Goal: Task Accomplishment & Management: Manage account settings

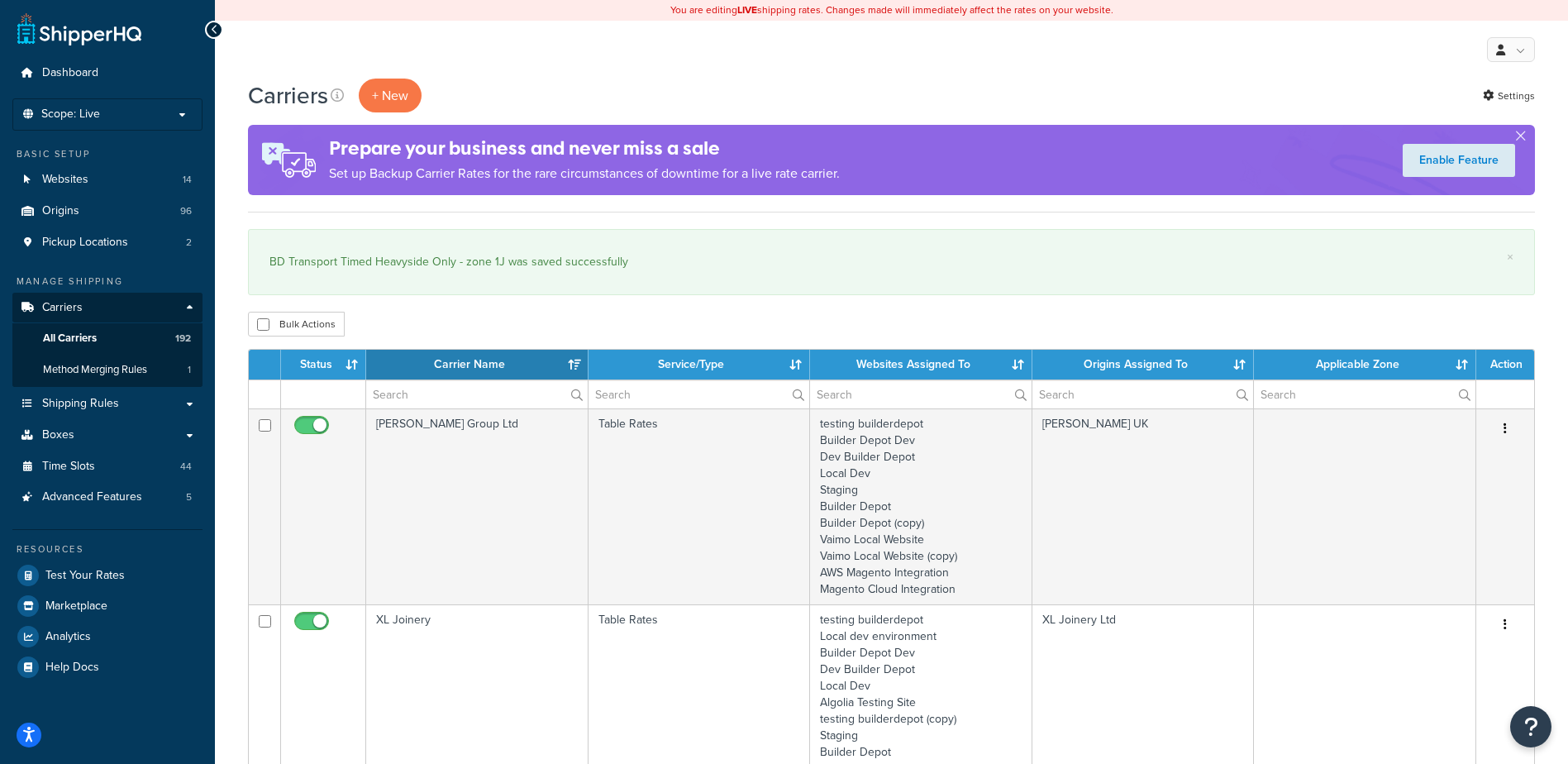
select select "15"
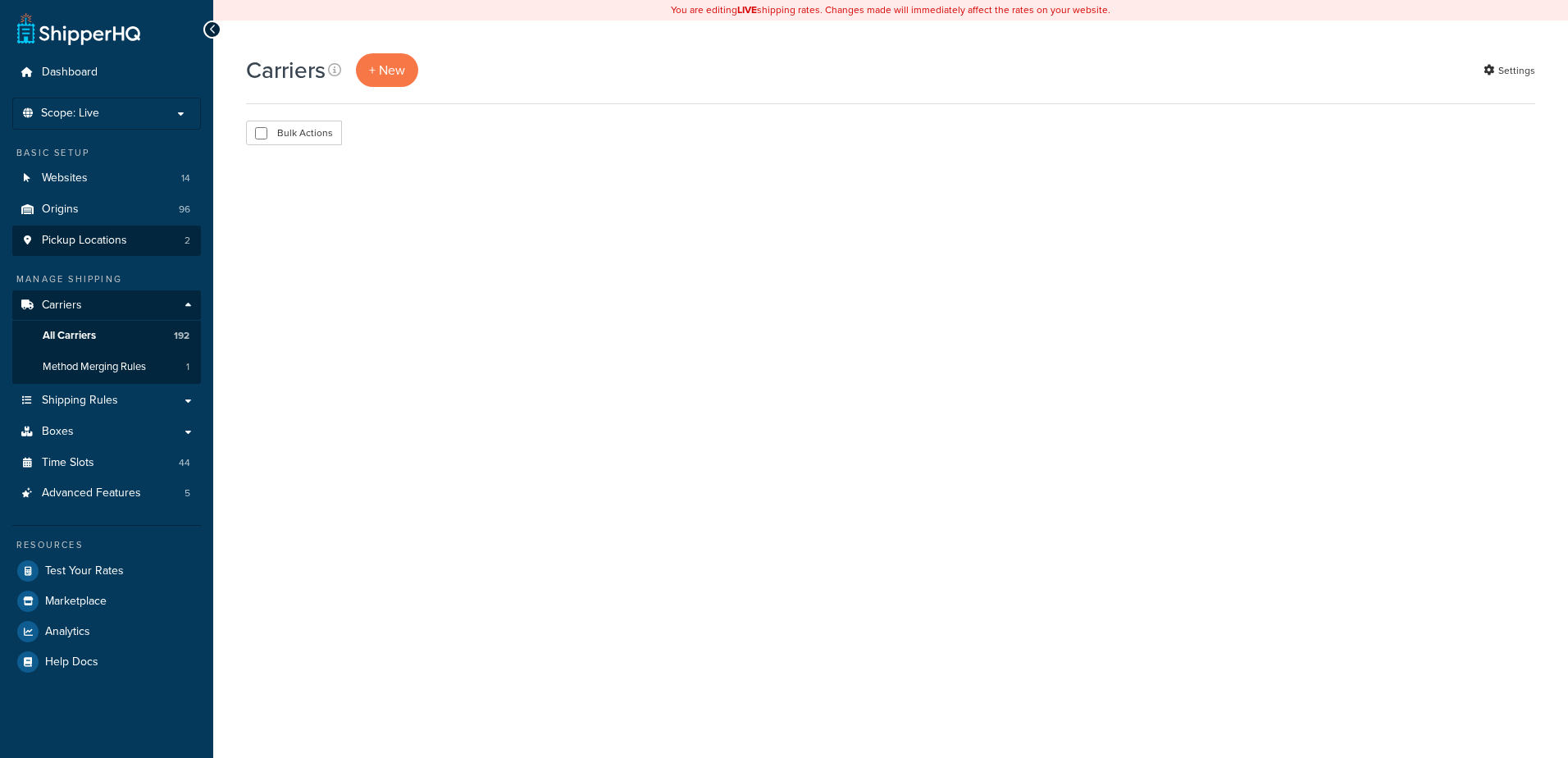
select select "15"
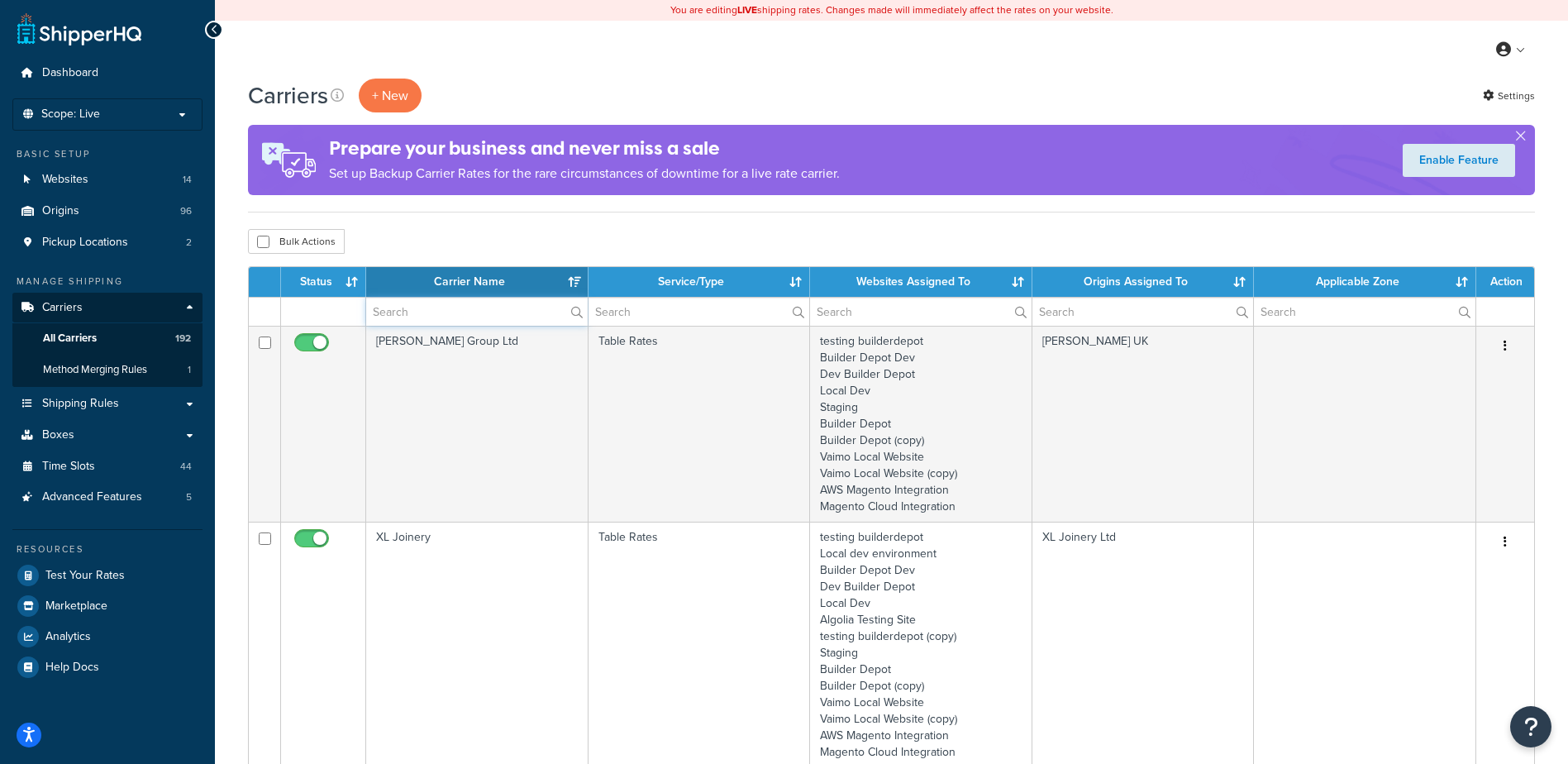
click at [431, 316] on input "text" at bounding box center [476, 311] width 221 height 28
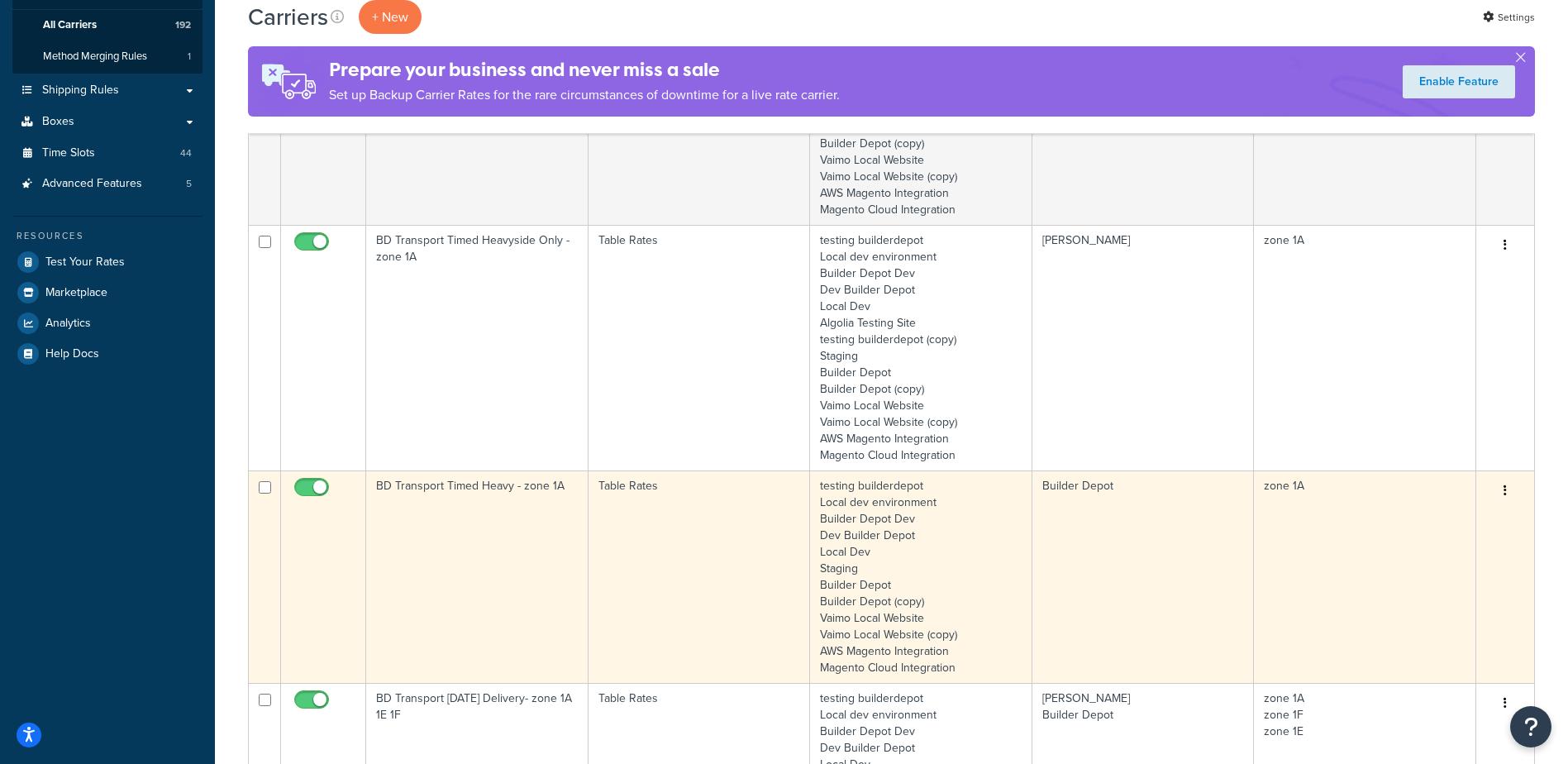
scroll to position [330, 0]
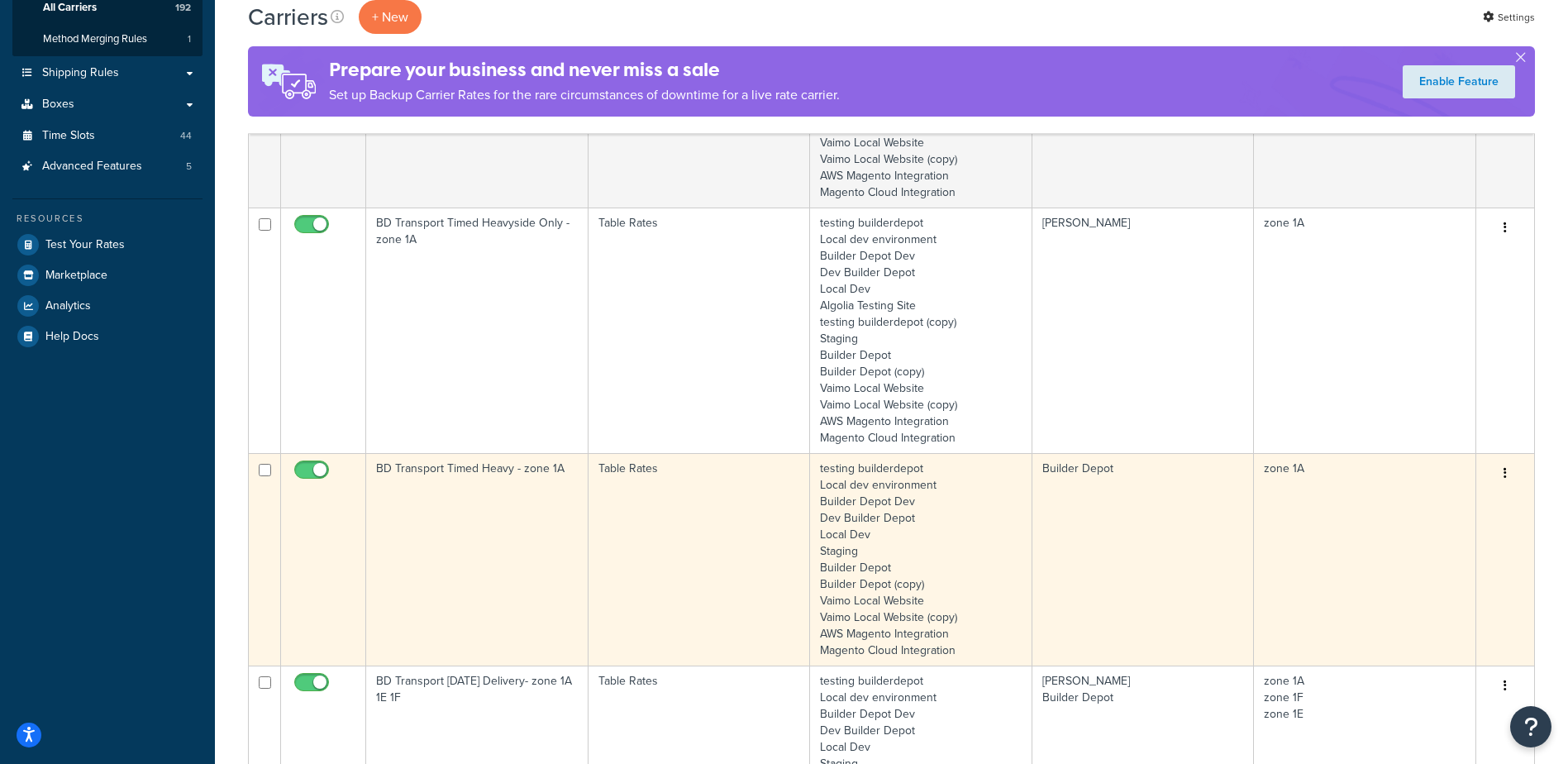
type input "1a"
click at [430, 486] on td "BD Transport Timed Heavy - zone 1A" at bounding box center [477, 559] width 222 height 213
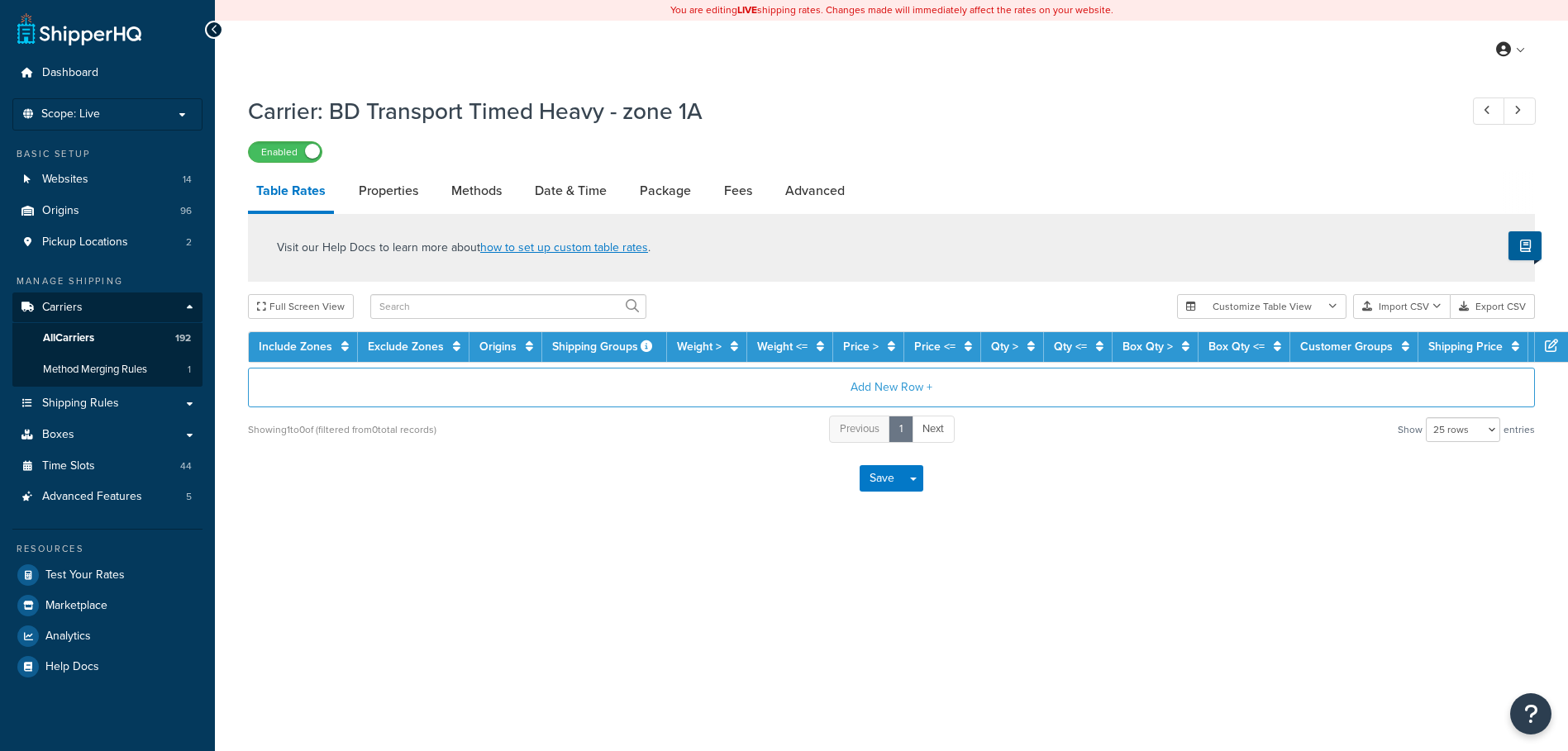
select select "25"
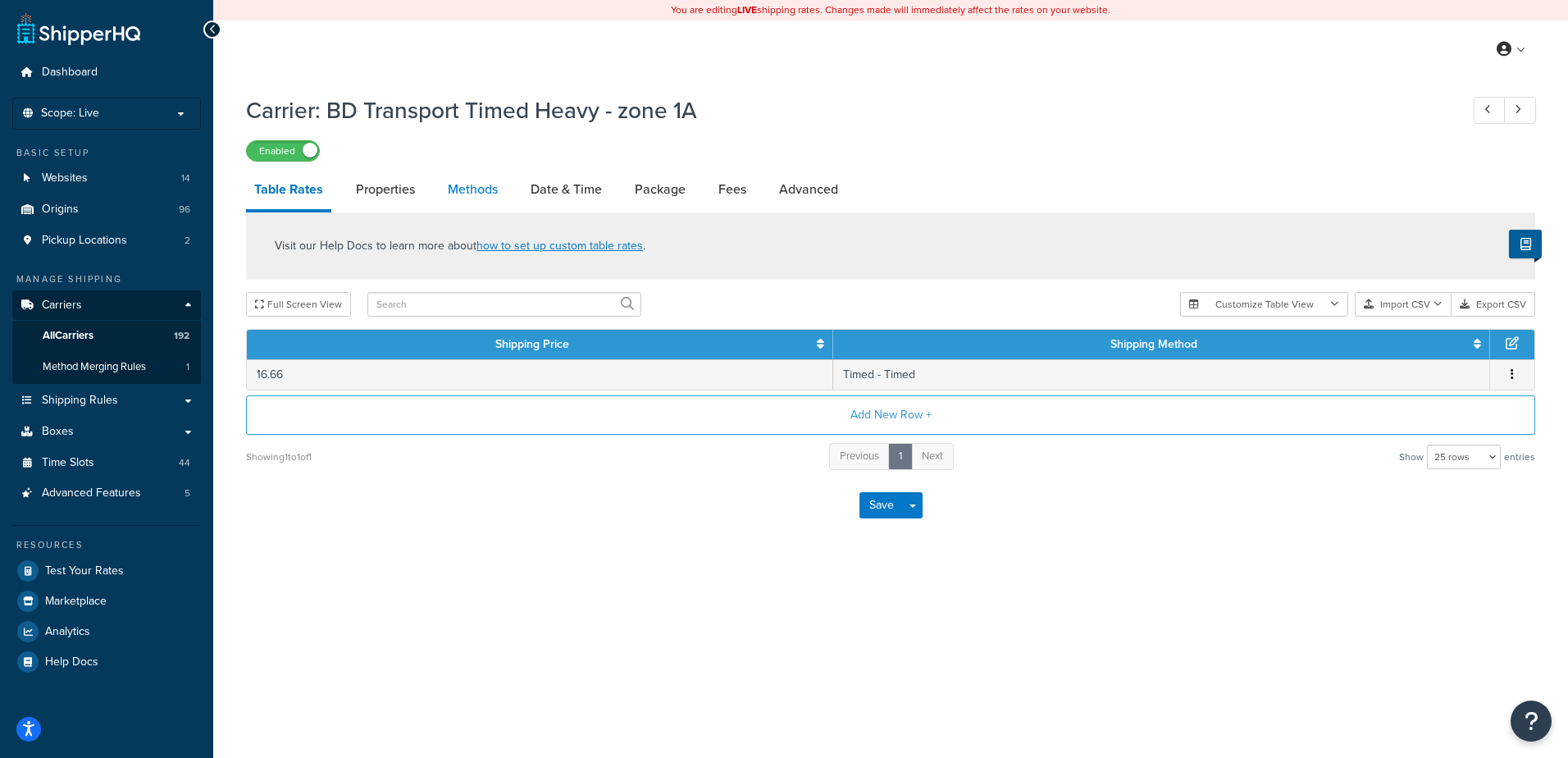
drag, startPoint x: 0, startPoint y: 0, endPoint x: 492, endPoint y: 194, distance: 528.9
click at [492, 194] on link "Methods" at bounding box center [472, 190] width 66 height 39
select select "25"
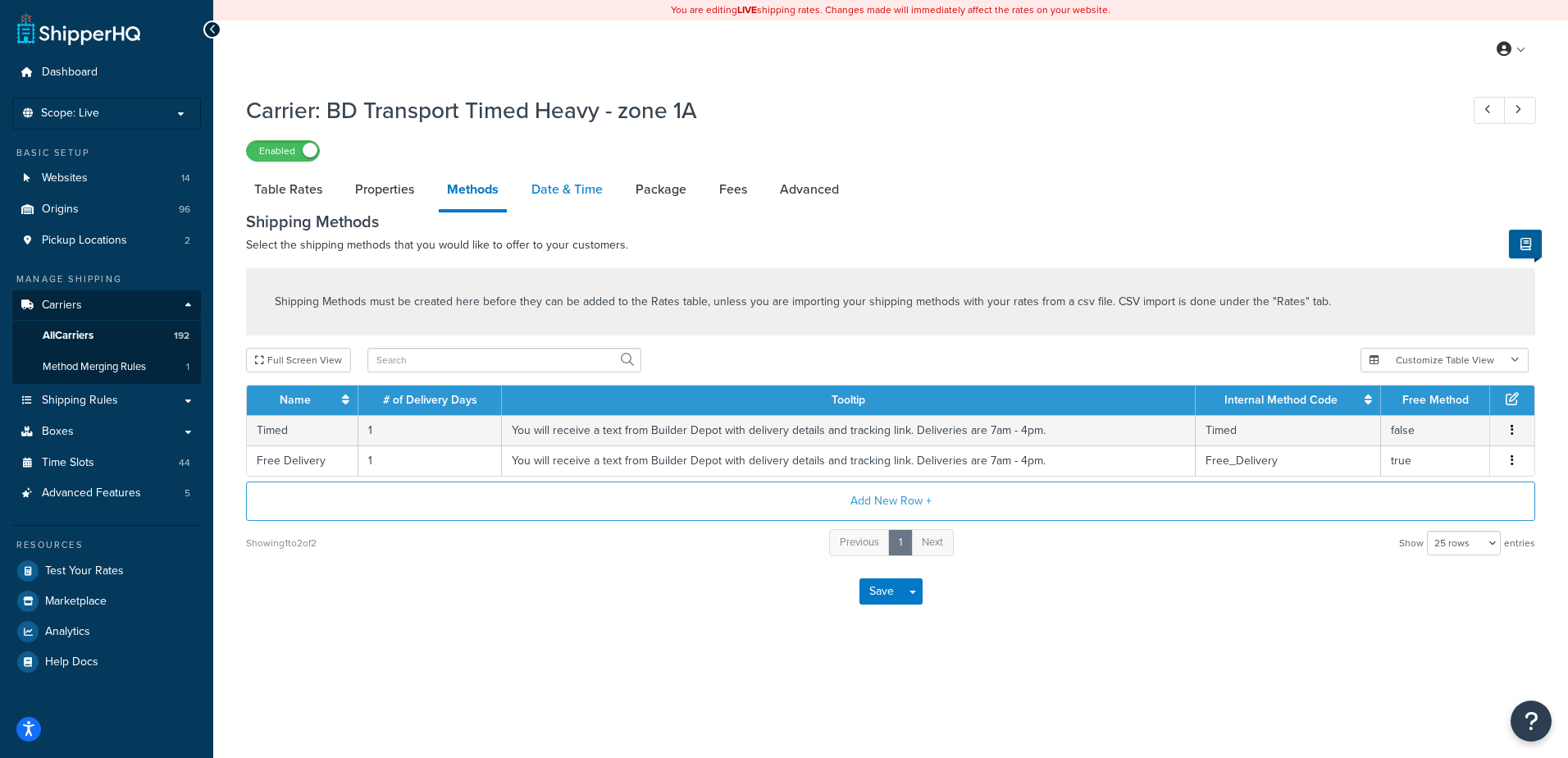
click at [537, 188] on link "Date & Time" at bounding box center [567, 190] width 88 height 39
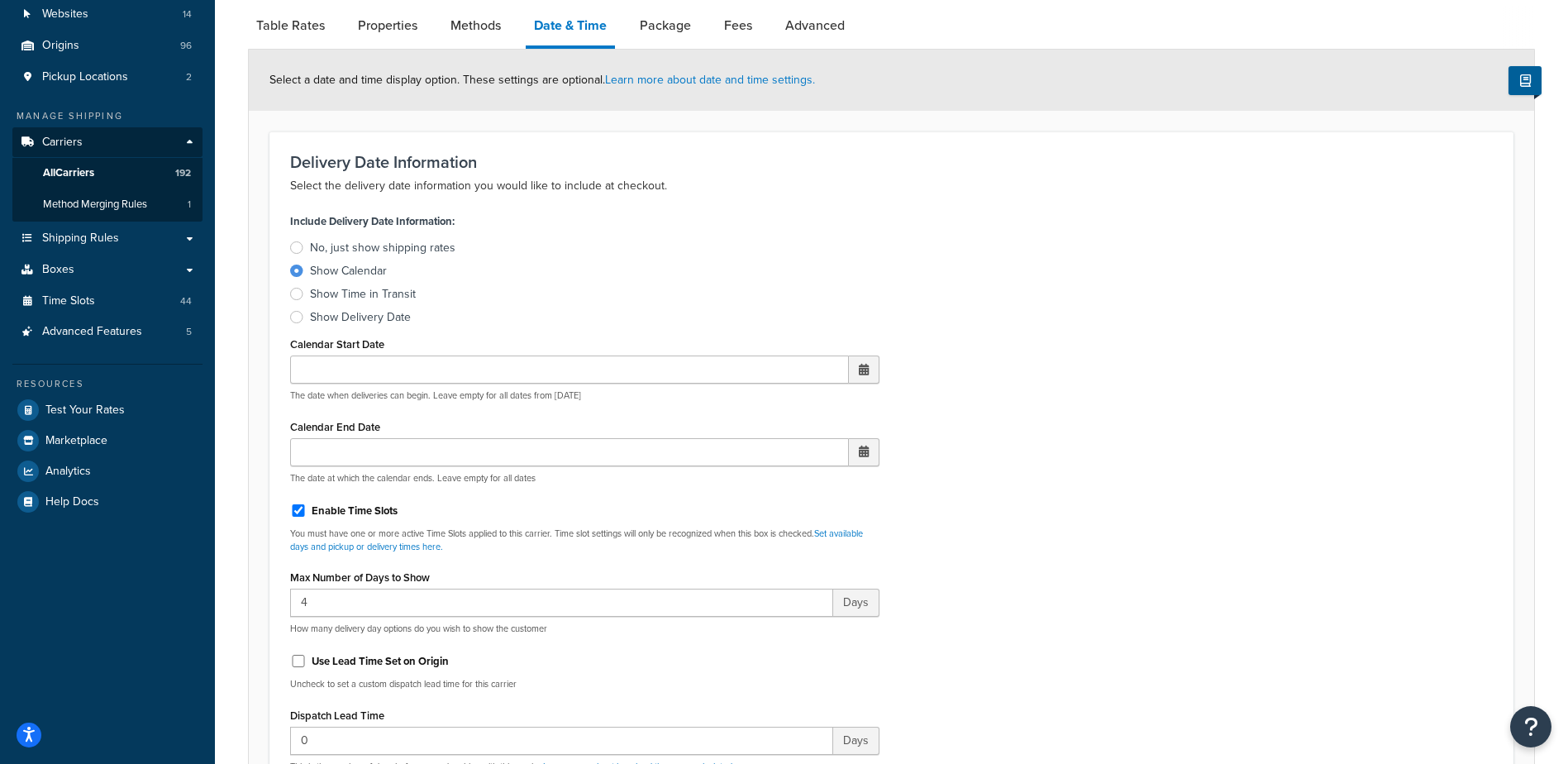
scroll to position [413, 0]
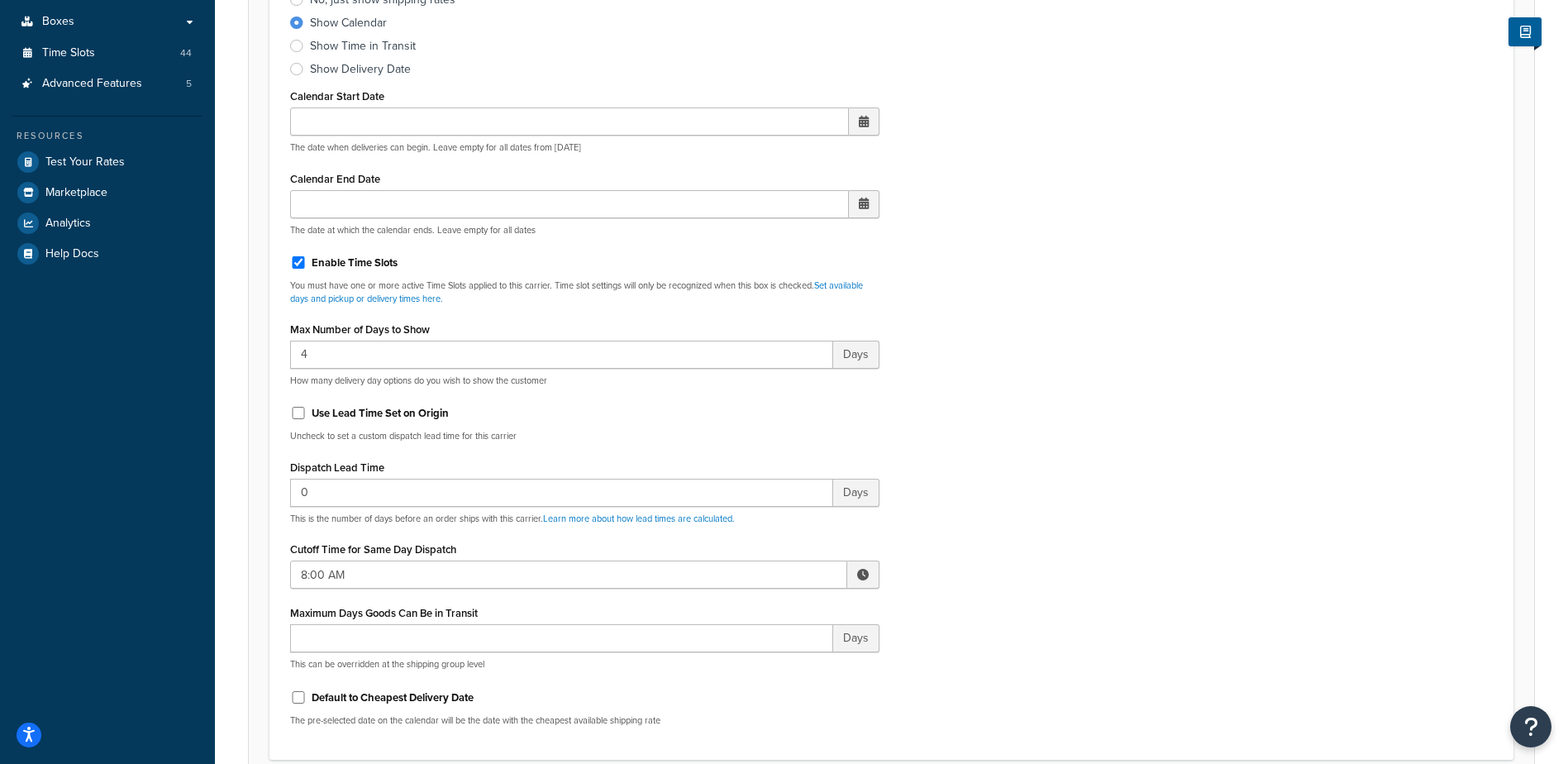
click at [860, 569] on span at bounding box center [863, 574] width 11 height 11
click at [738, 662] on span "▼" at bounding box center [741, 660] width 33 height 33
type input "7:00 AM"
click at [1070, 483] on div "Include Delivery Date Information: No, just show shipping rates Show Calendar S…" at bounding box center [891, 350] width 1227 height 778
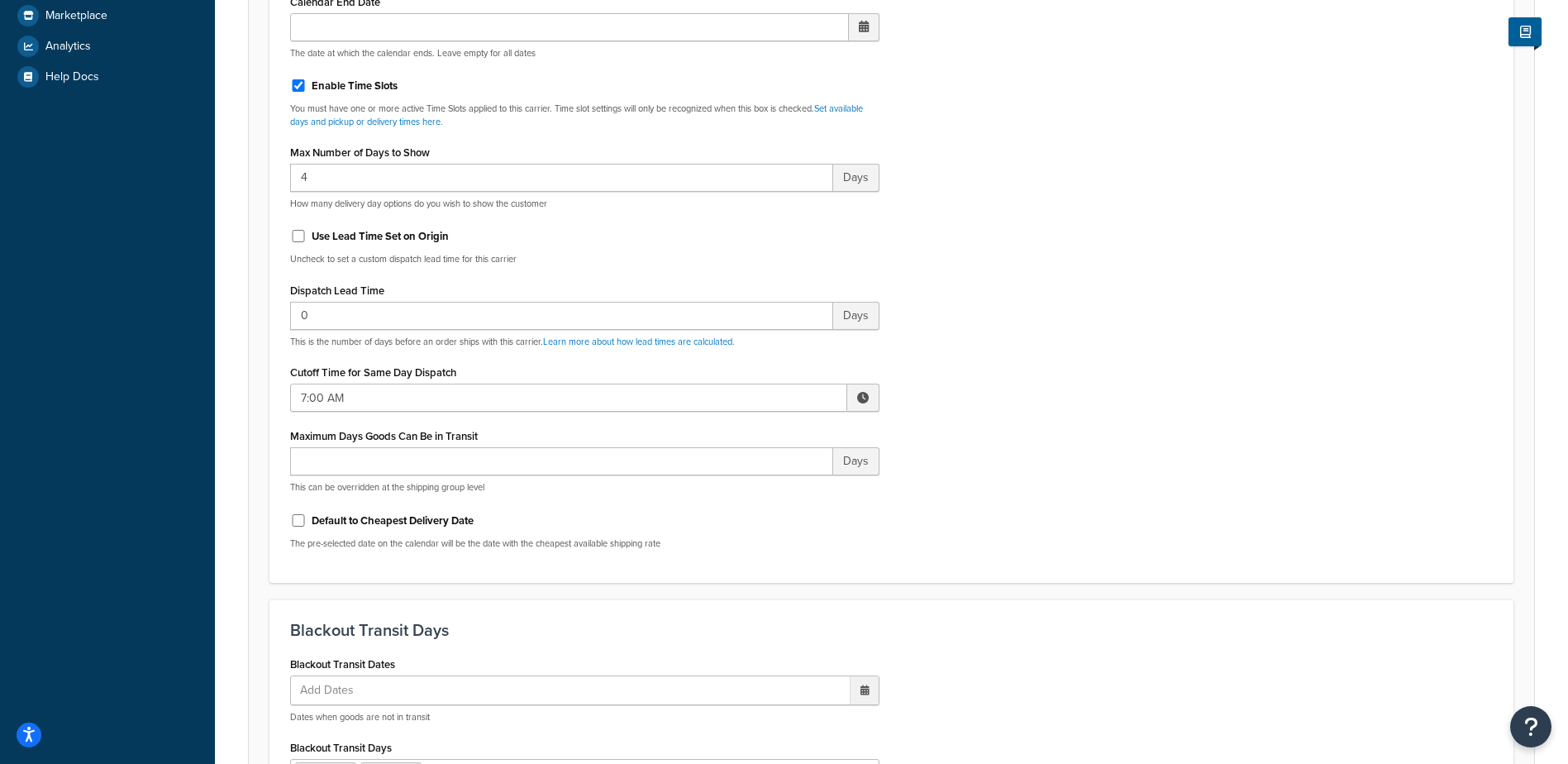
scroll to position [11, 0]
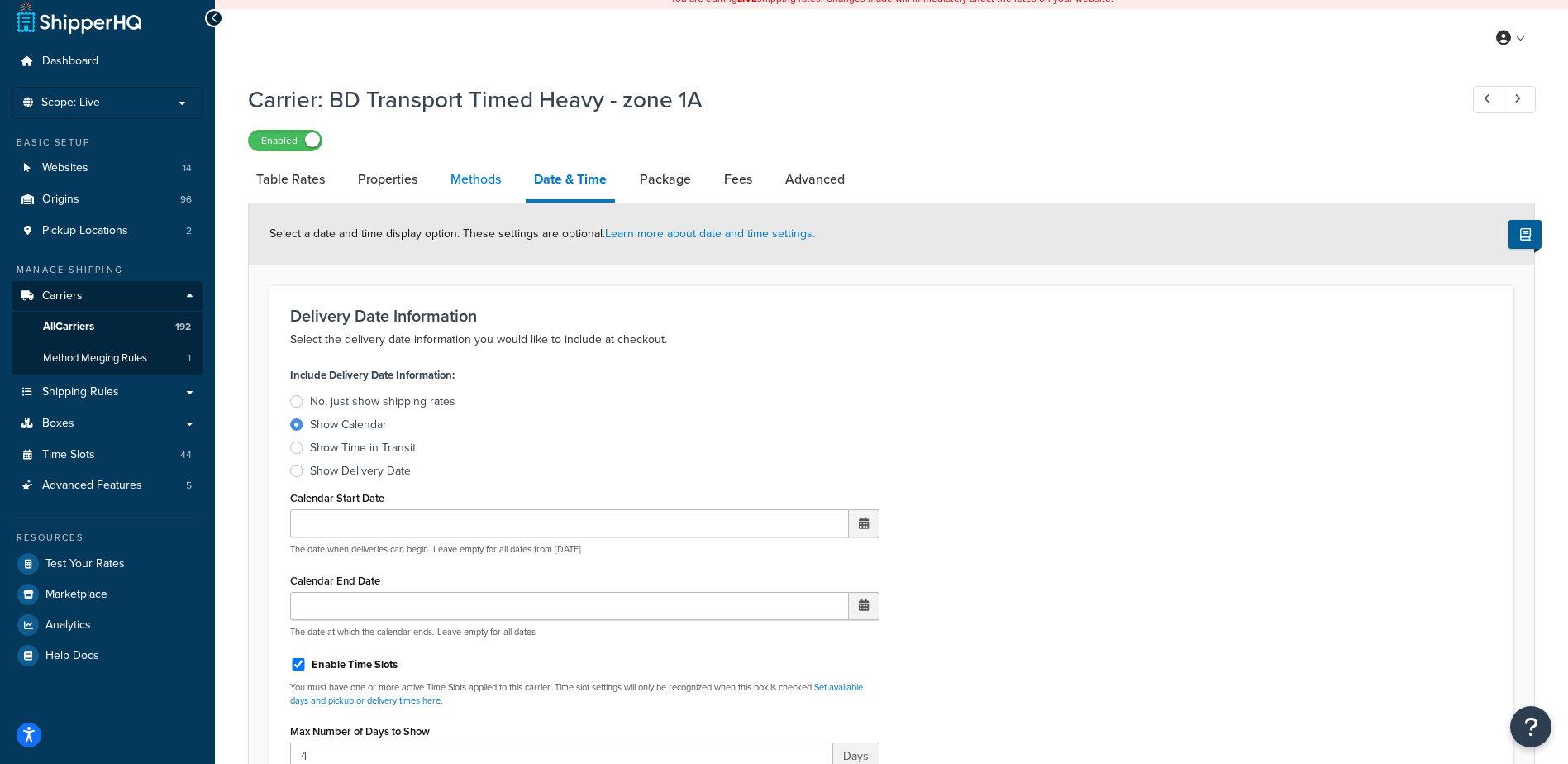
click at [472, 187] on link "Methods" at bounding box center [475, 180] width 67 height 40
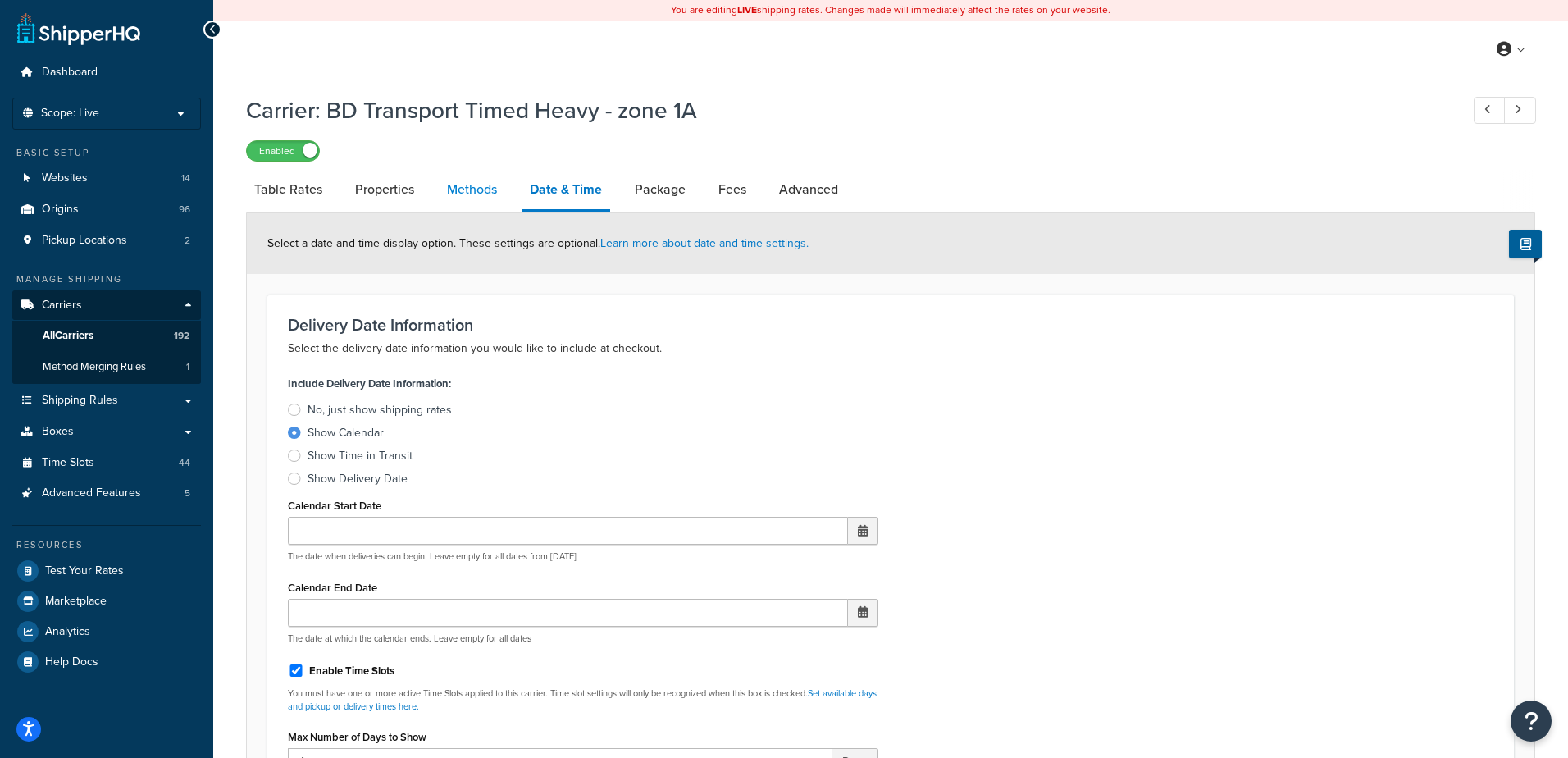
select select "25"
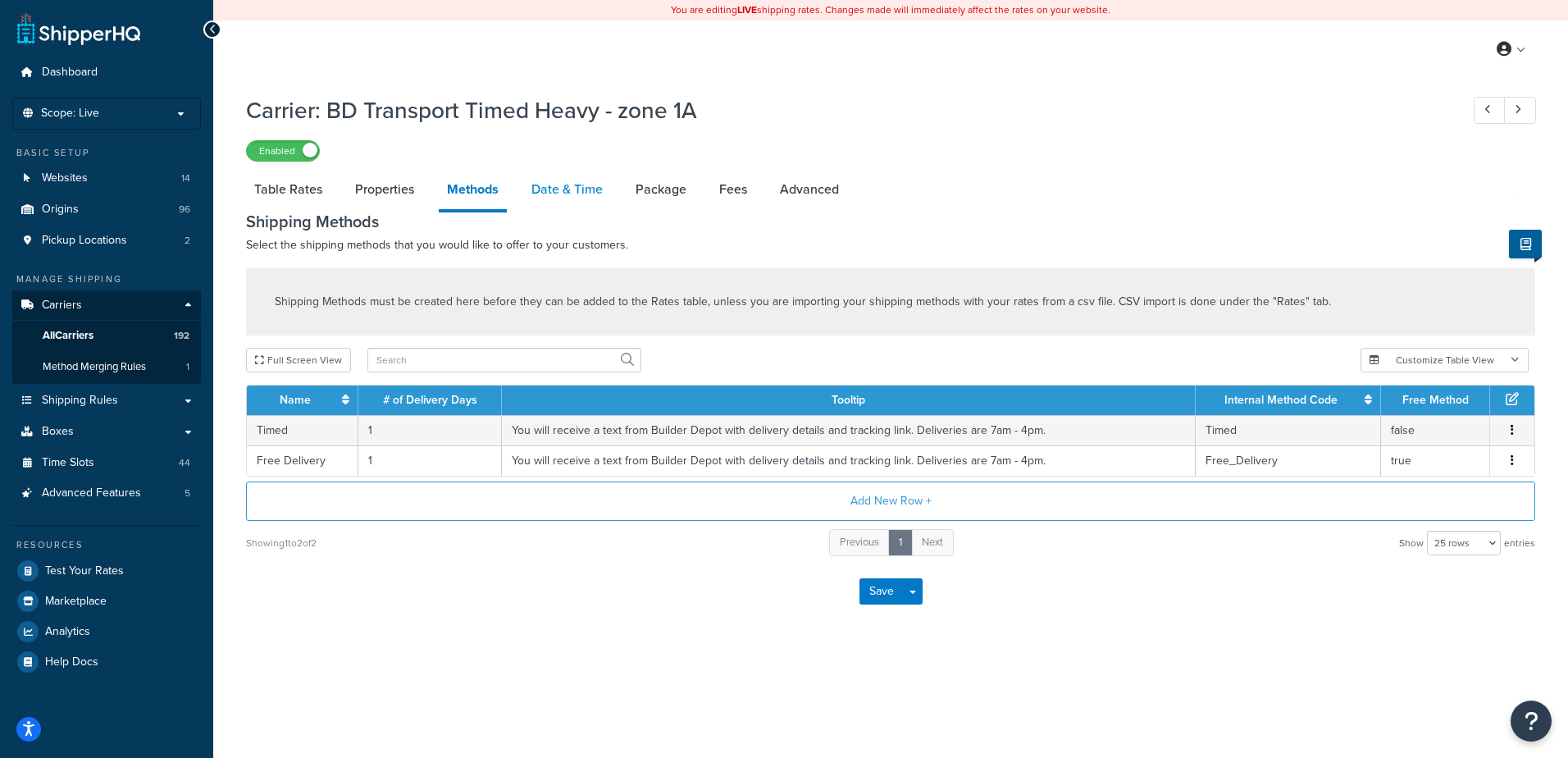
click at [562, 184] on link "Date & Time" at bounding box center [567, 190] width 88 height 39
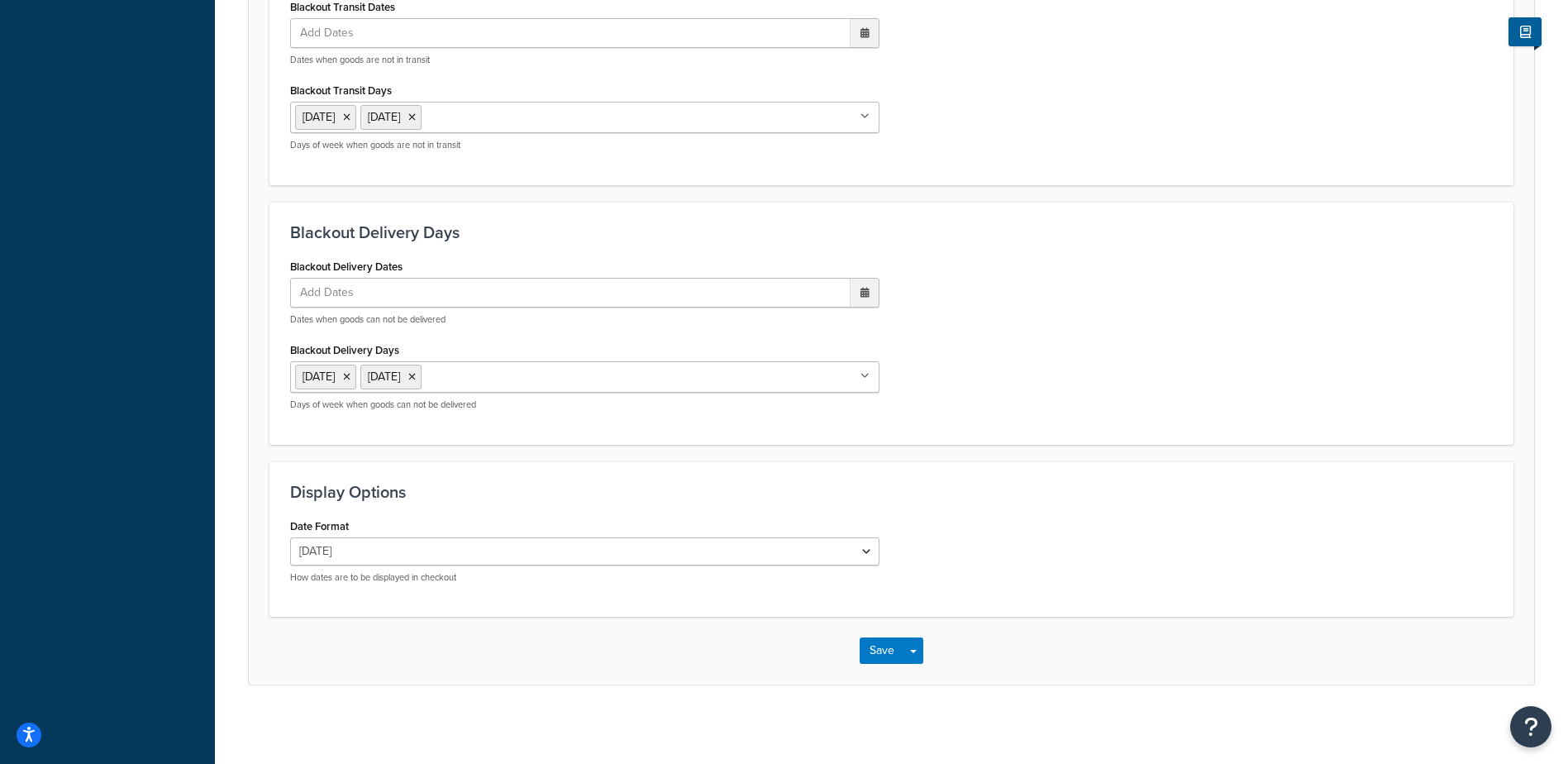
scroll to position [1251, 0]
click at [868, 641] on button "Save" at bounding box center [882, 646] width 44 height 26
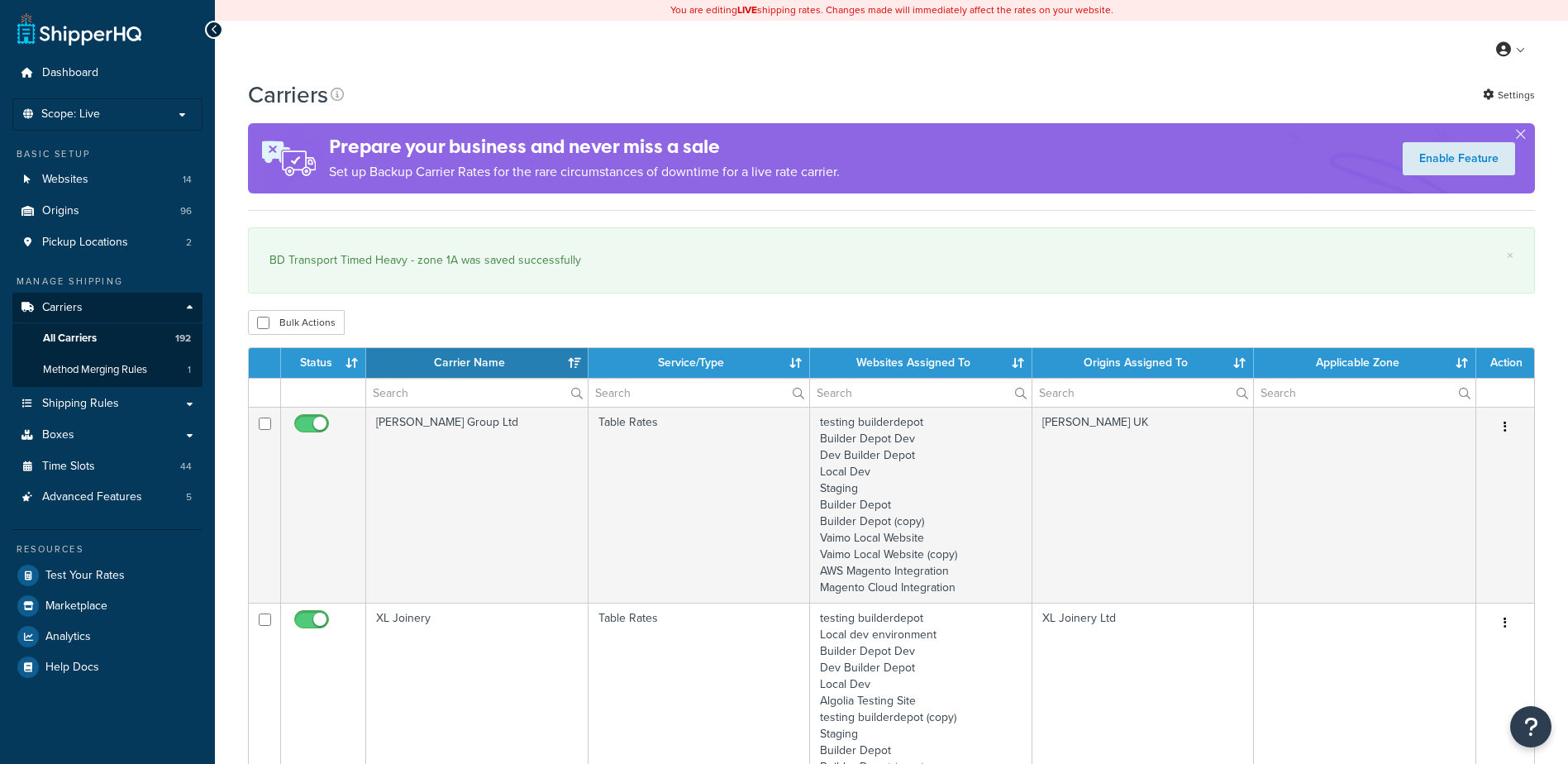
select select "15"
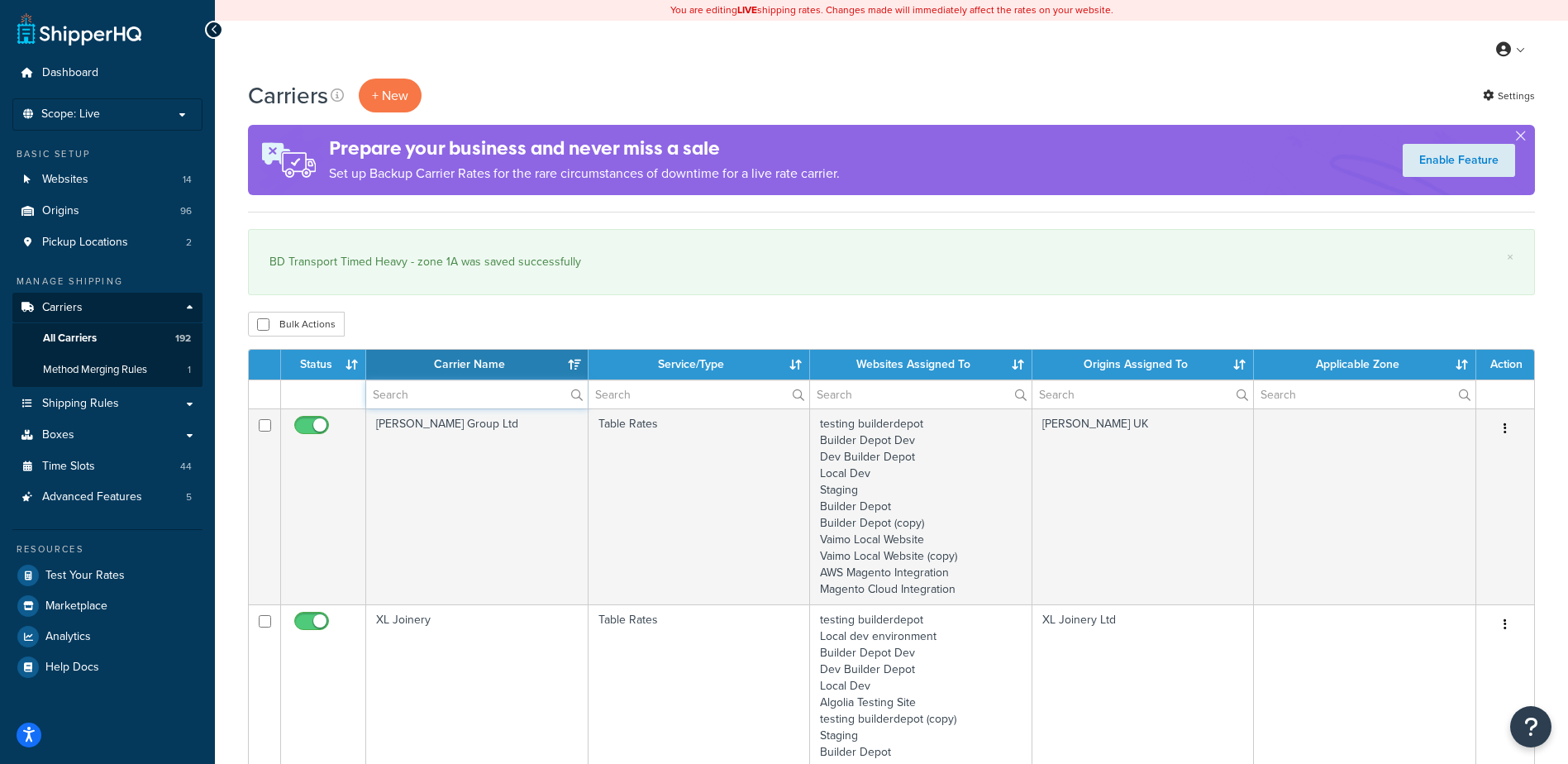
click at [386, 390] on input "text" at bounding box center [476, 394] width 221 height 28
click at [385, 391] on input "text" at bounding box center [476, 394] width 221 height 28
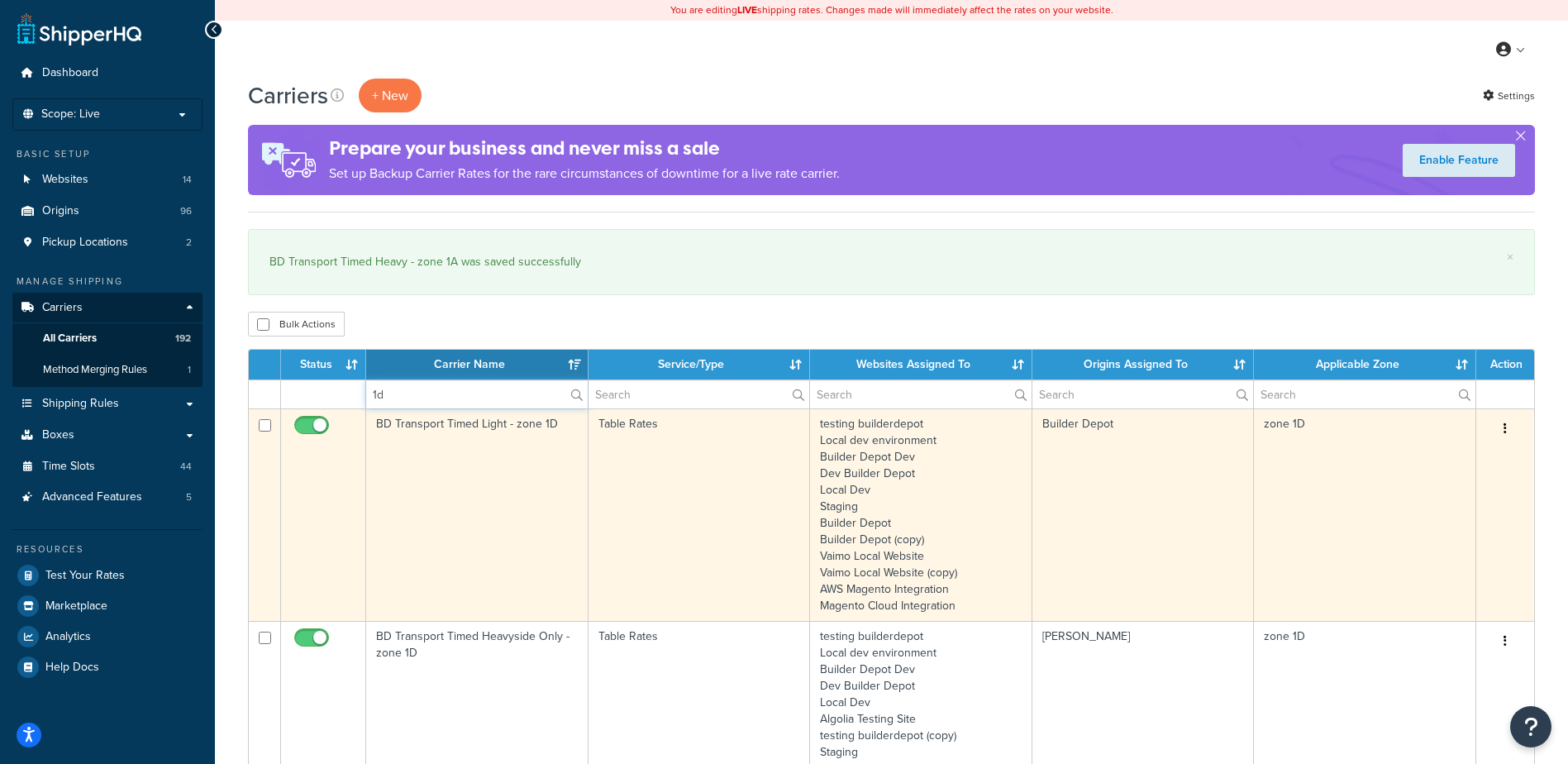
type input "1d"
click at [498, 496] on td "BD Transport Timed Light - zone 1D" at bounding box center [477, 515] width 222 height 213
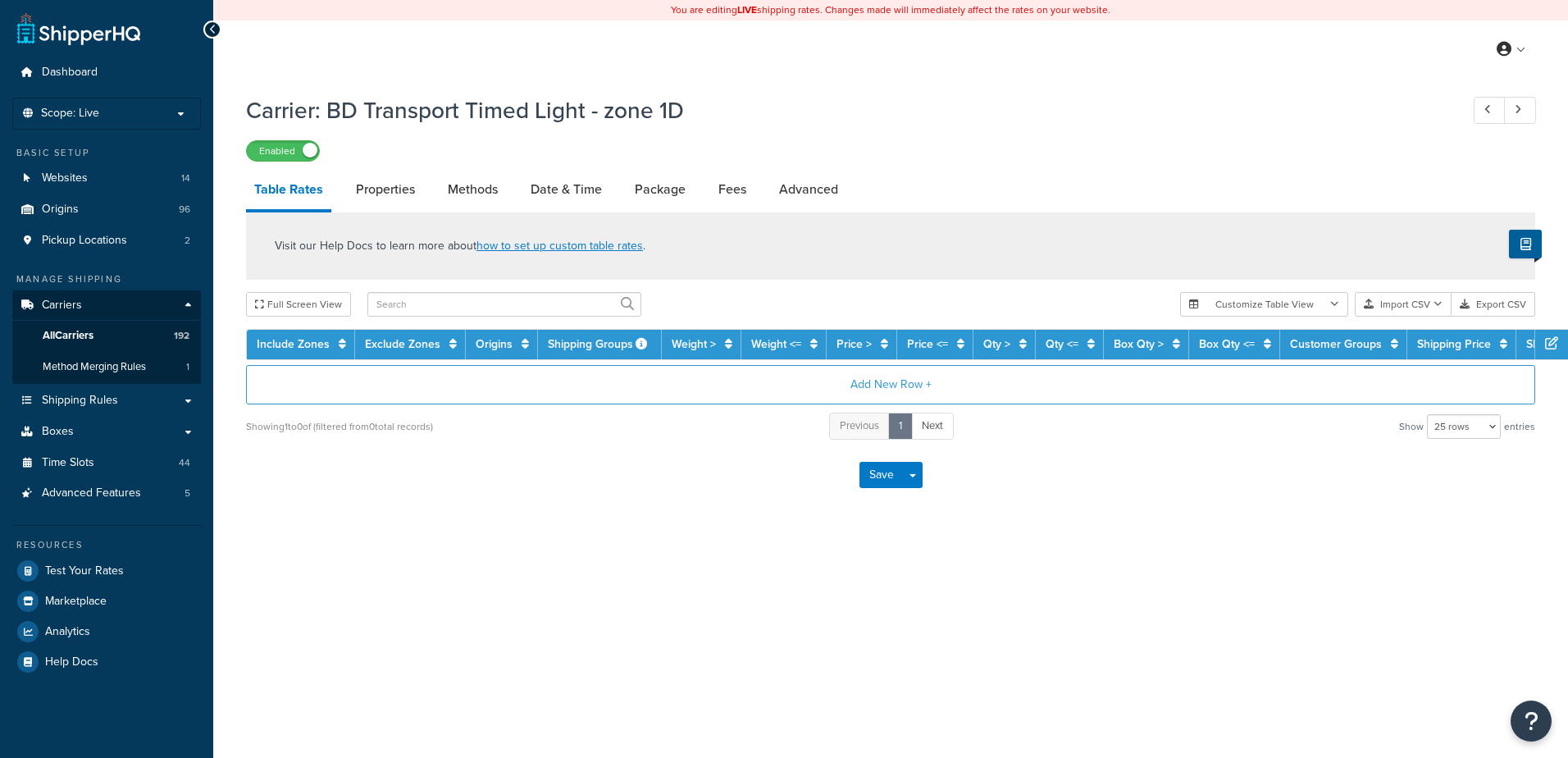
select select "25"
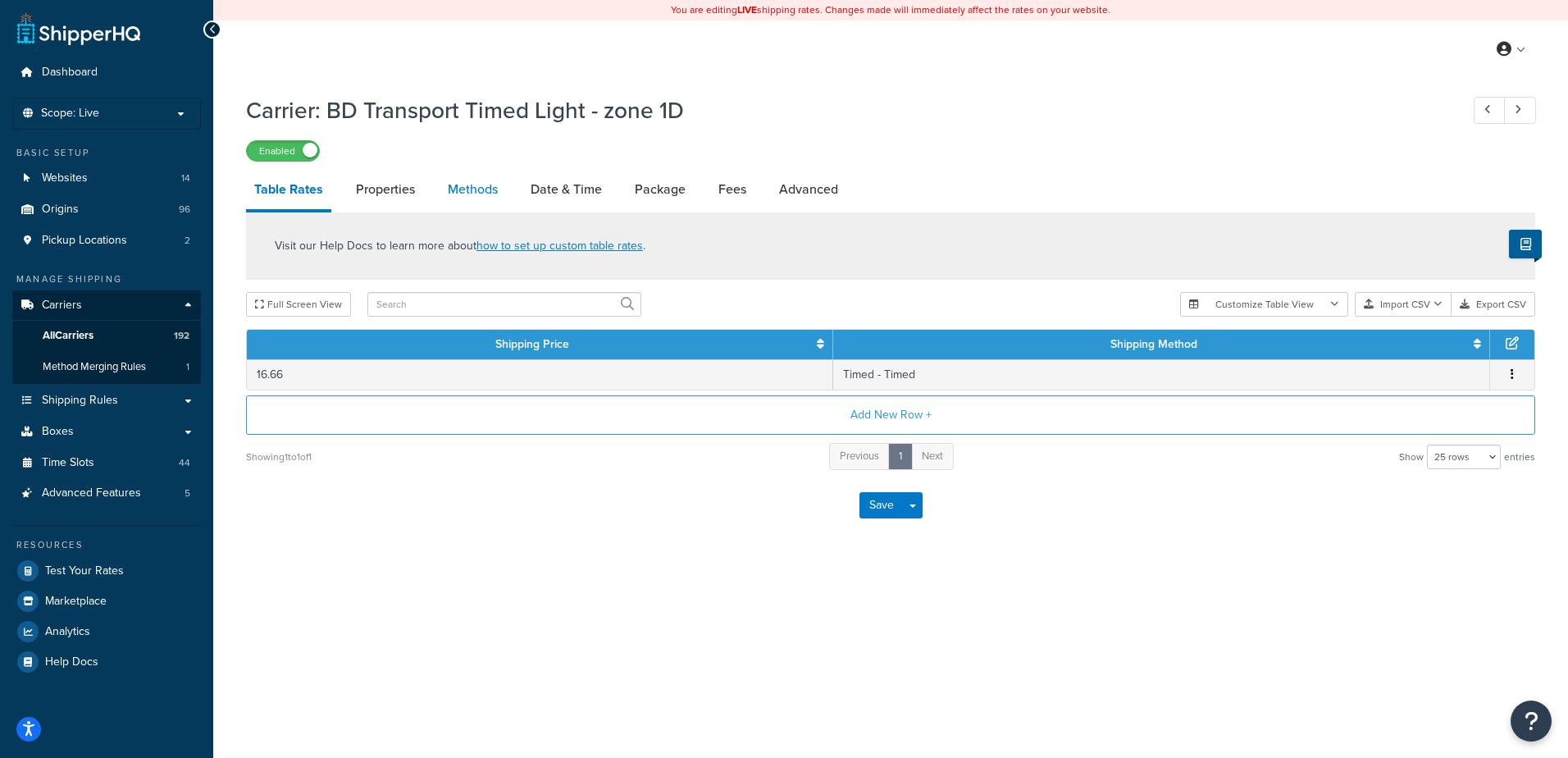
click at [456, 183] on link "Methods" at bounding box center [472, 190] width 66 height 39
select select "25"
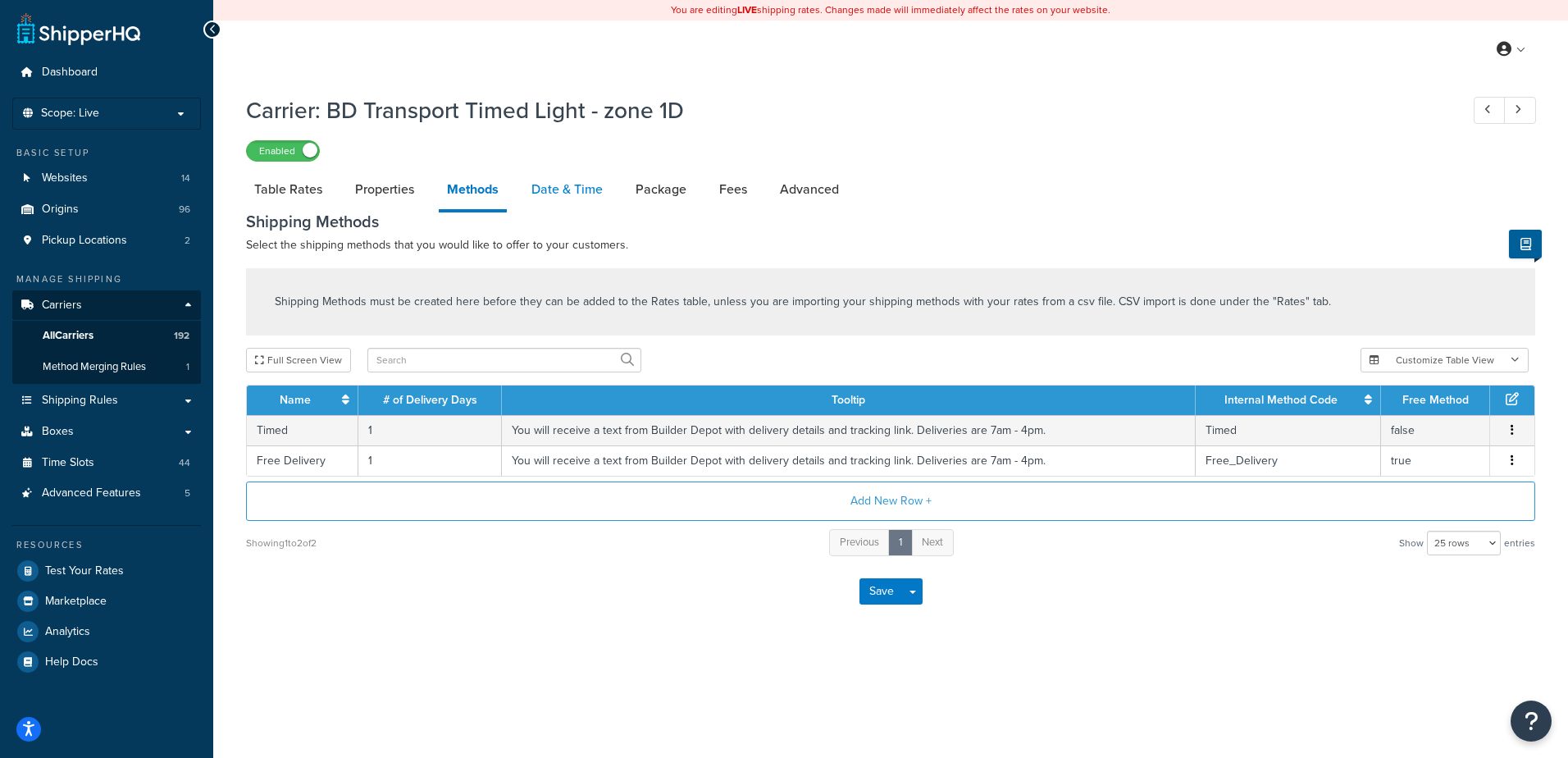
click at [559, 184] on link "Date & Time" at bounding box center [567, 190] width 88 height 39
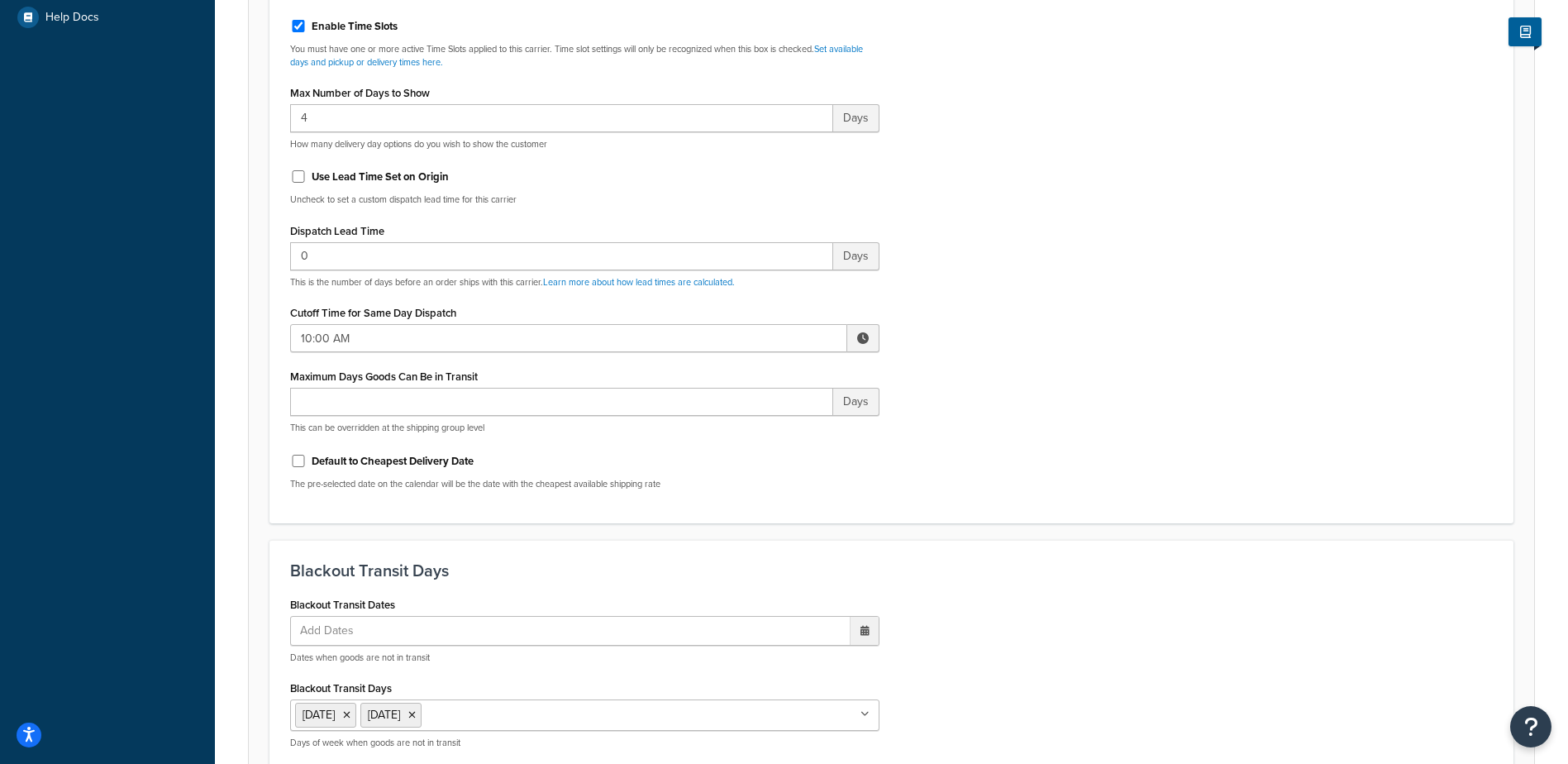
scroll to position [661, 0]
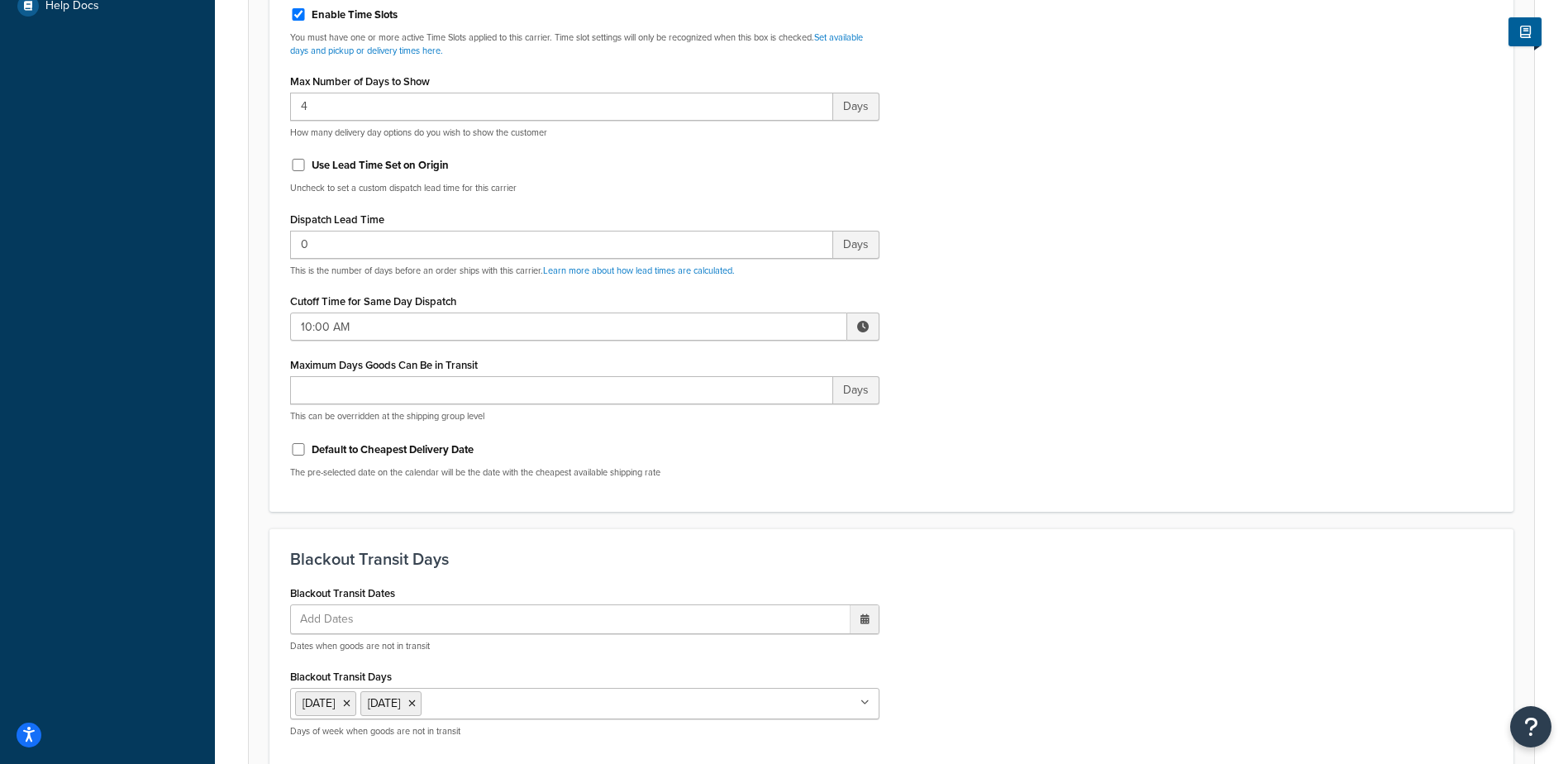
click at [863, 328] on span at bounding box center [863, 326] width 11 height 11
click at [733, 410] on span "▼" at bounding box center [741, 412] width 33 height 33
click at [733, 409] on span "▼" at bounding box center [741, 412] width 33 height 33
type input "7:00 AM"
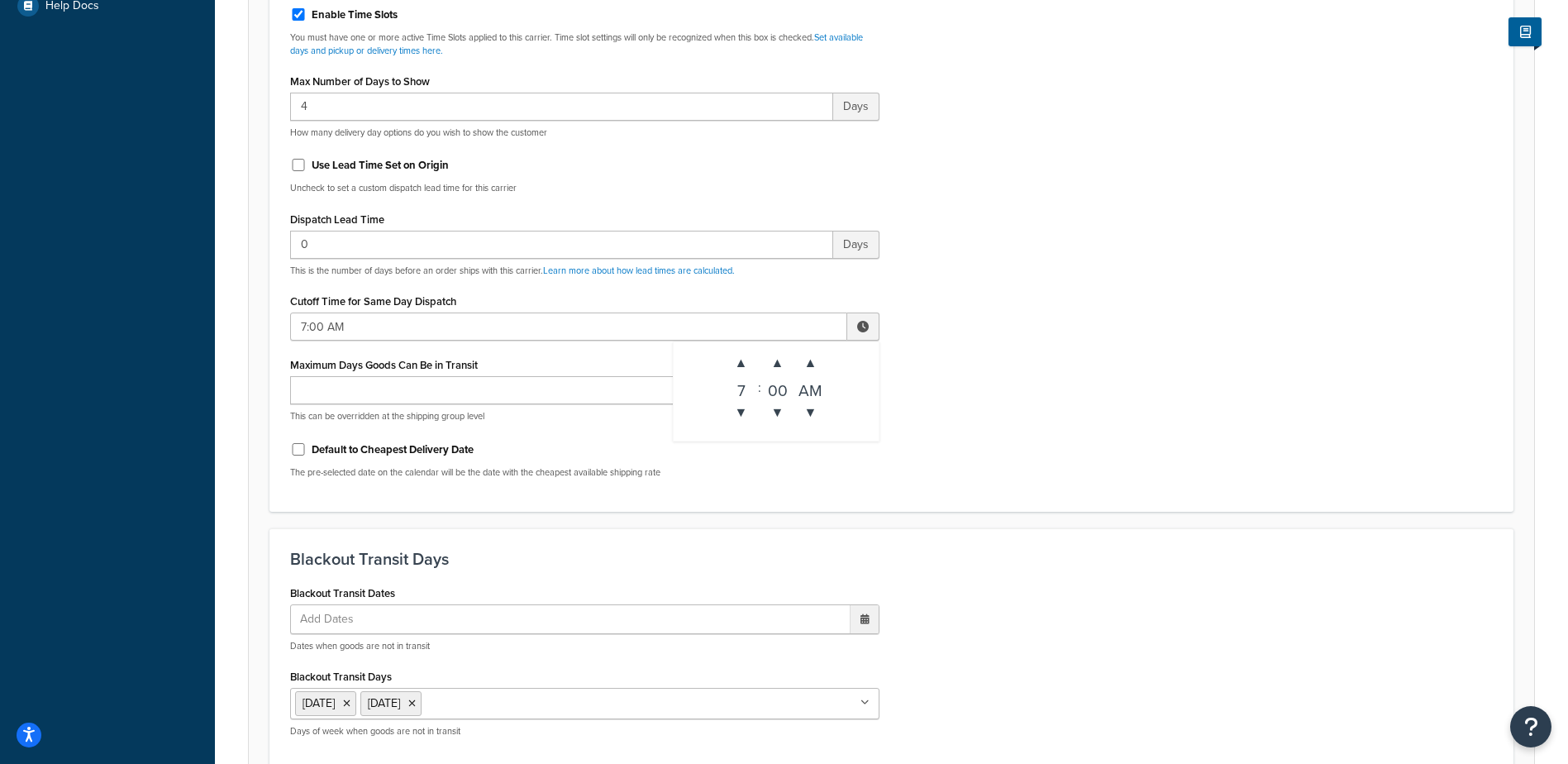
click at [1070, 318] on div "Include Delivery Date Information: No, just show shipping rates Show Calendar S…" at bounding box center [891, 102] width 1227 height 778
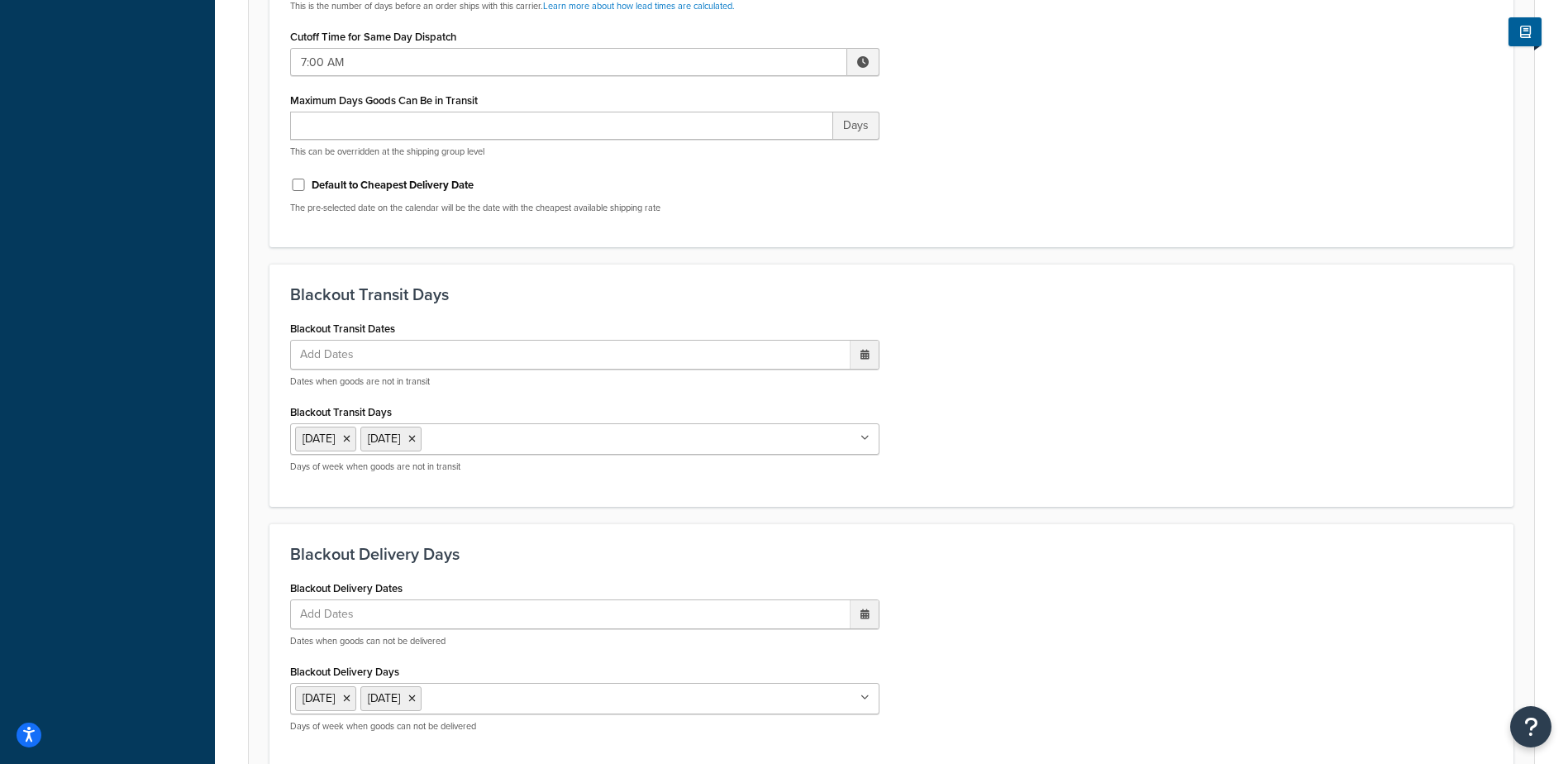
scroll to position [1251, 0]
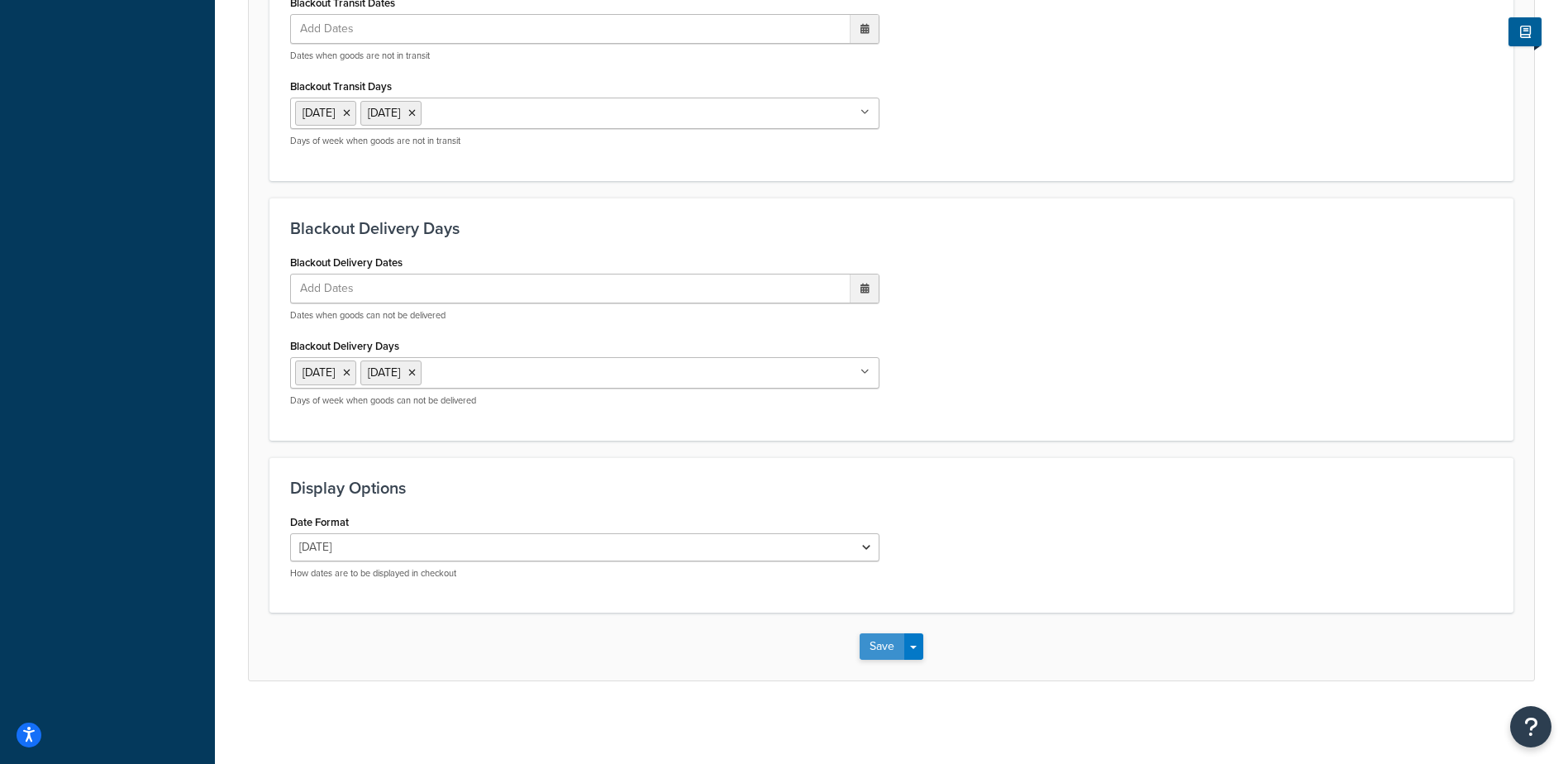
click at [880, 642] on button "Save" at bounding box center [882, 646] width 44 height 26
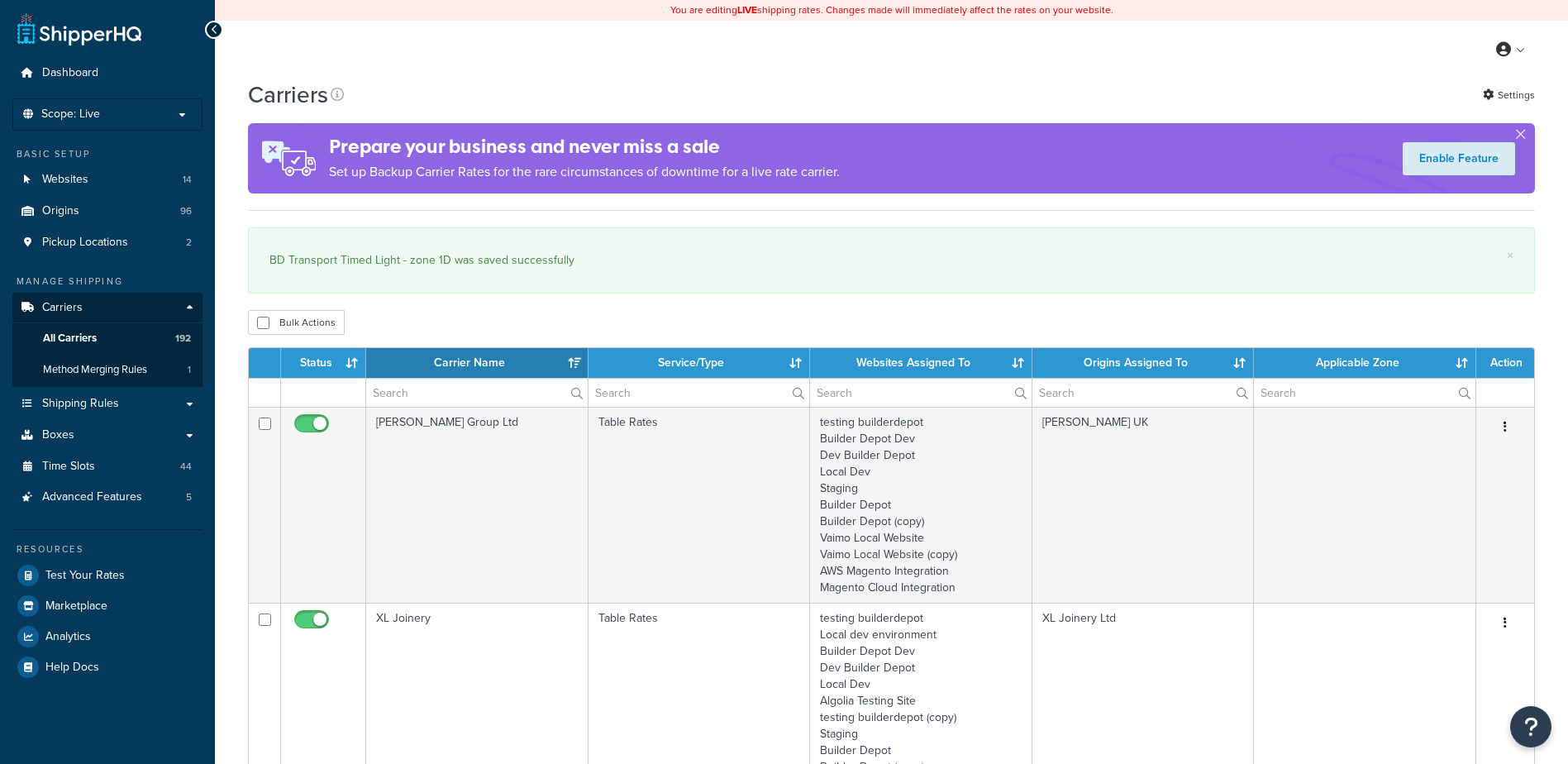
select select "15"
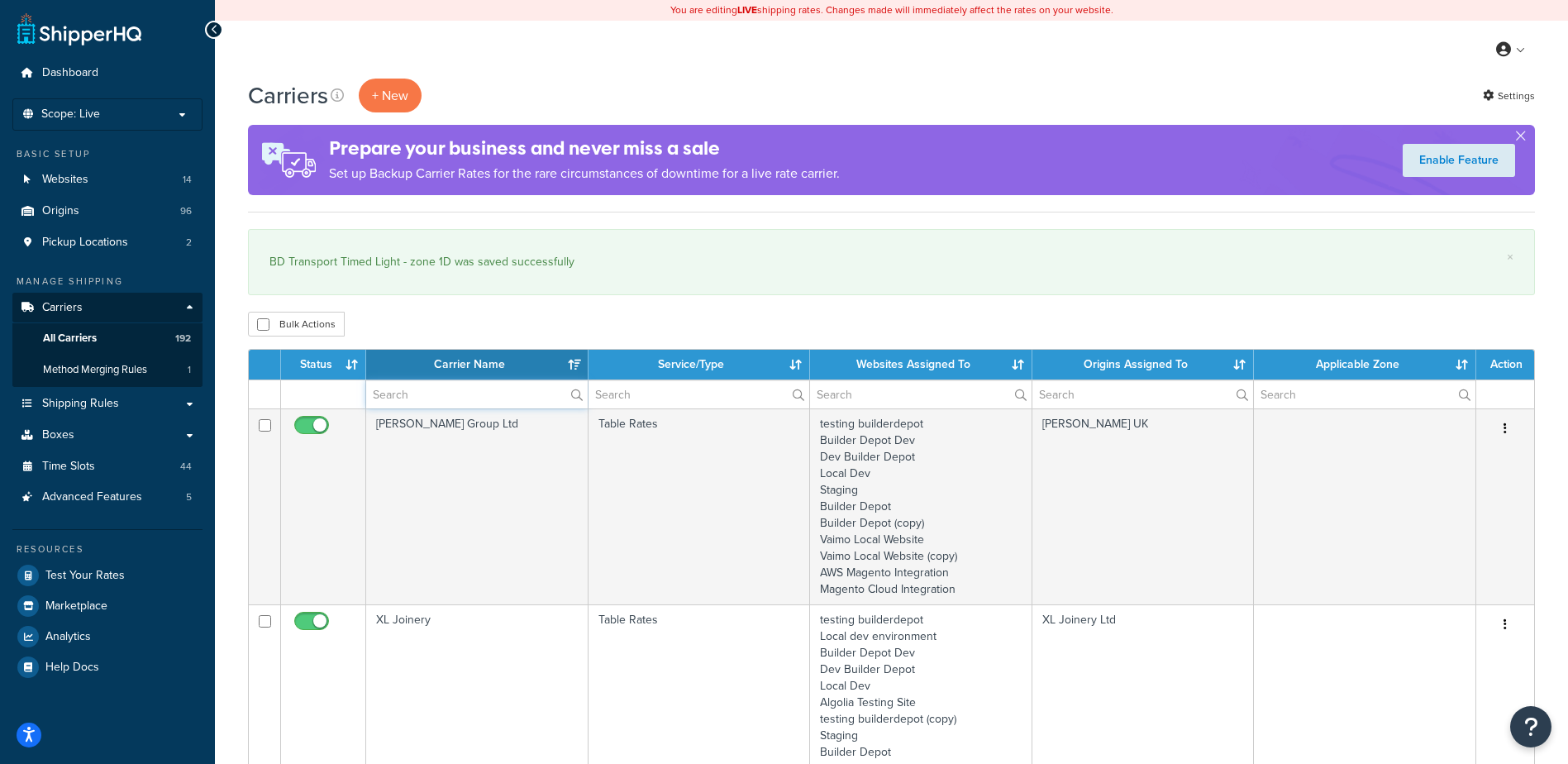
click at [418, 388] on input "text" at bounding box center [476, 394] width 221 height 28
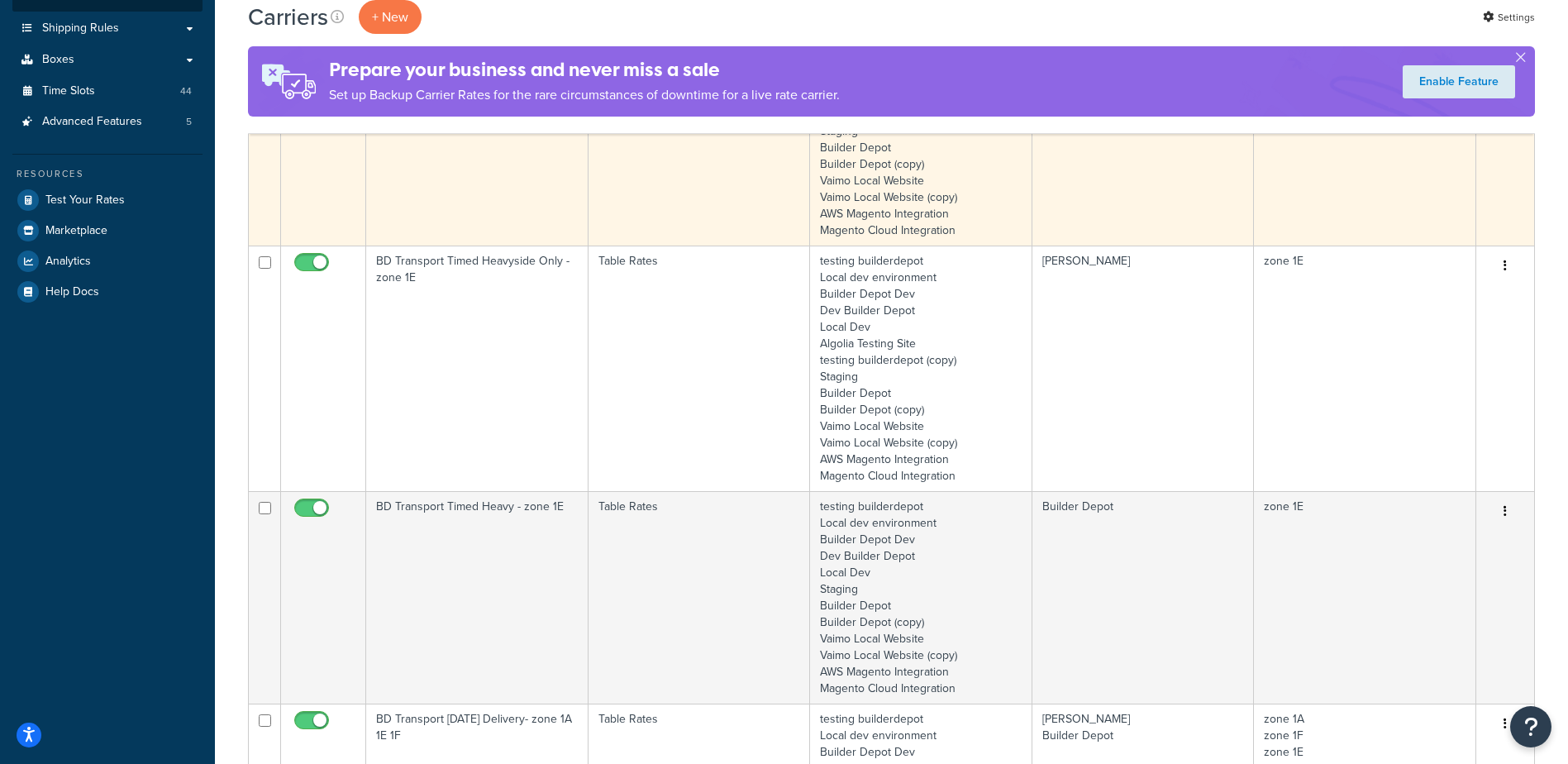
scroll to position [413, 0]
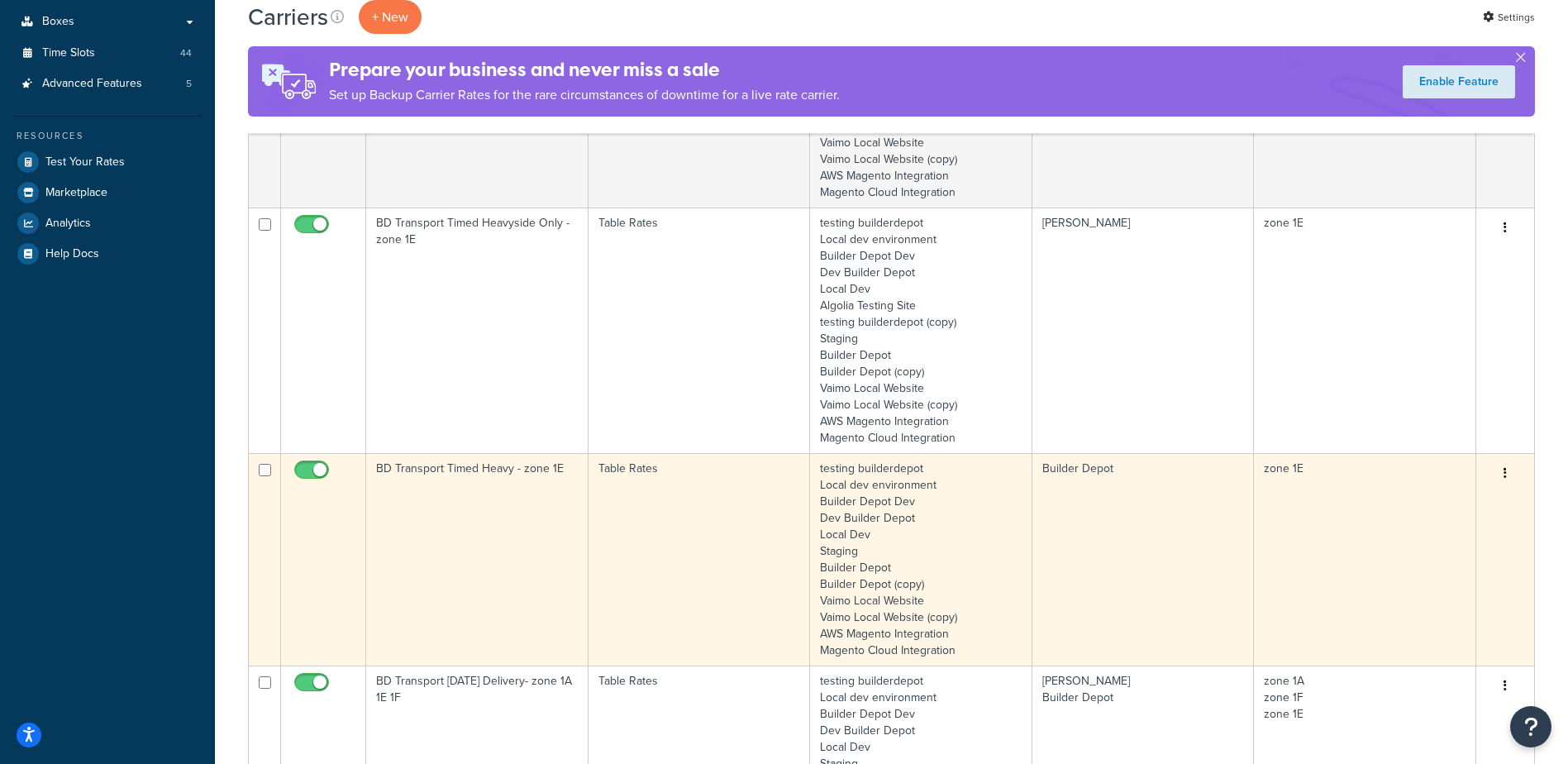
type input "1e"
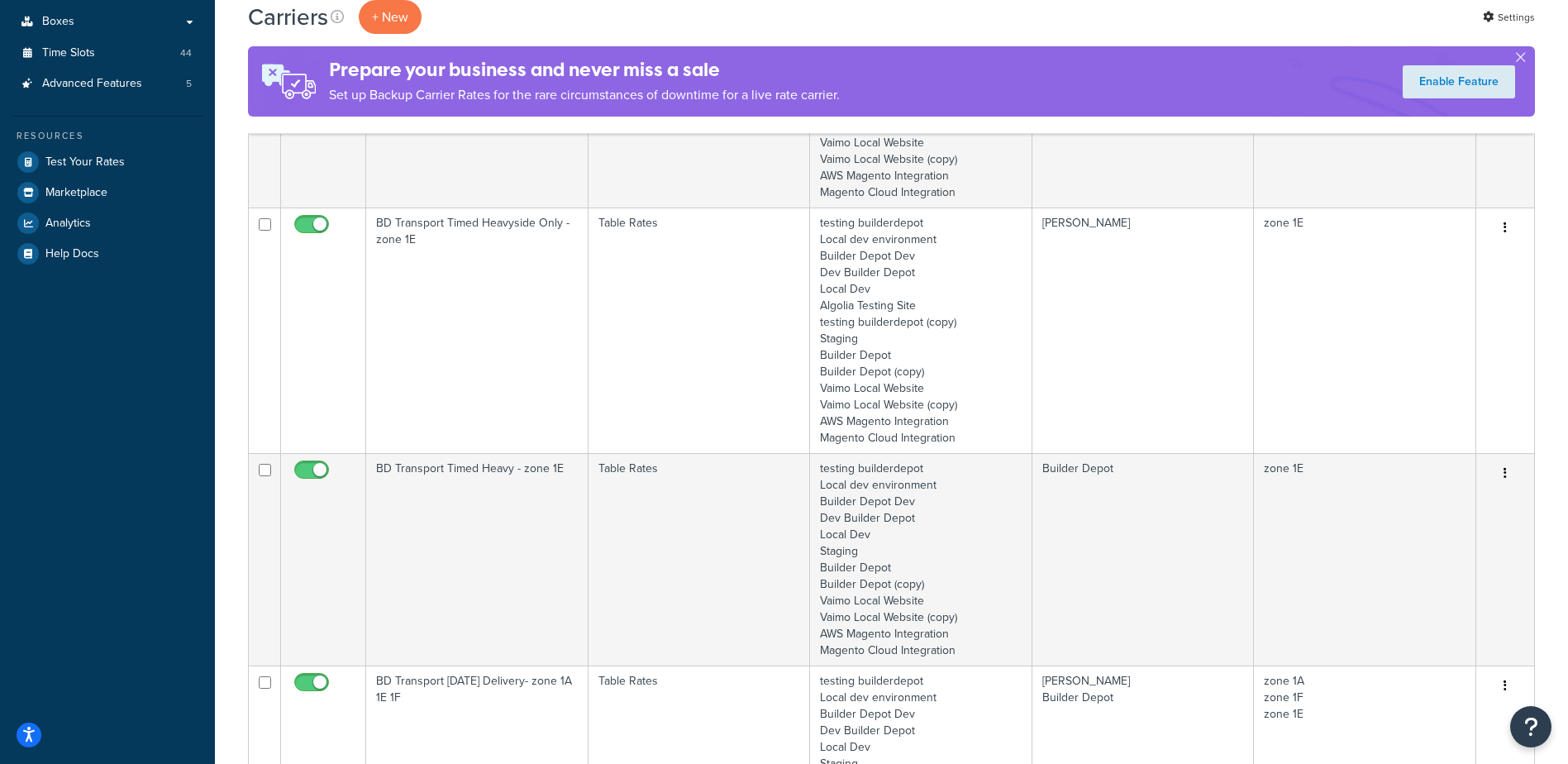
click at [467, 513] on td "BD Transport Timed Heavy - zone 1E" at bounding box center [477, 559] width 222 height 213
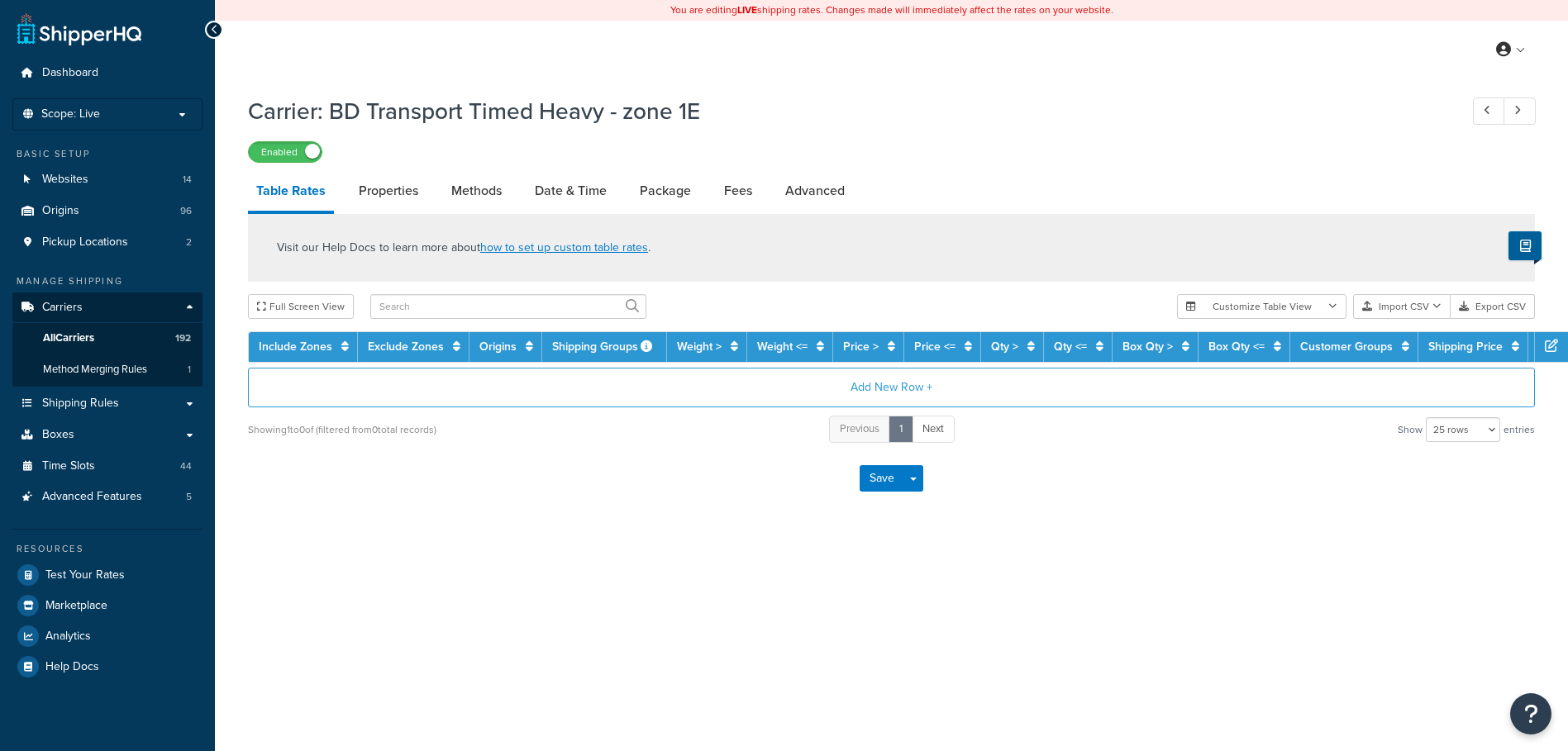
select select "25"
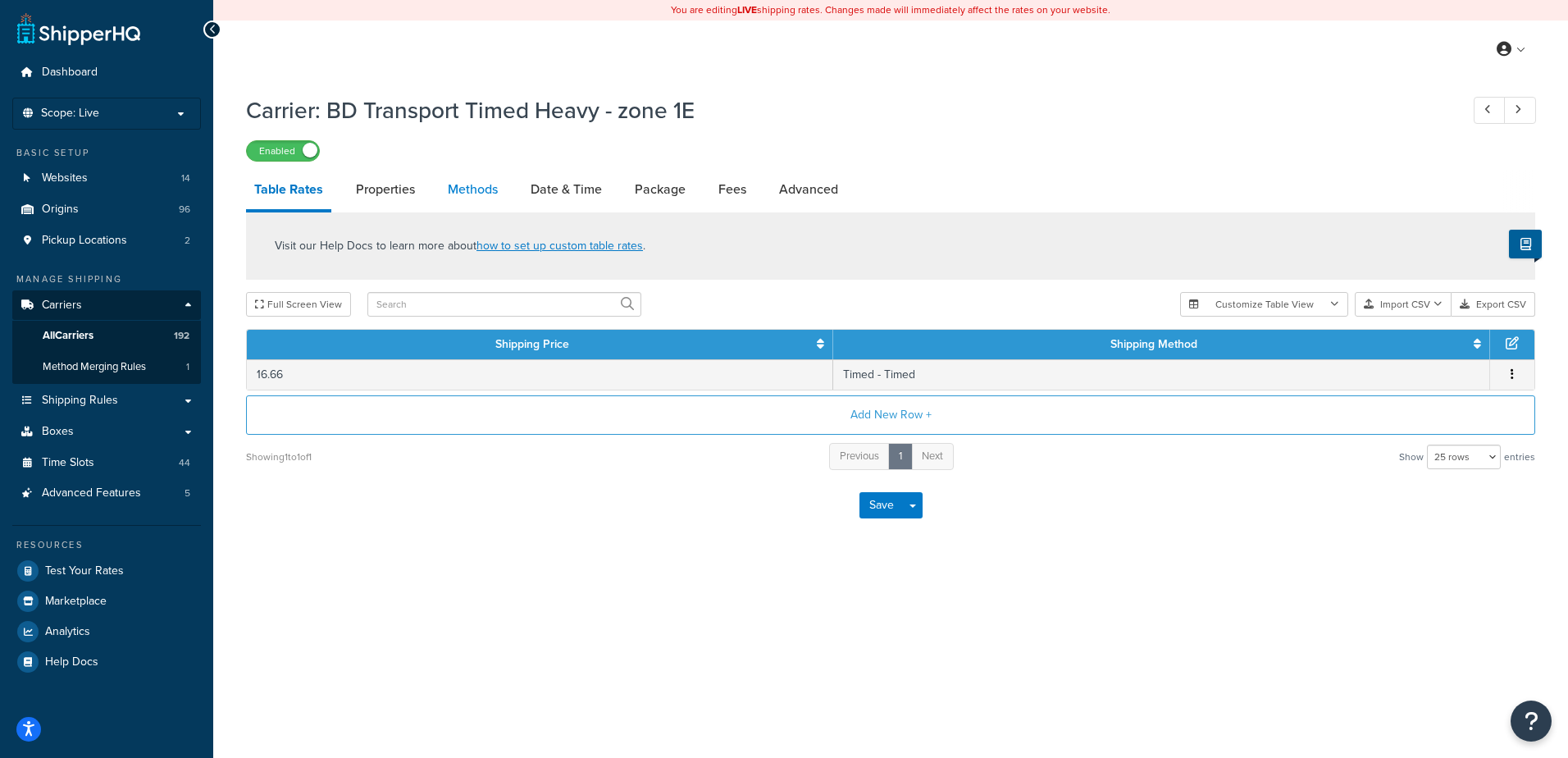
click at [464, 185] on link "Methods" at bounding box center [472, 190] width 66 height 39
select select "25"
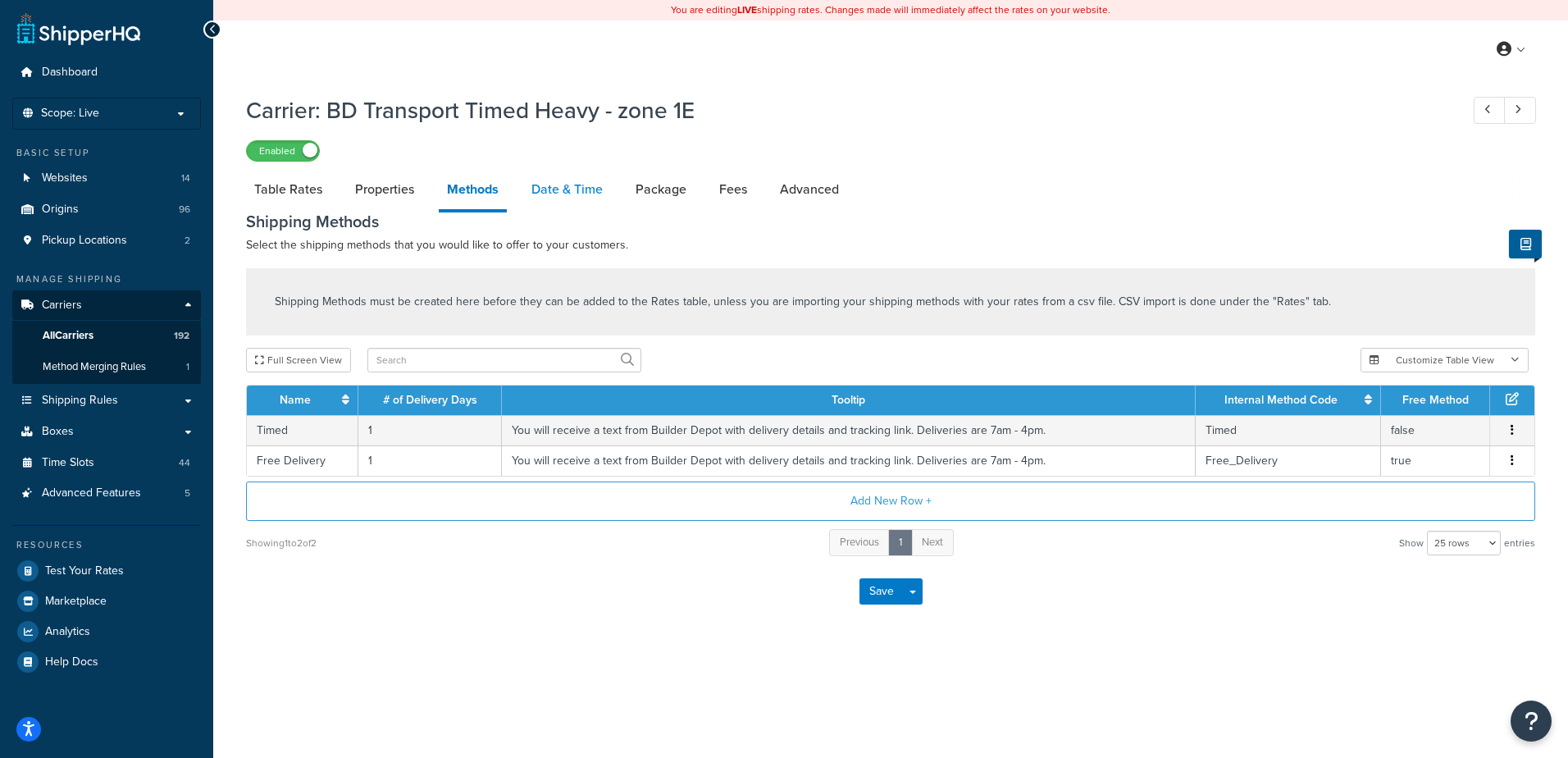
click at [576, 191] on link "Date & Time" at bounding box center [567, 190] width 88 height 39
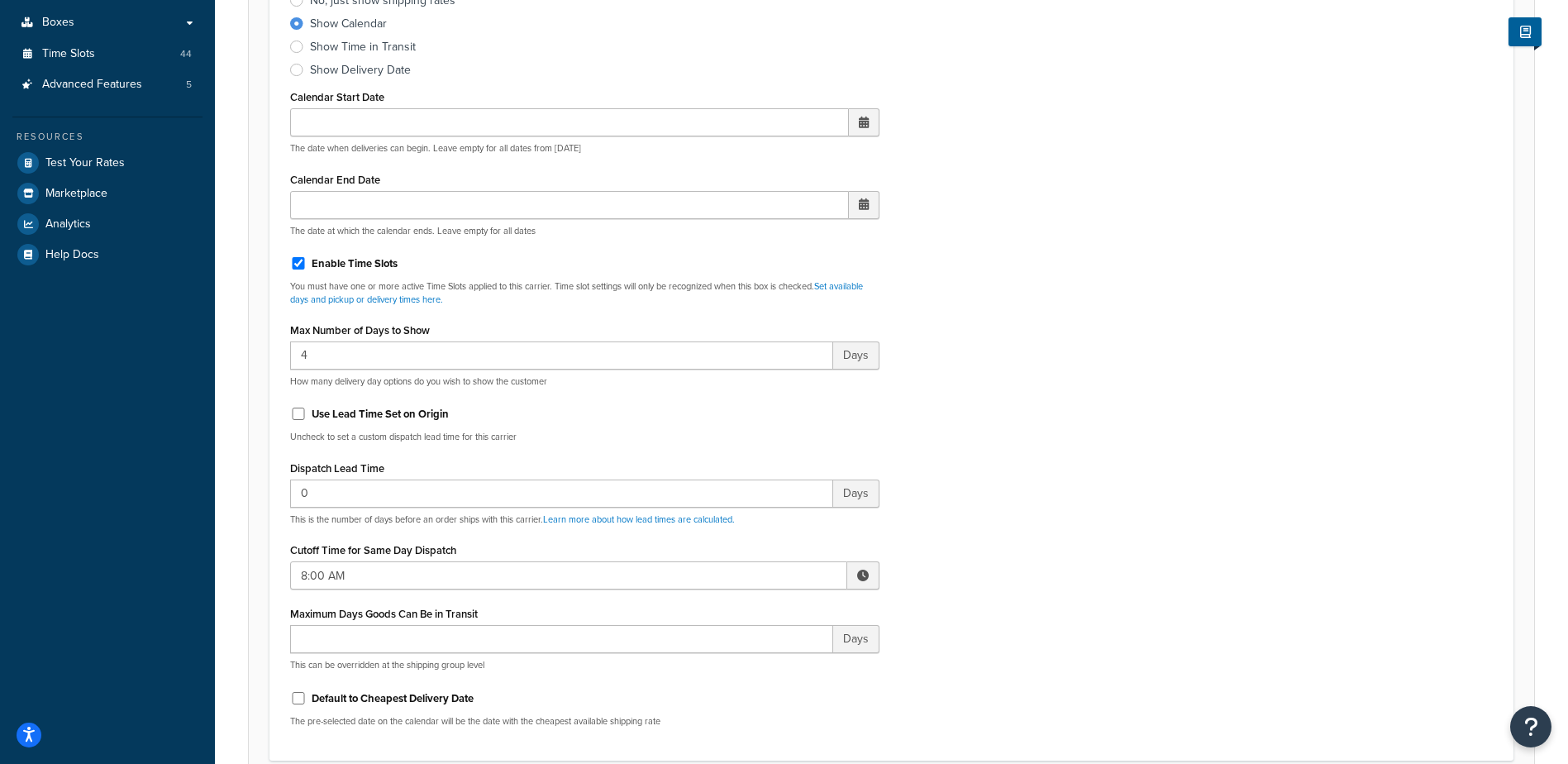
scroll to position [413, 0]
click at [863, 575] on span at bounding box center [863, 574] width 11 height 11
click at [742, 656] on span "▼" at bounding box center [741, 660] width 33 height 33
type input "7:00 AM"
click at [1023, 494] on div "Include Delivery Date Information: No, just show shipping rates Show Calendar S…" at bounding box center [891, 350] width 1227 height 778
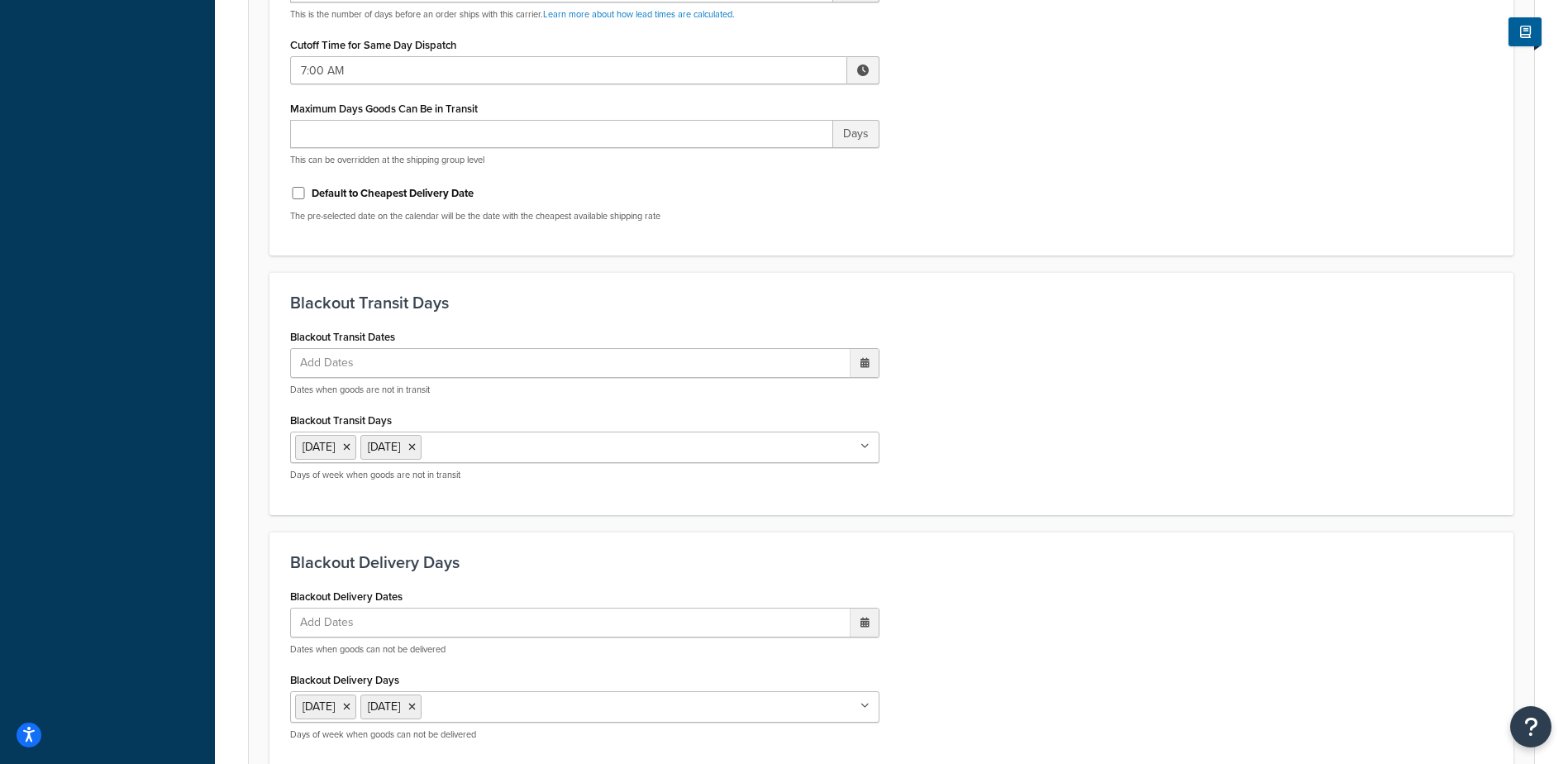
scroll to position [1251, 0]
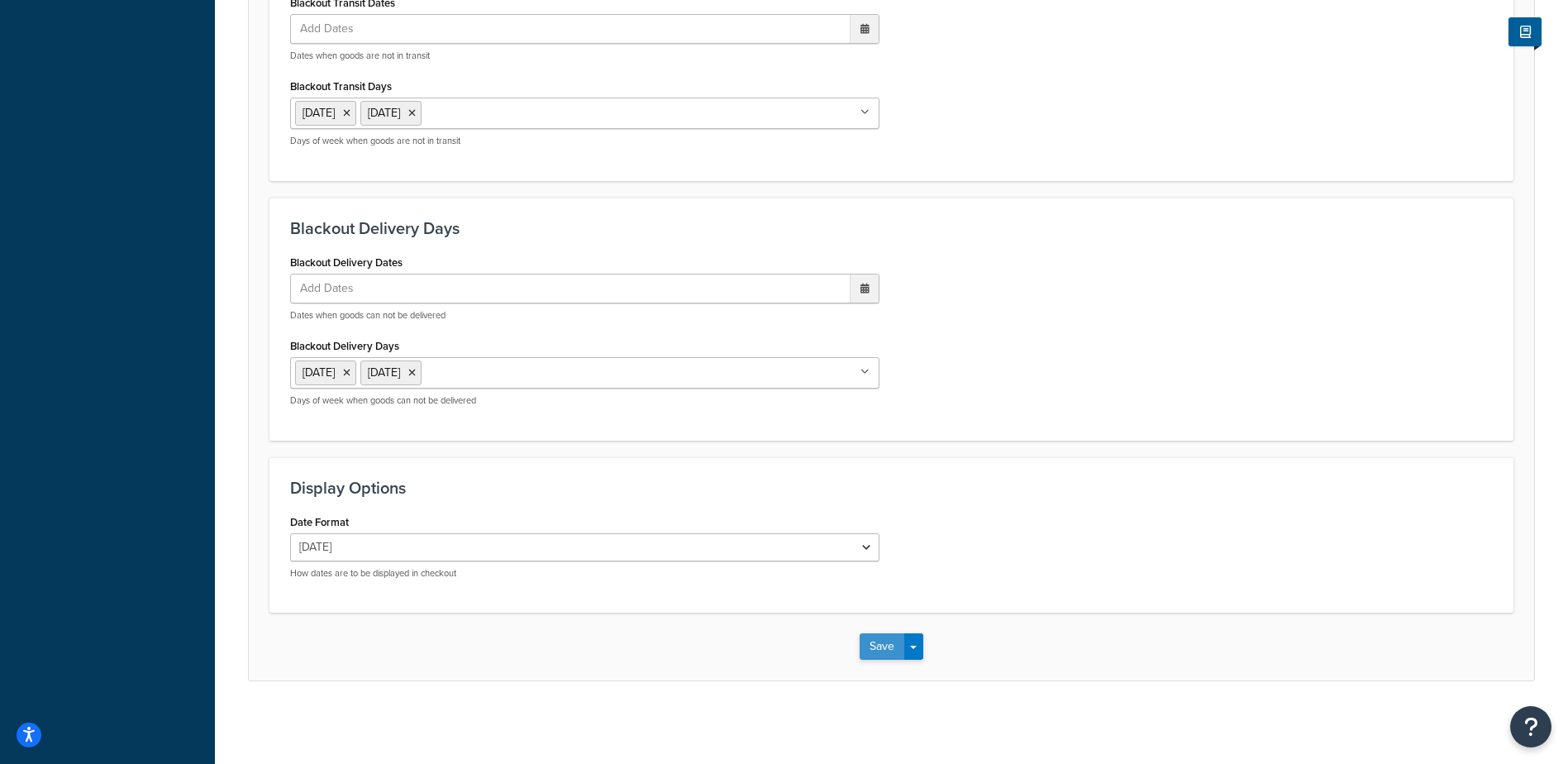
click at [872, 642] on button "Save" at bounding box center [882, 646] width 44 height 26
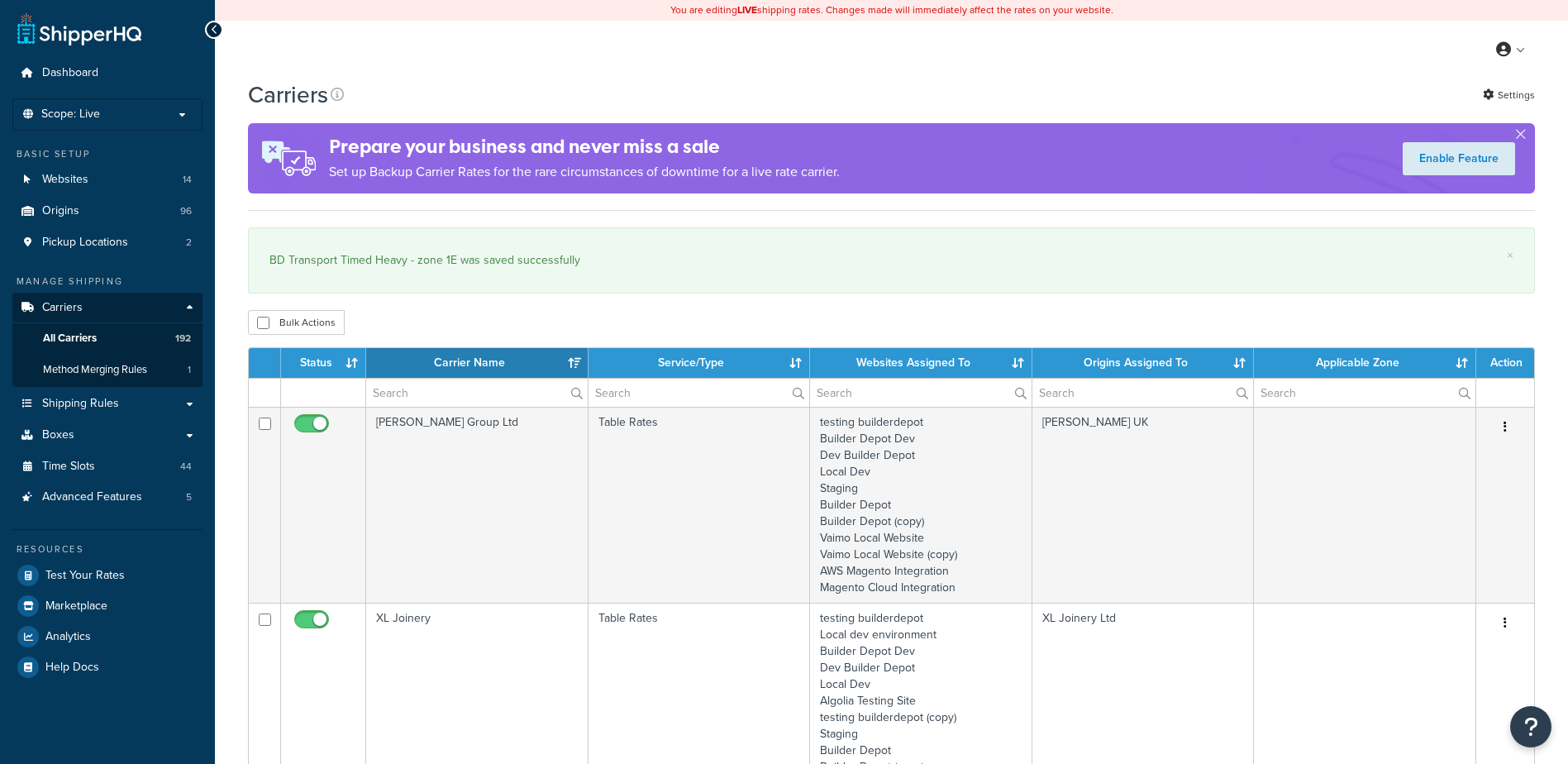
select select "15"
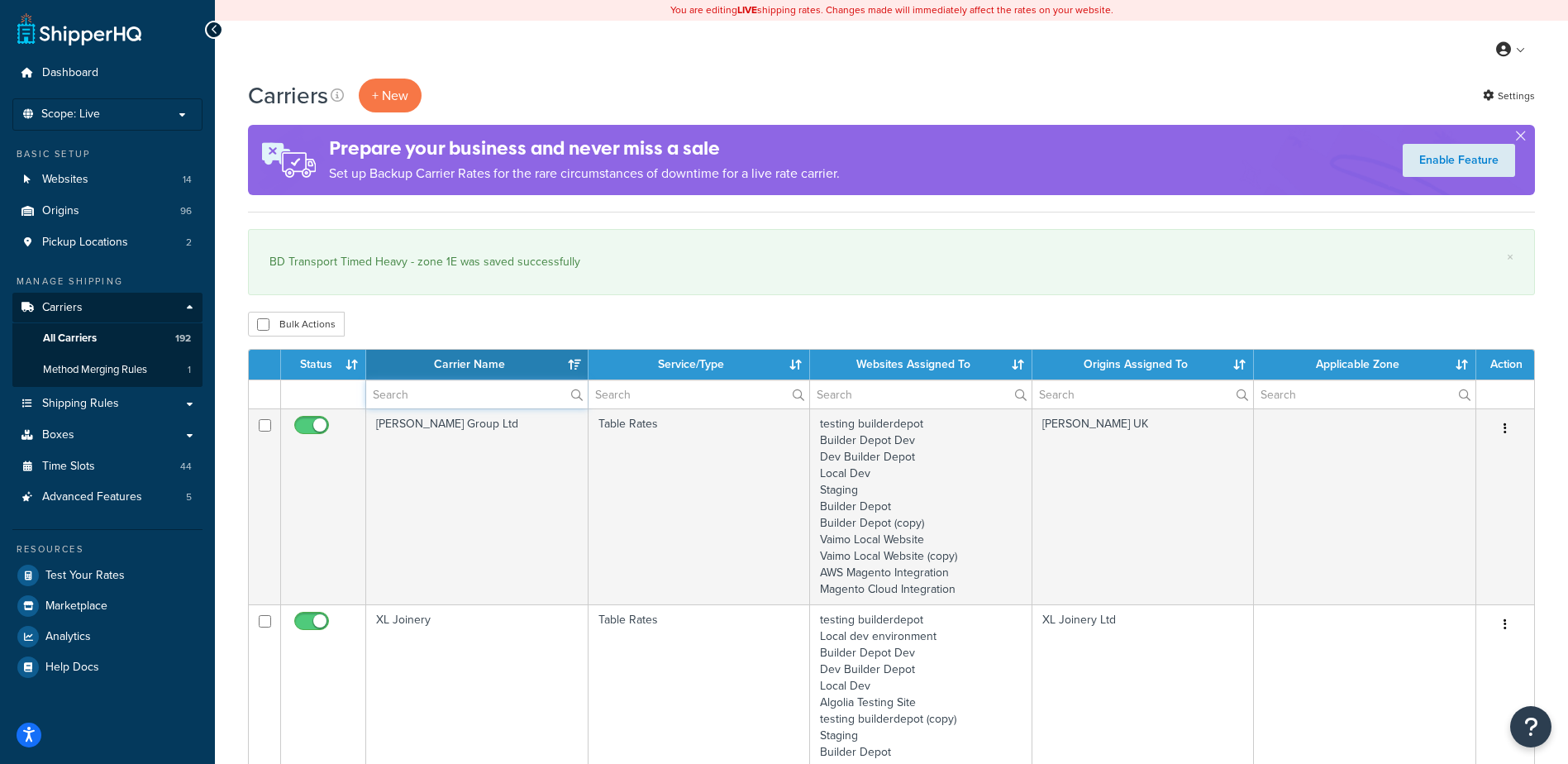
click at [406, 390] on input "text" at bounding box center [476, 394] width 221 height 28
click at [414, 397] on input "text" at bounding box center [476, 394] width 221 height 28
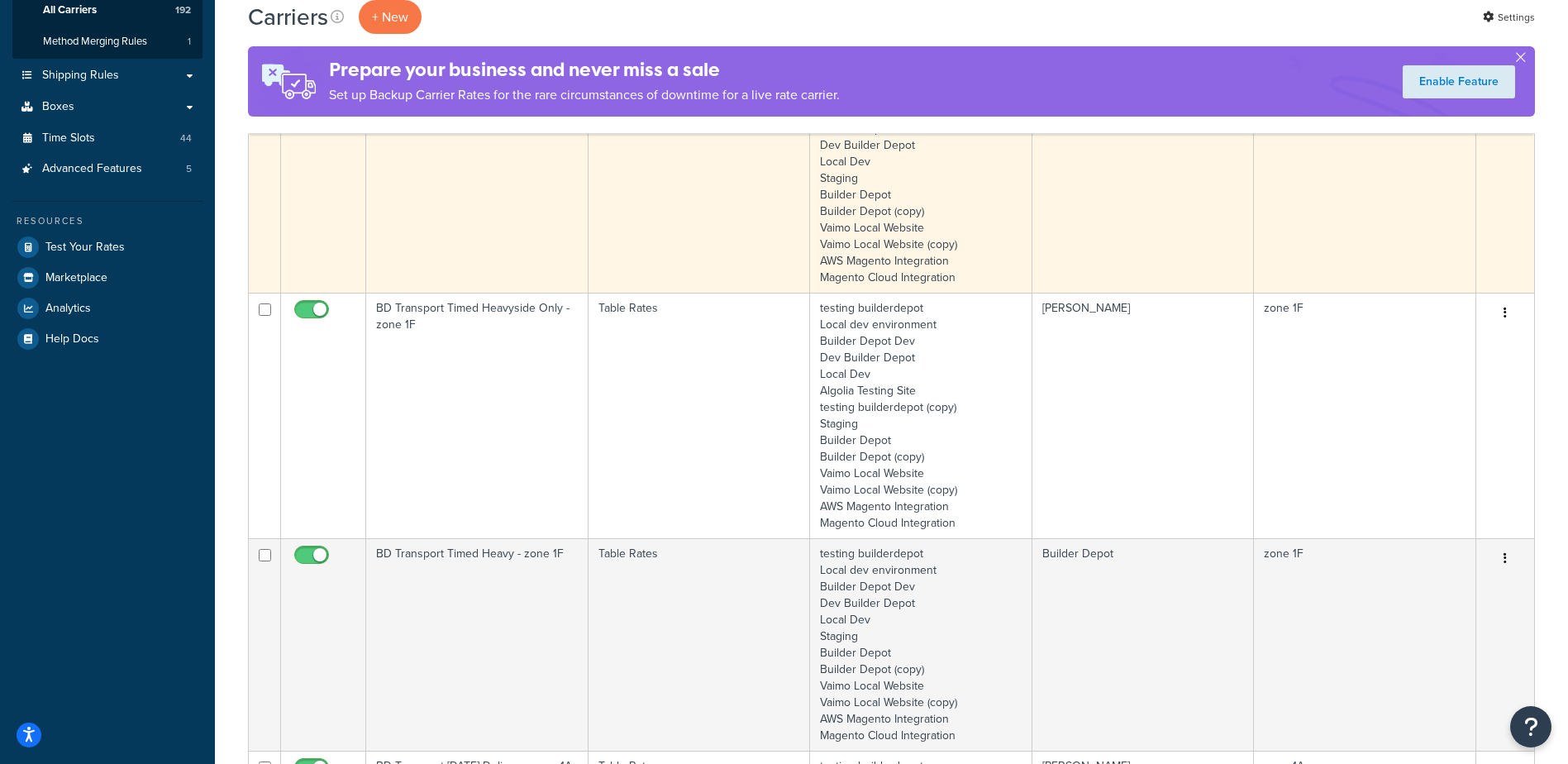
scroll to position [413, 0]
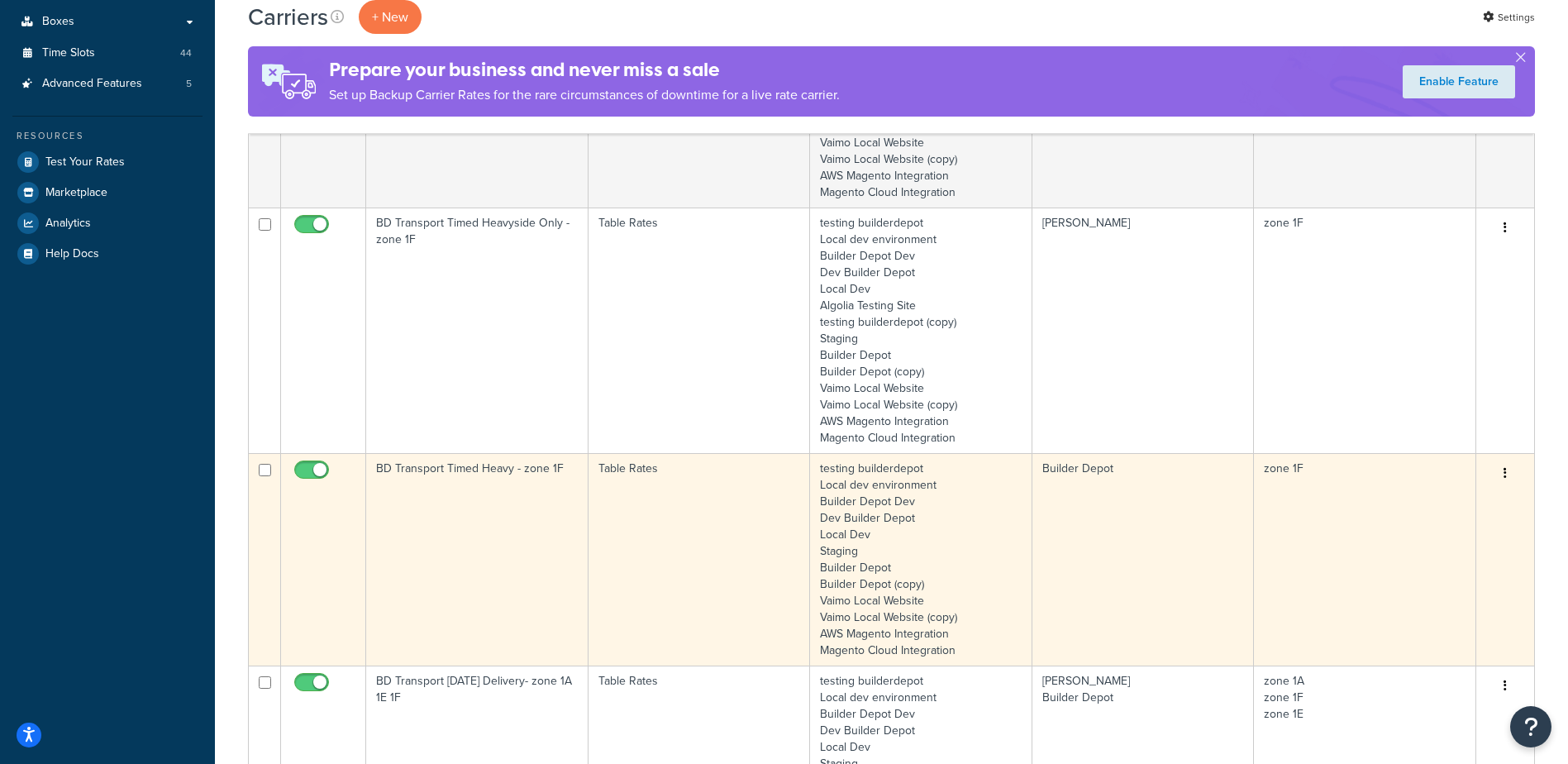
type input "1f"
click at [464, 501] on td "BD Transport Timed Heavy - zone 1F" at bounding box center [477, 559] width 222 height 213
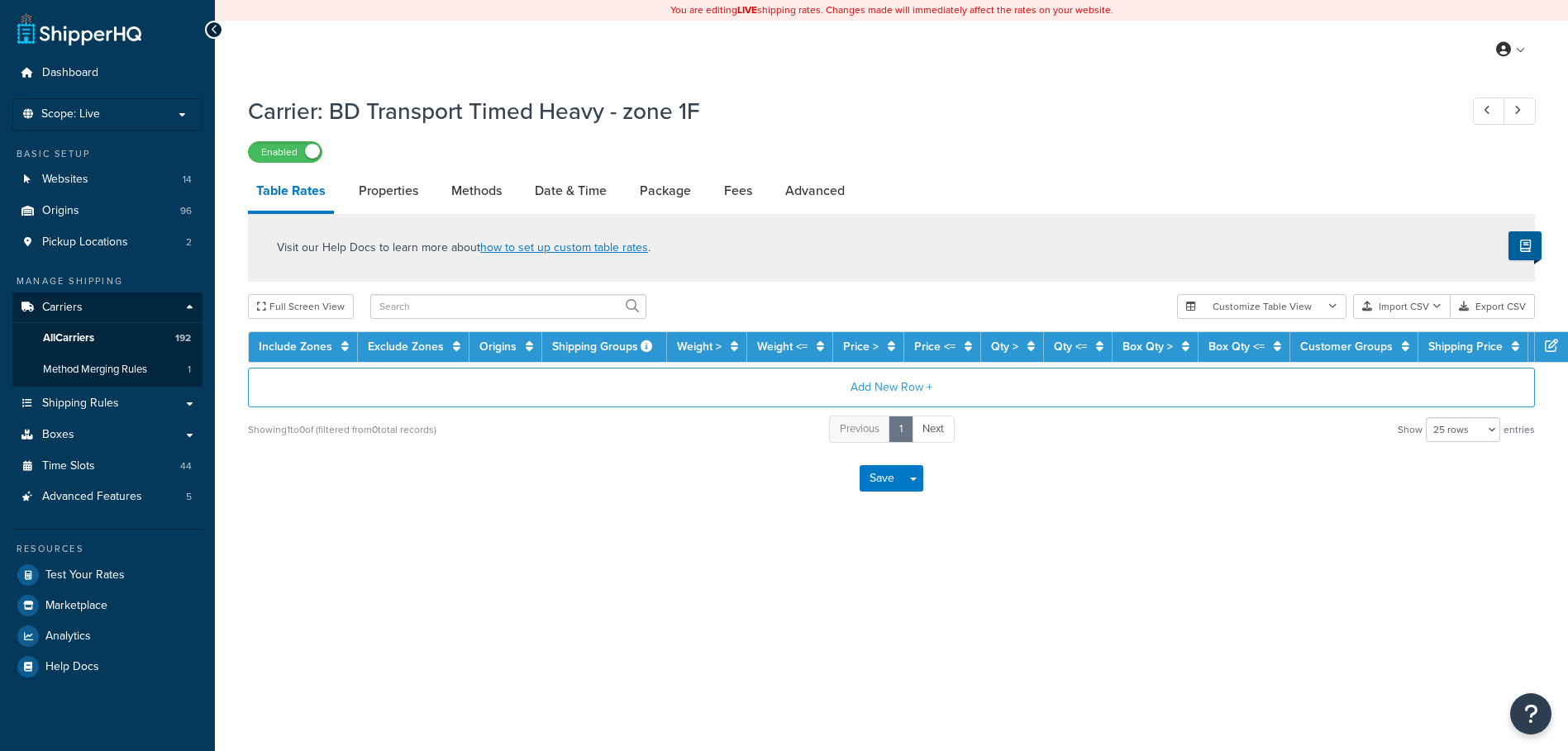
select select "25"
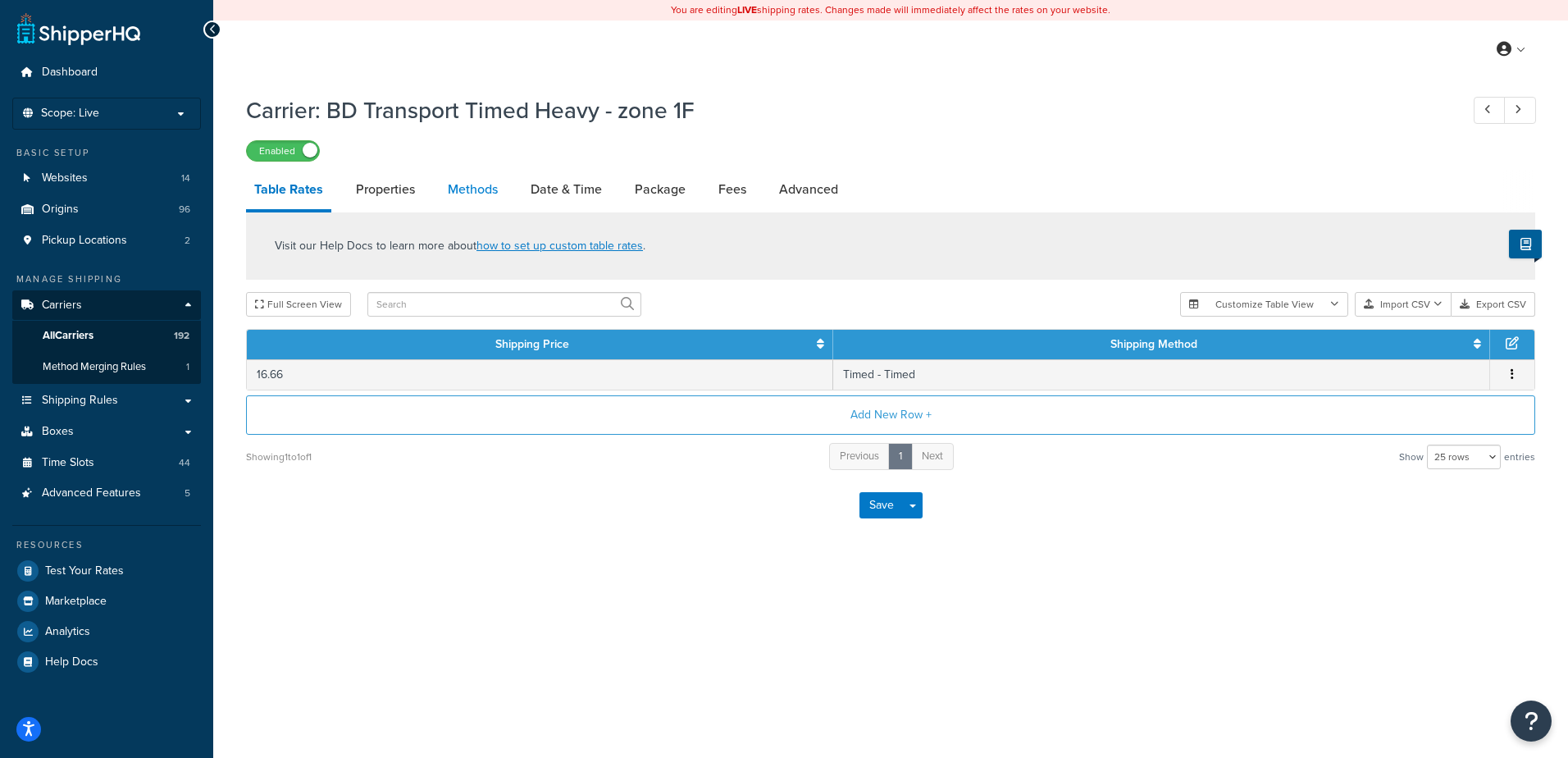
click at [477, 189] on link "Methods" at bounding box center [472, 190] width 66 height 39
select select "25"
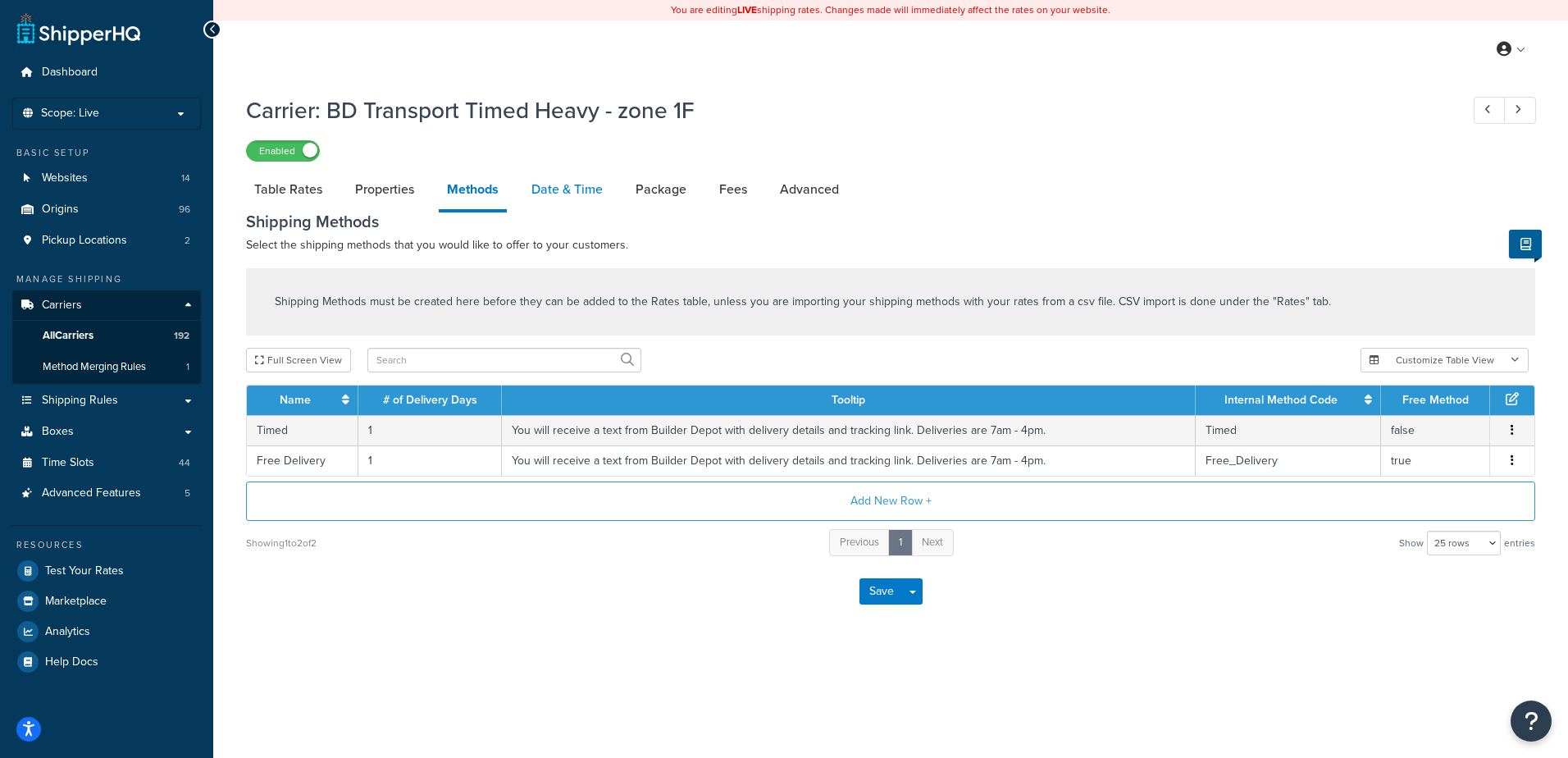
click at [555, 186] on link "Date & Time" at bounding box center [567, 190] width 88 height 39
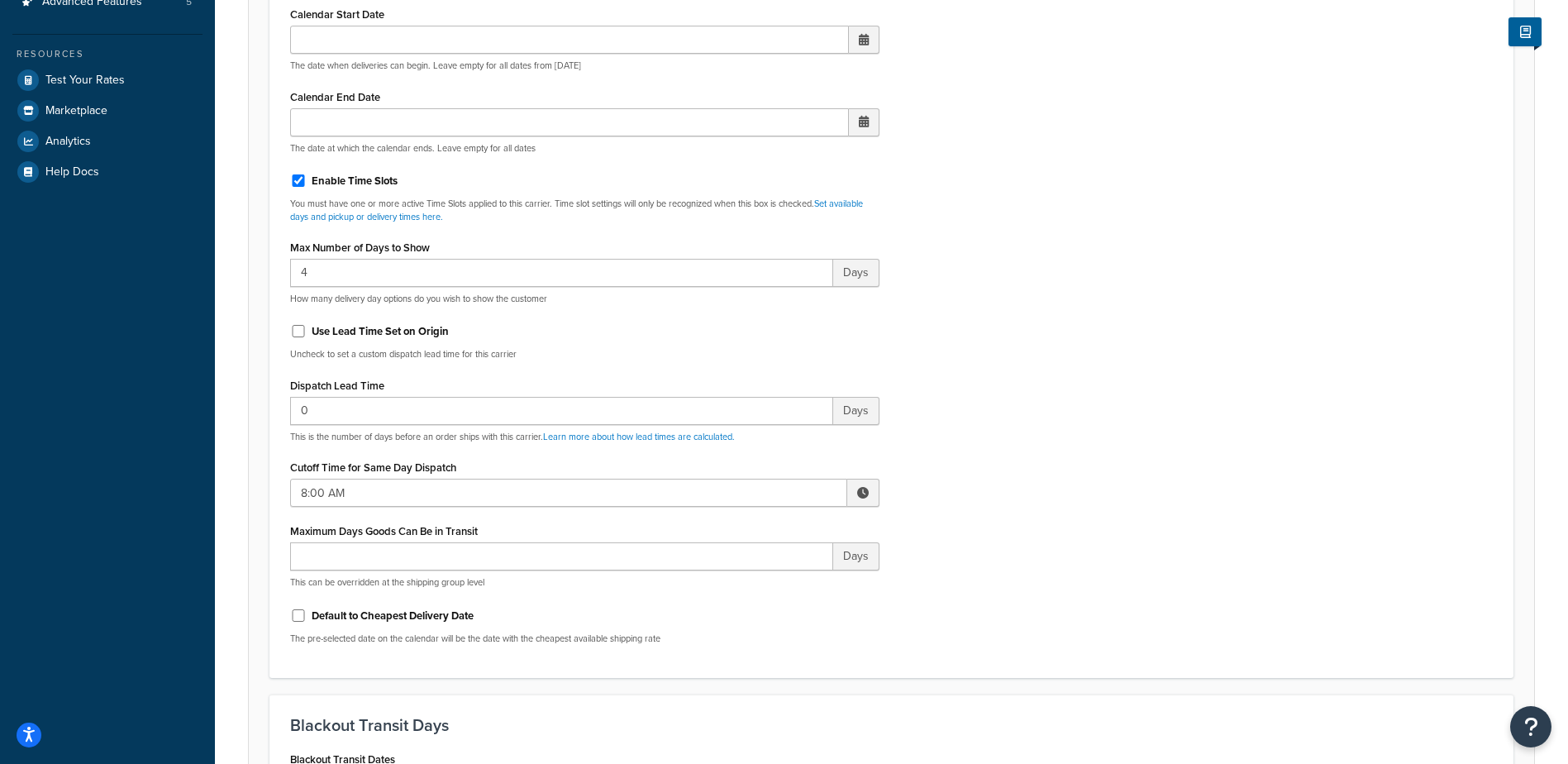
scroll to position [496, 0]
click at [863, 486] on span at bounding box center [863, 492] width 11 height 11
click at [737, 581] on span "▼" at bounding box center [741, 577] width 33 height 33
type input "7:00 AM"
click at [1001, 456] on div "Include Delivery Date Information: No, just show shipping rates Show Calendar S…" at bounding box center [891, 267] width 1227 height 778
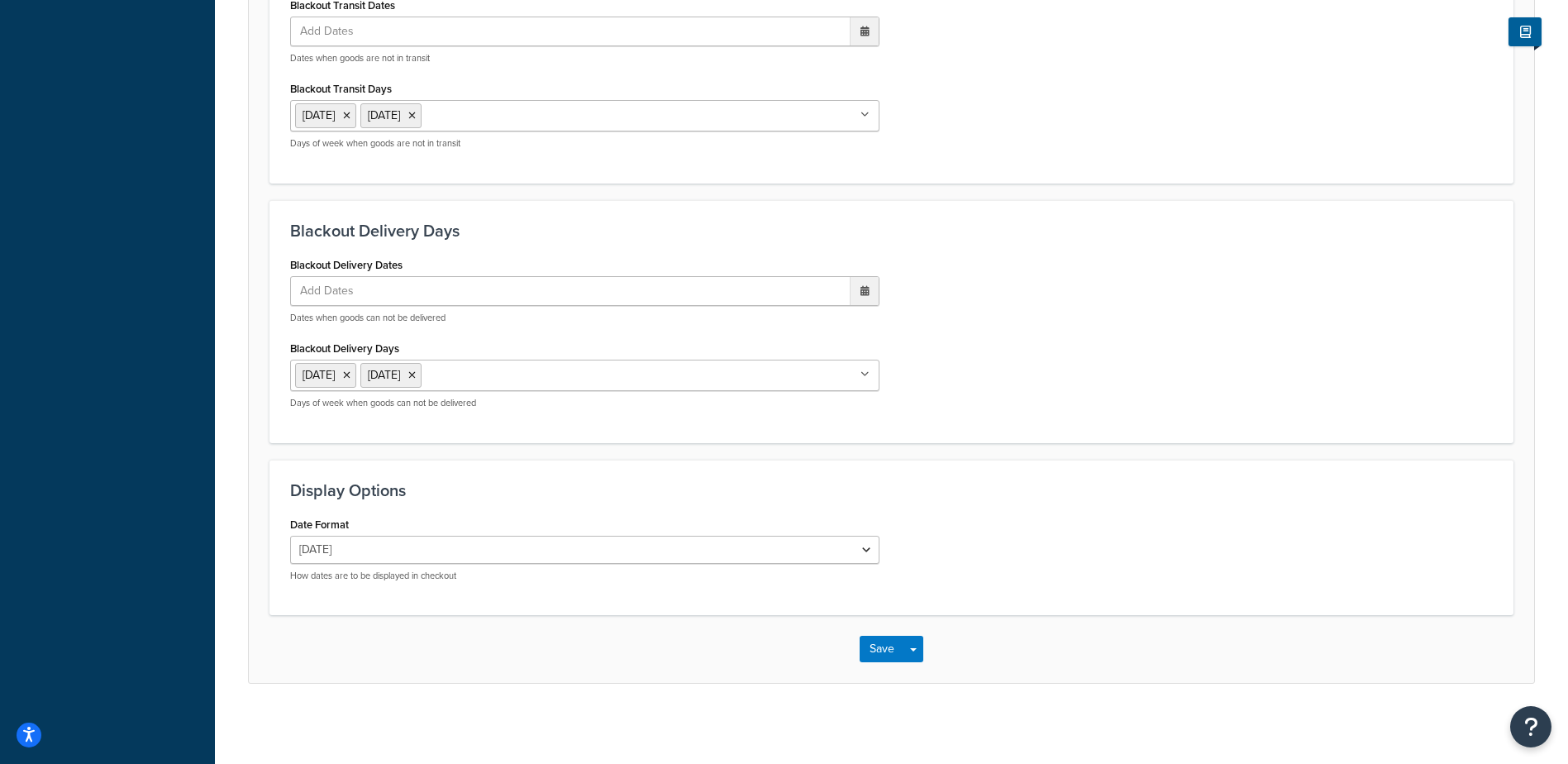
scroll to position [1251, 0]
click at [874, 639] on button "Save" at bounding box center [882, 646] width 44 height 26
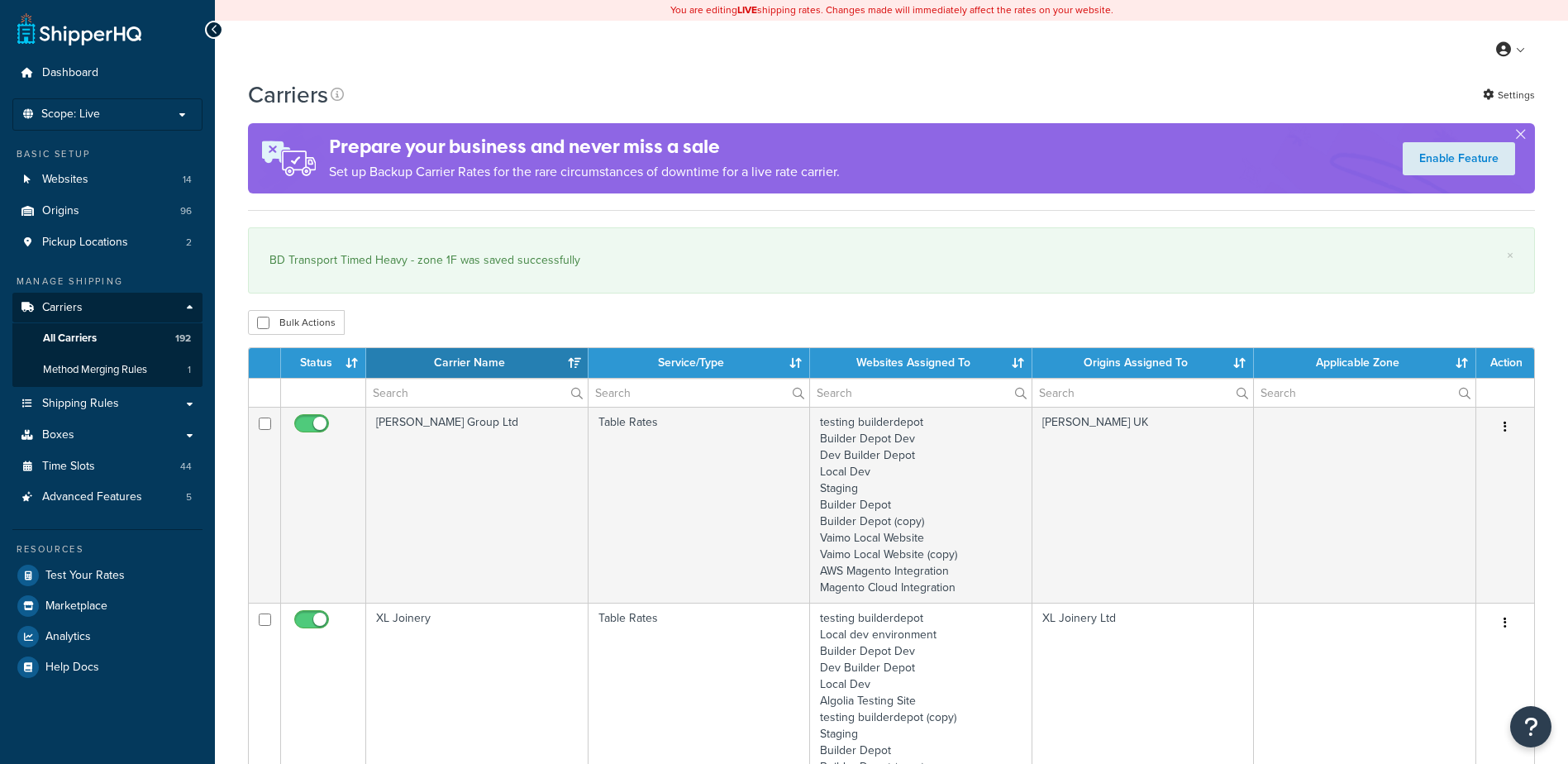
select select "15"
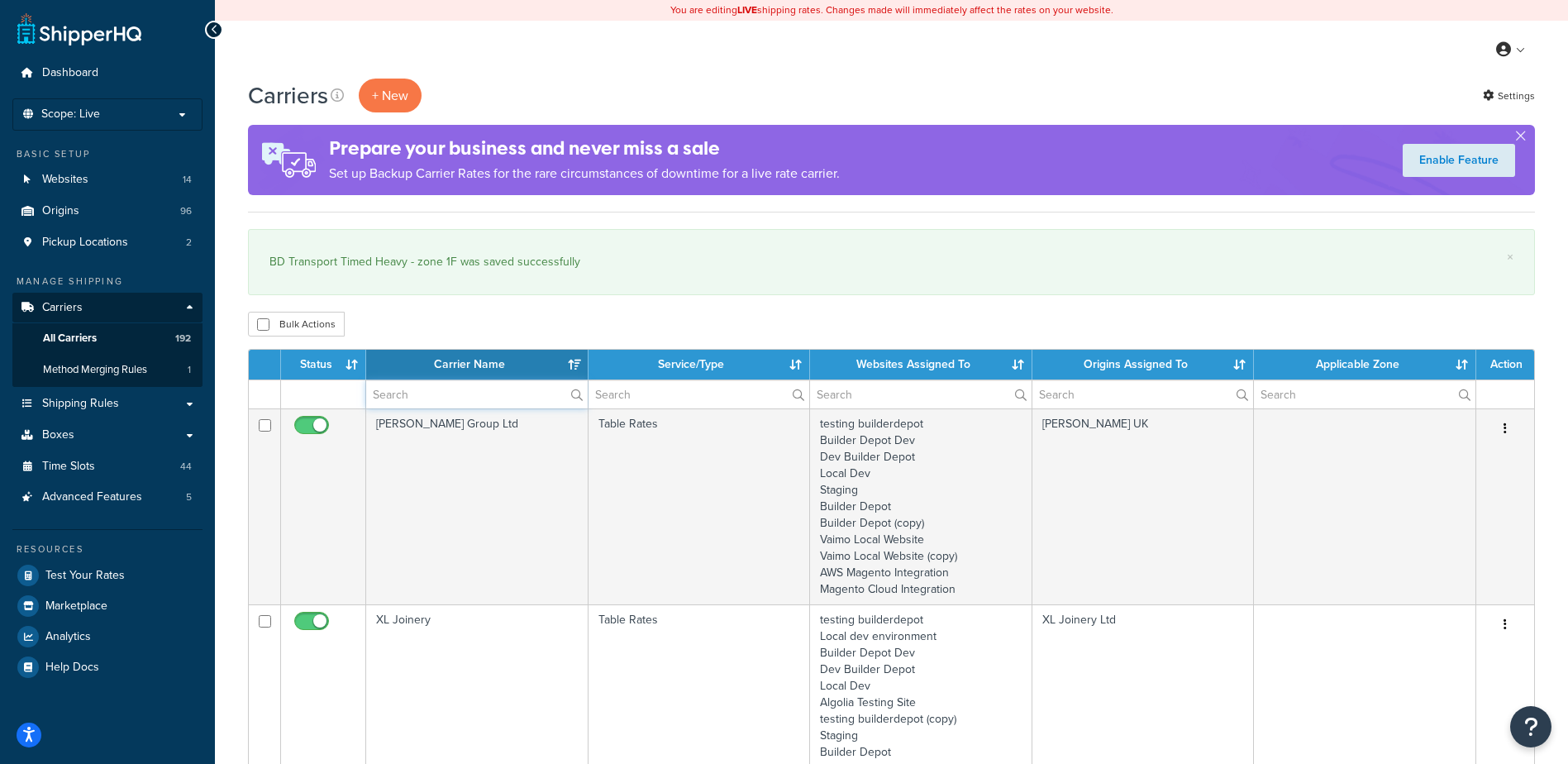
click at [403, 391] on input "text" at bounding box center [476, 394] width 221 height 28
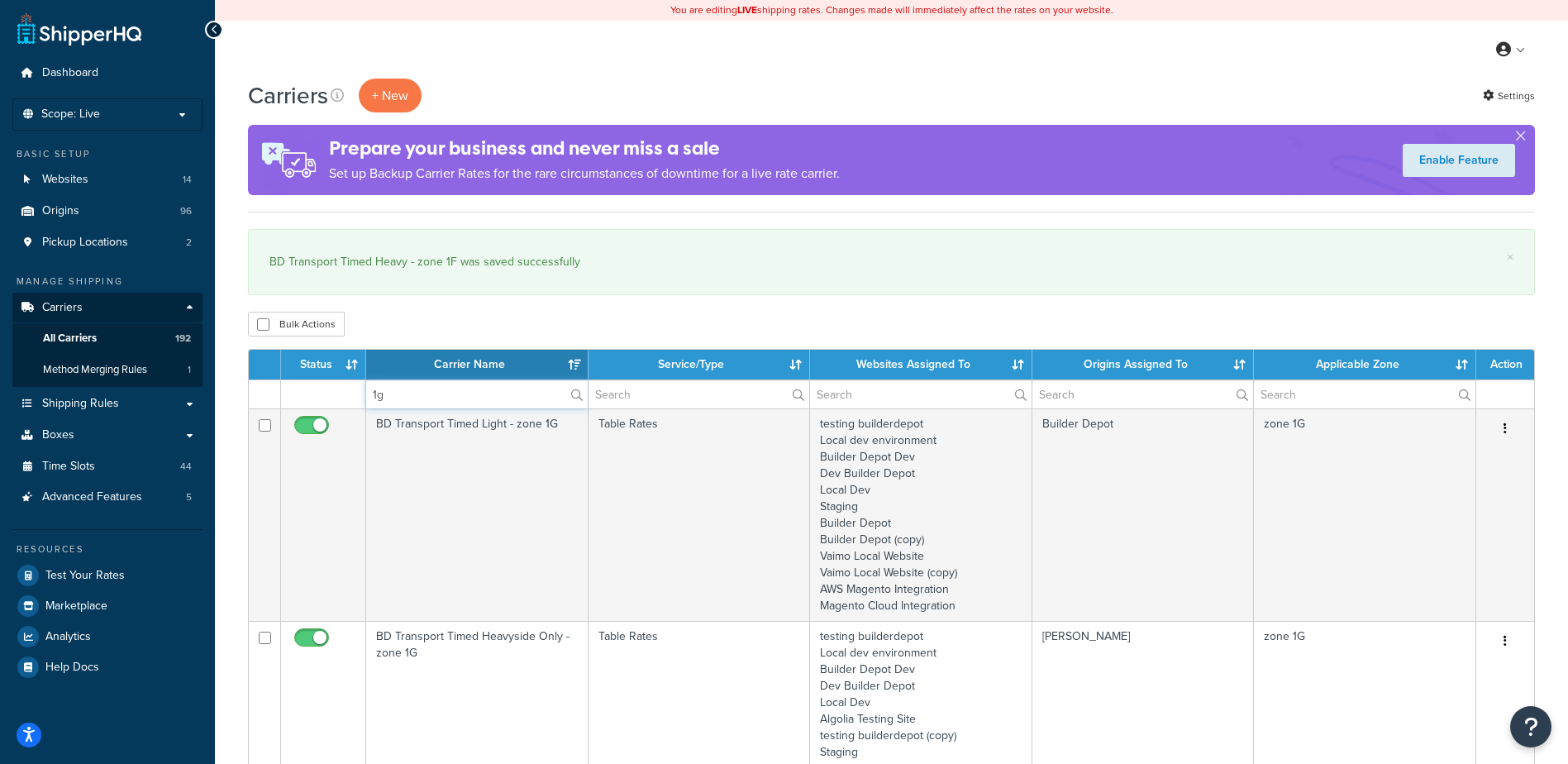
type input "1g"
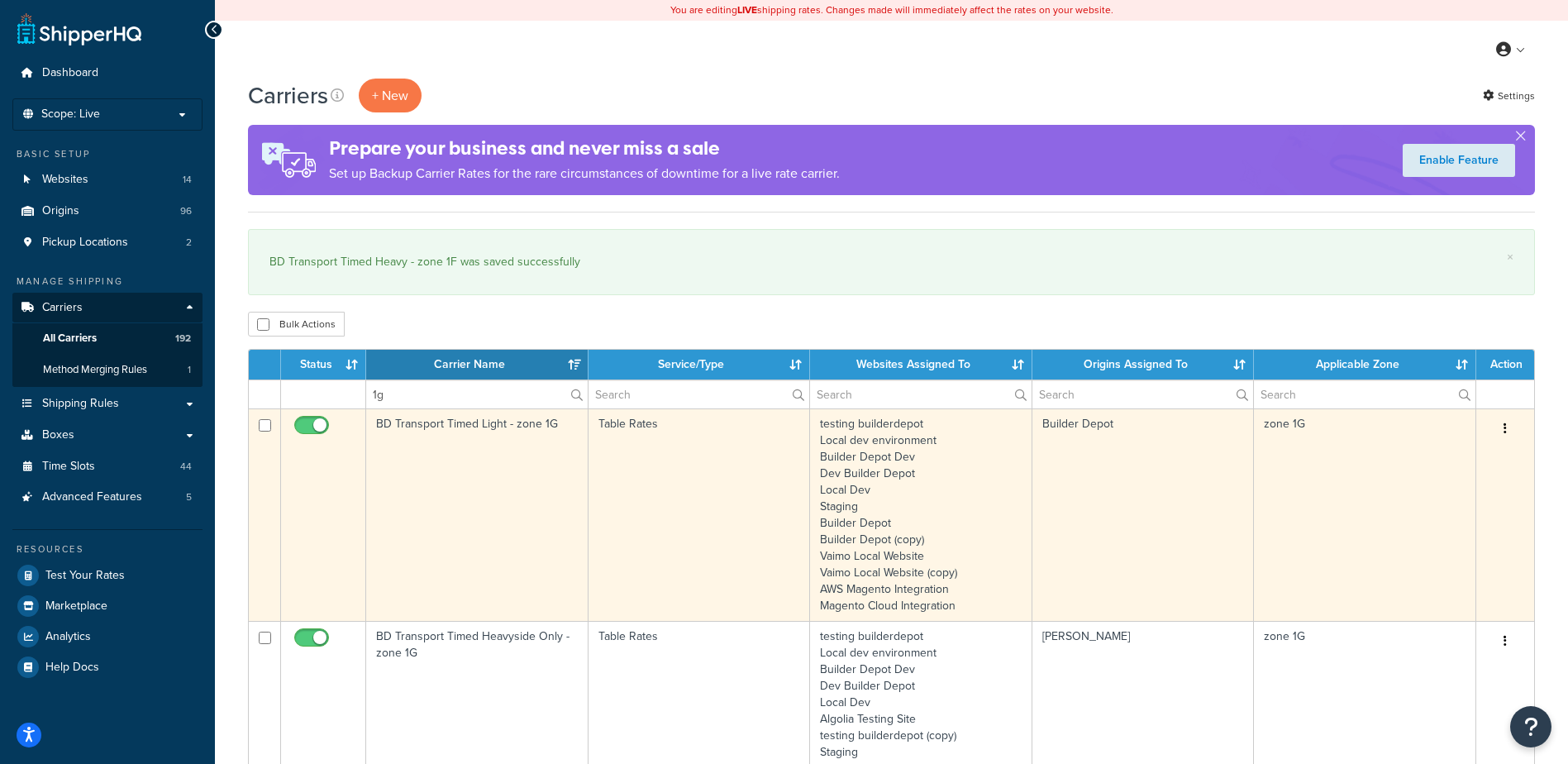
click at [462, 477] on td "BD Transport Timed Light - zone 1G" at bounding box center [477, 515] width 222 height 213
click at [462, 478] on td "BD Transport Timed Light - zone 1G" at bounding box center [477, 515] width 222 height 213
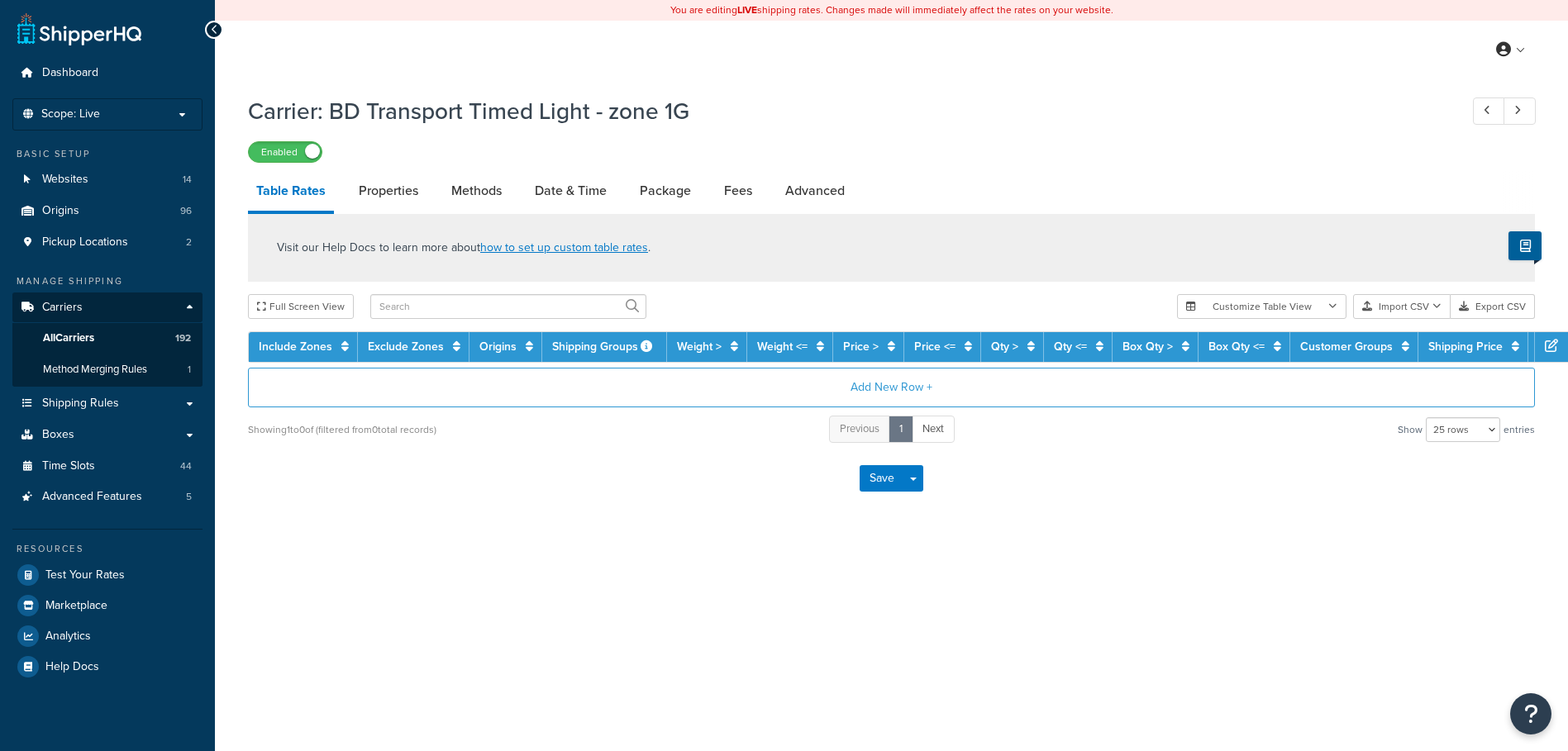
select select "25"
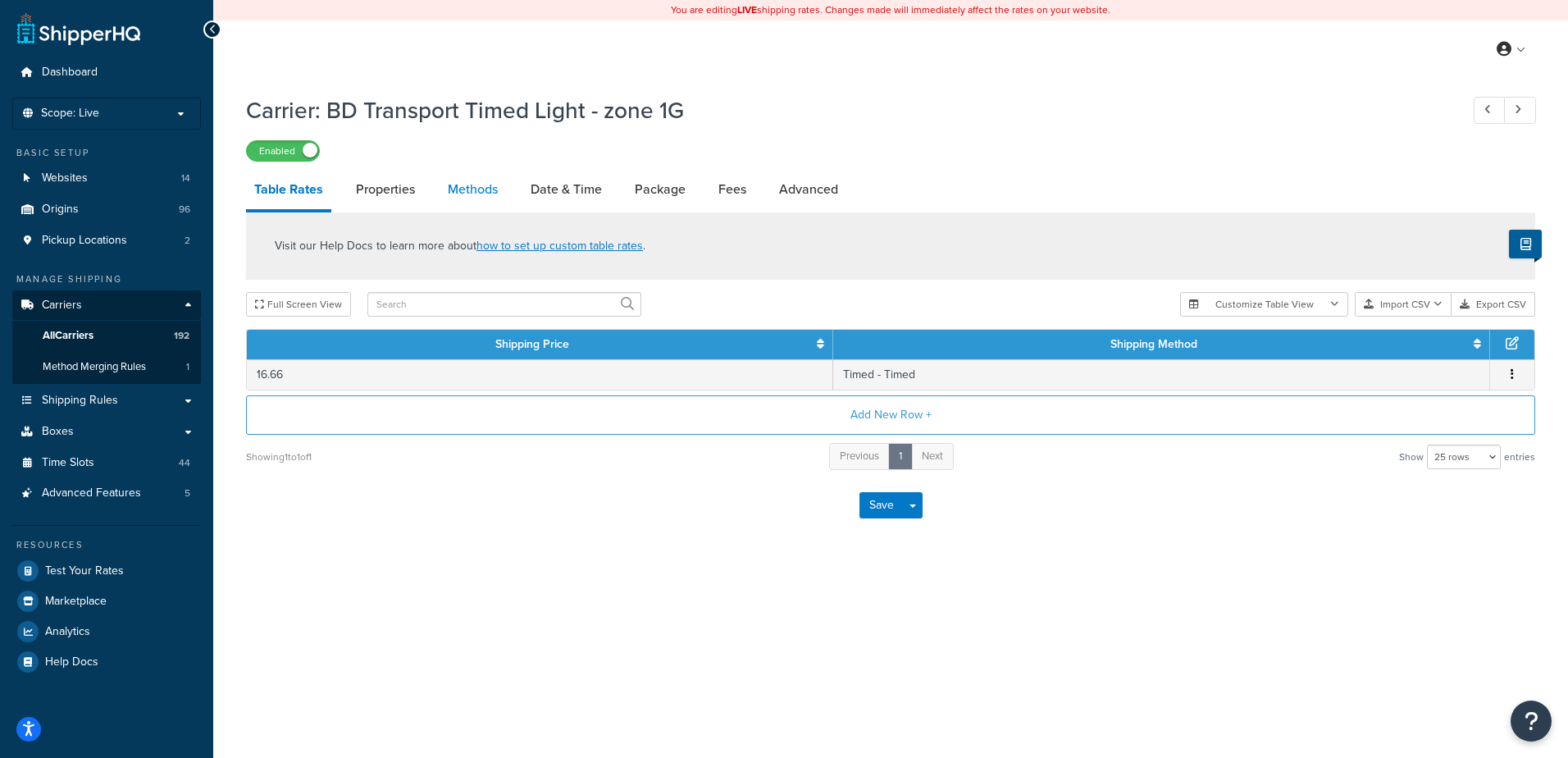
drag, startPoint x: 0, startPoint y: 0, endPoint x: 466, endPoint y: 185, distance: 501.4
click at [466, 185] on link "Methods" at bounding box center [472, 190] width 66 height 39
select select "25"
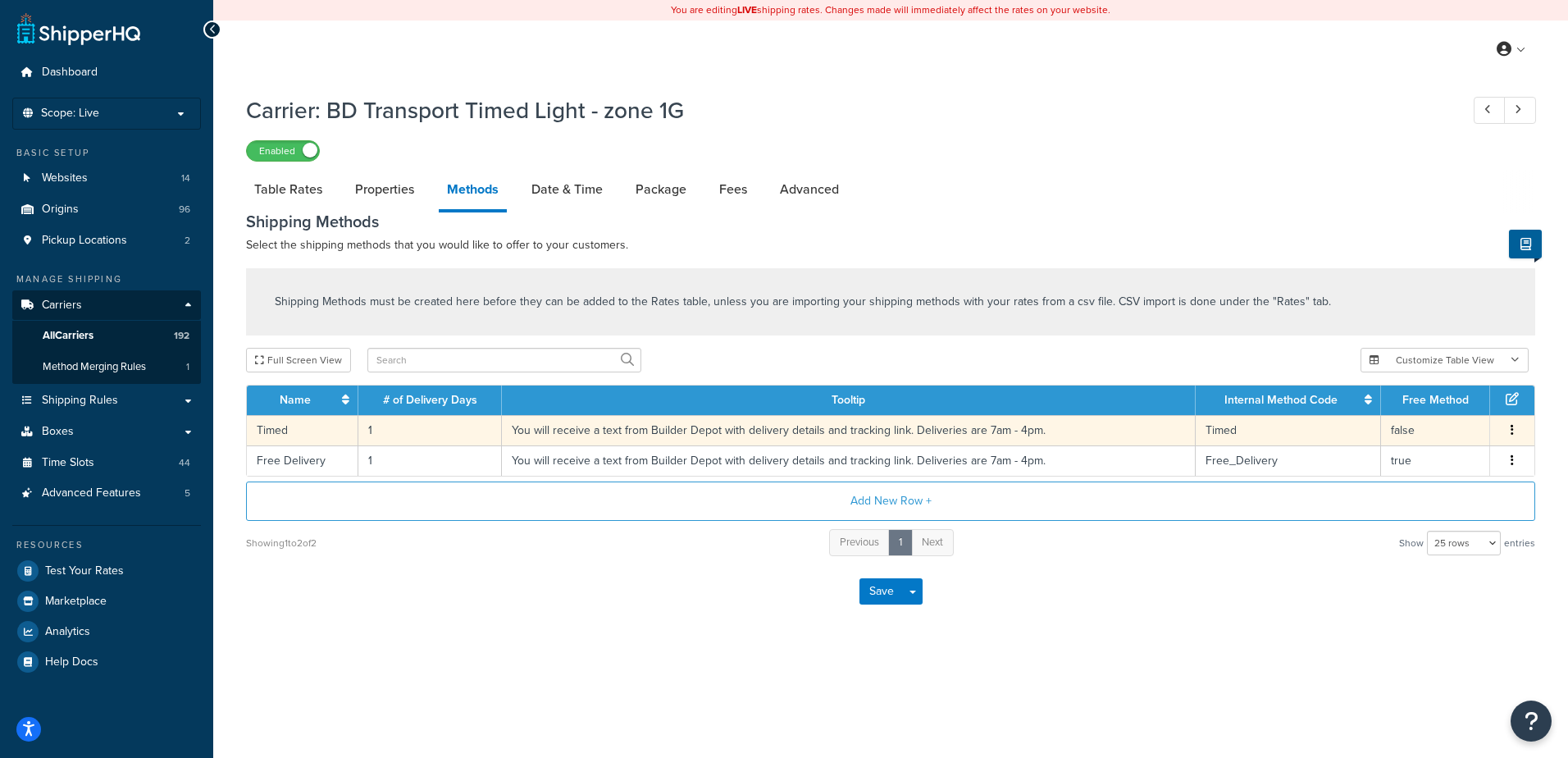
click at [428, 428] on td "1" at bounding box center [430, 429] width 144 height 31
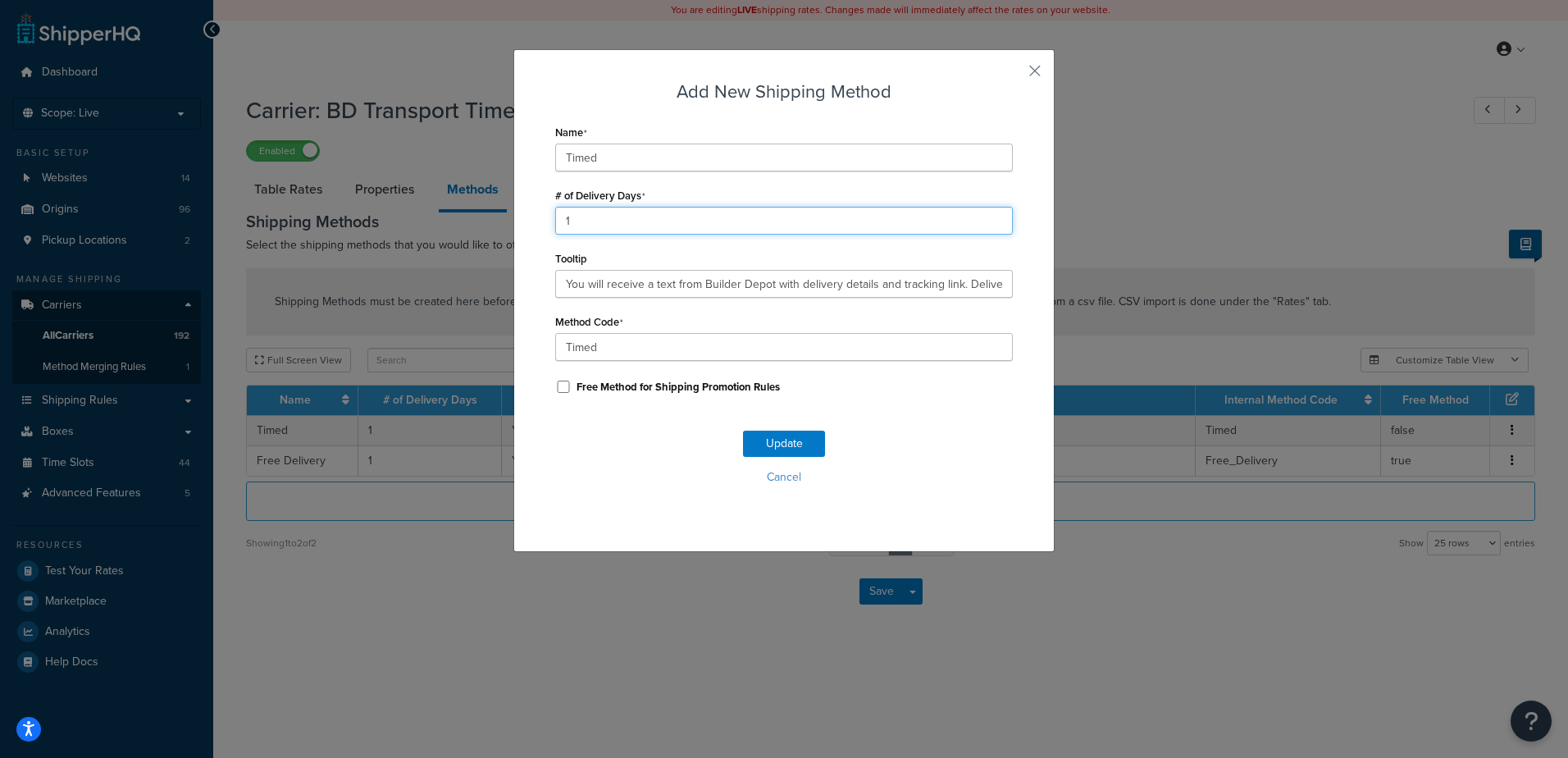
drag, startPoint x: 513, startPoint y: 214, endPoint x: 456, endPoint y: 206, distance: 57.6
click at [456, 206] on div "Add New Shipping Method Name Timed # of Delivery Days 1 Tooltip You will receiv…" at bounding box center [784, 379] width 1568 height 758
type input "2"
click at [764, 447] on button "Update" at bounding box center [784, 443] width 82 height 26
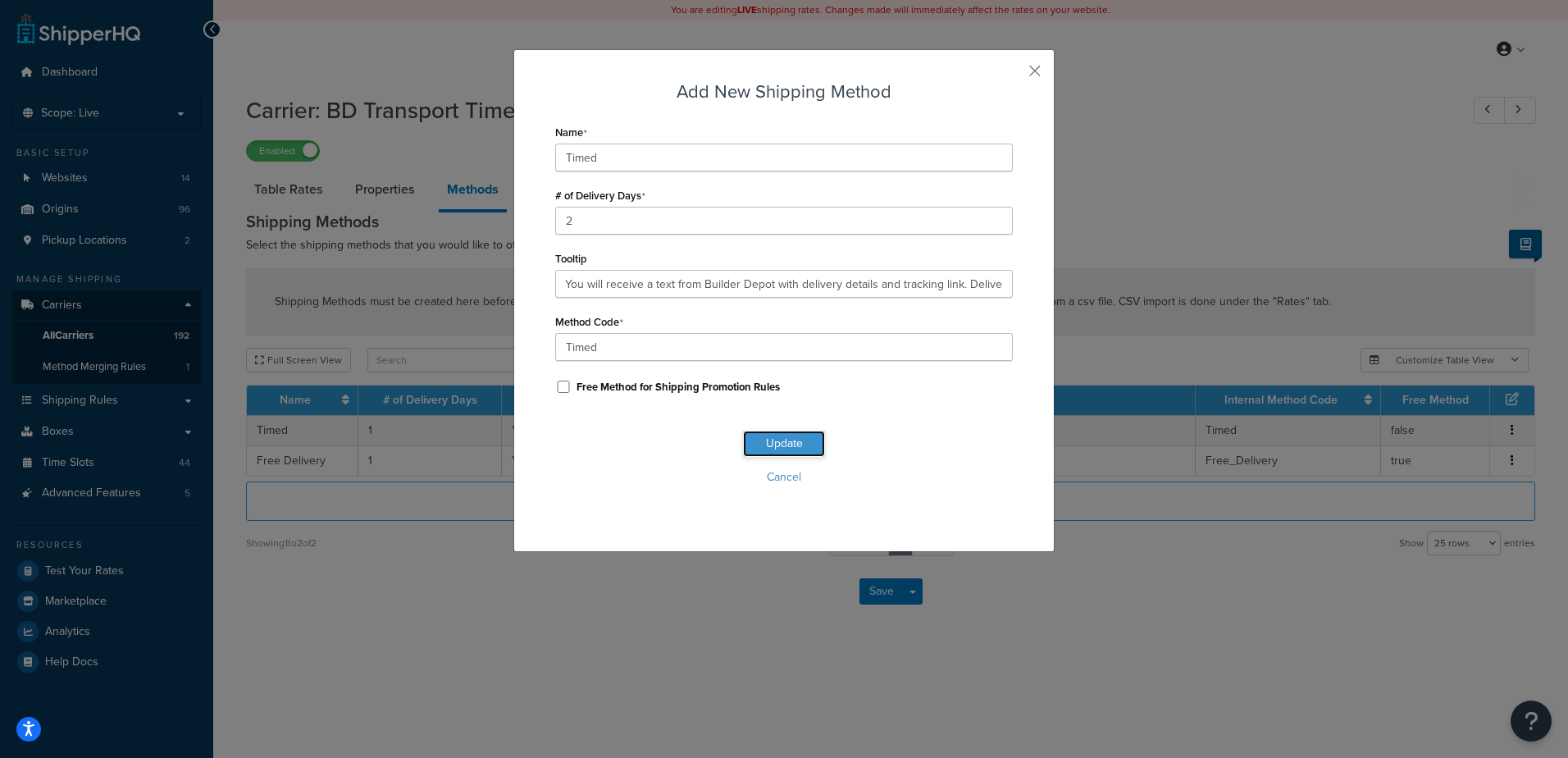
scroll to position [0, 0]
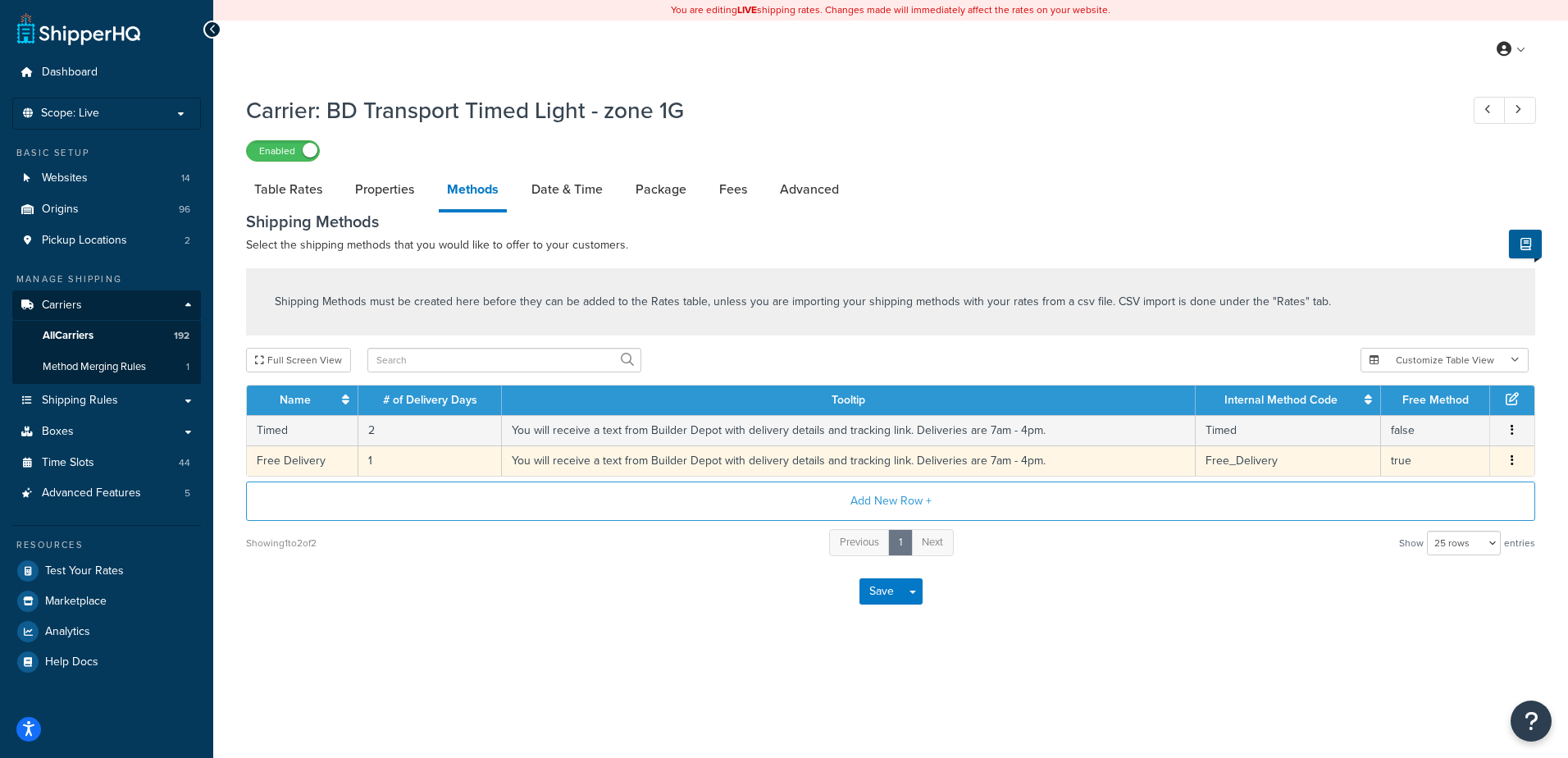
click at [388, 450] on td "1" at bounding box center [430, 460] width 144 height 31
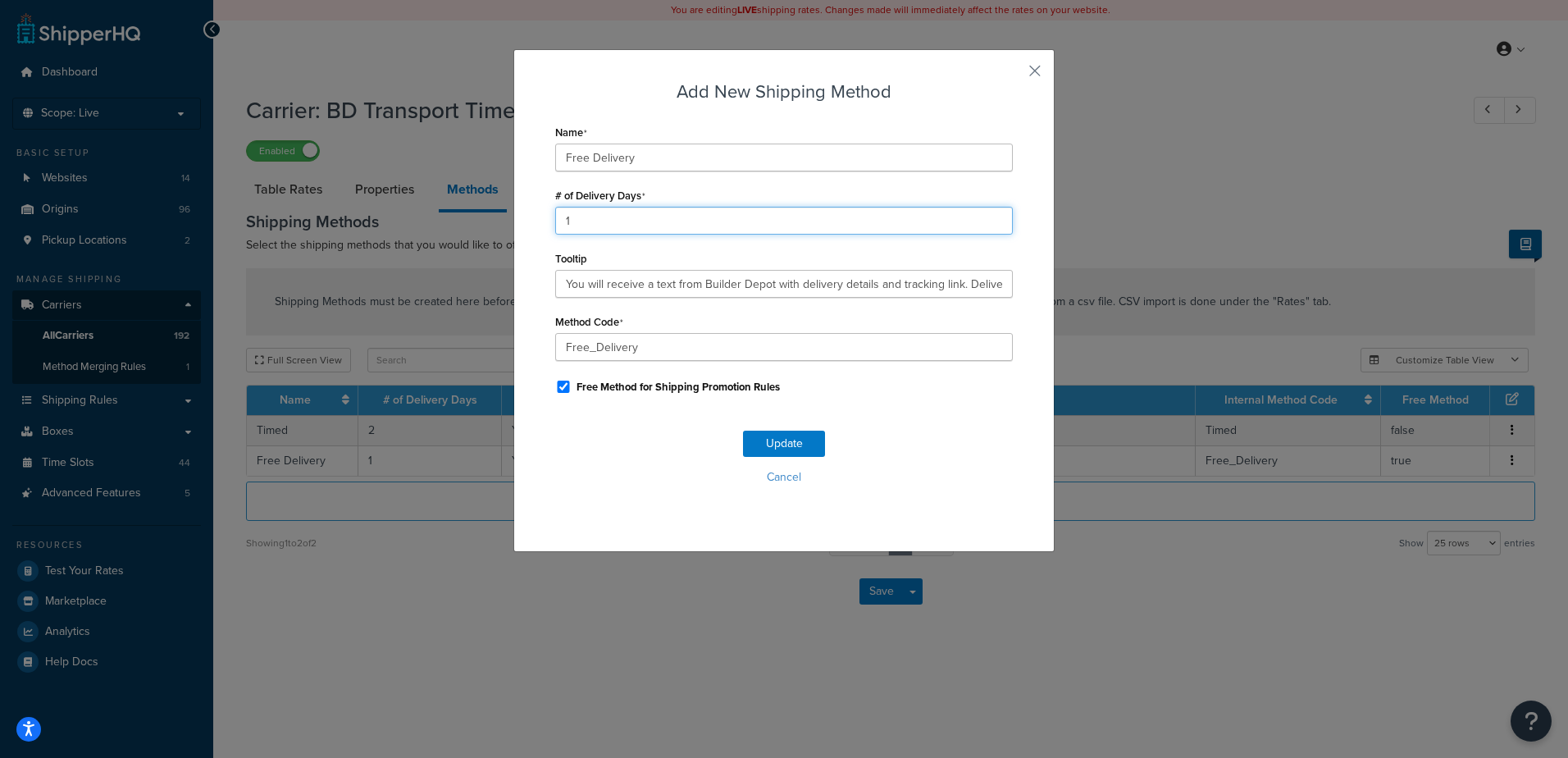
drag, startPoint x: 572, startPoint y: 226, endPoint x: 460, endPoint y: 230, distance: 112.1
click at [460, 230] on div "Add New Shipping Method Name Free Delivery # of Delivery Days 1 Tooltip You wil…" at bounding box center [784, 379] width 1568 height 758
type input "2"
click at [774, 439] on button "Update" at bounding box center [784, 443] width 82 height 26
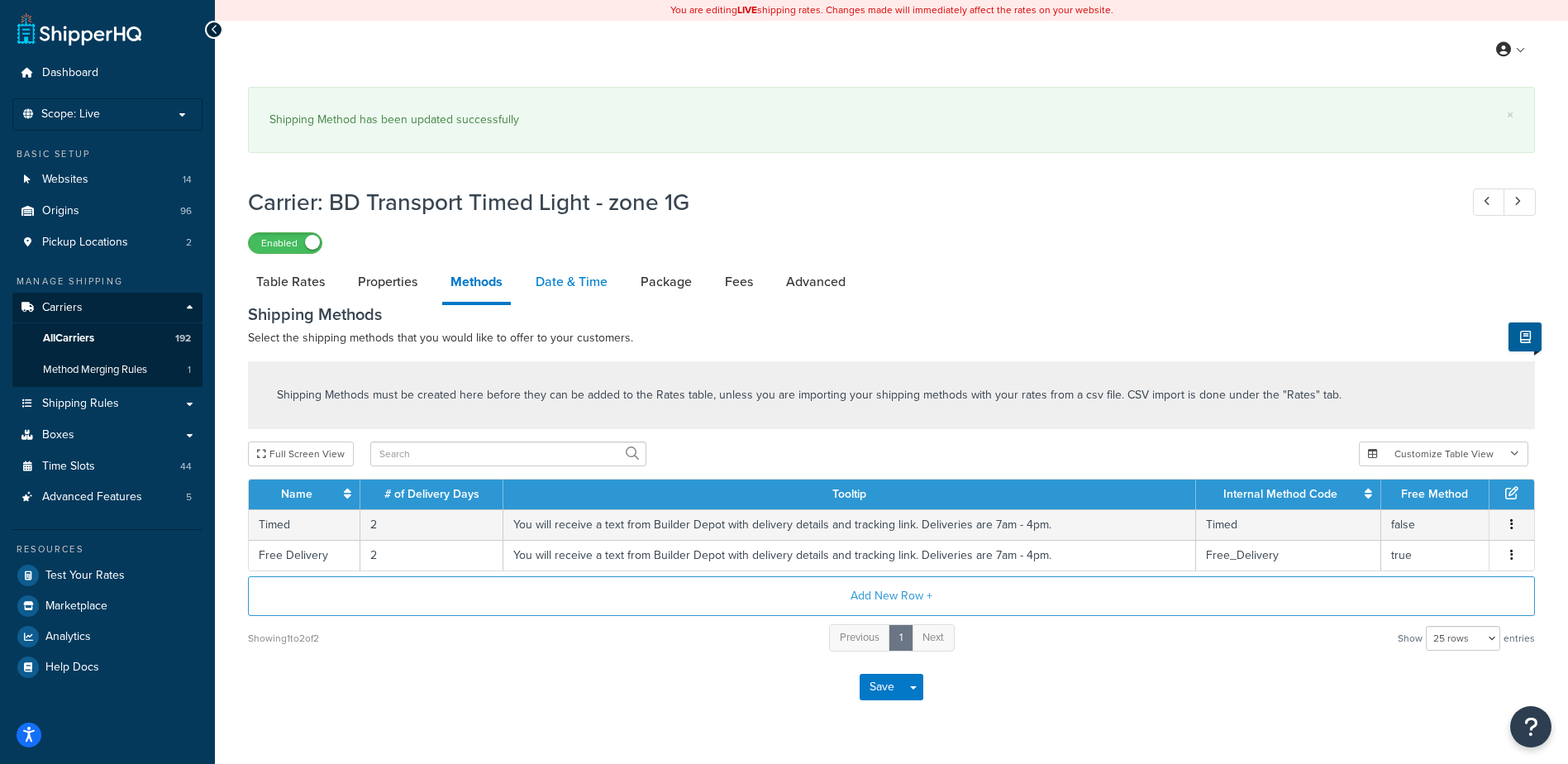
click at [569, 288] on link "Date & Time" at bounding box center [571, 281] width 88 height 40
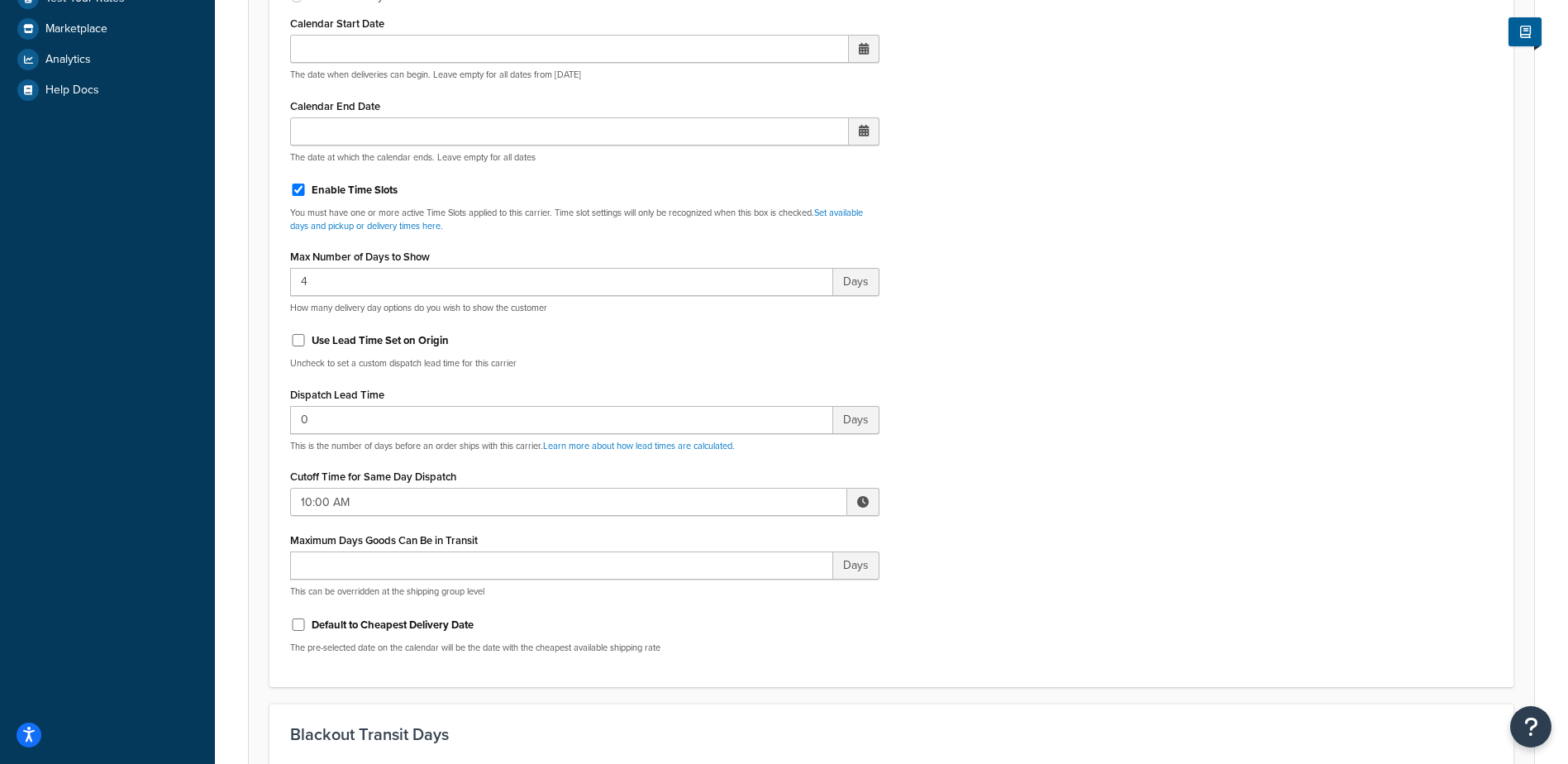
scroll to position [579, 0]
click at [865, 502] on span at bounding box center [863, 500] width 11 height 11
click at [735, 536] on span "▲" at bounding box center [741, 536] width 33 height 33
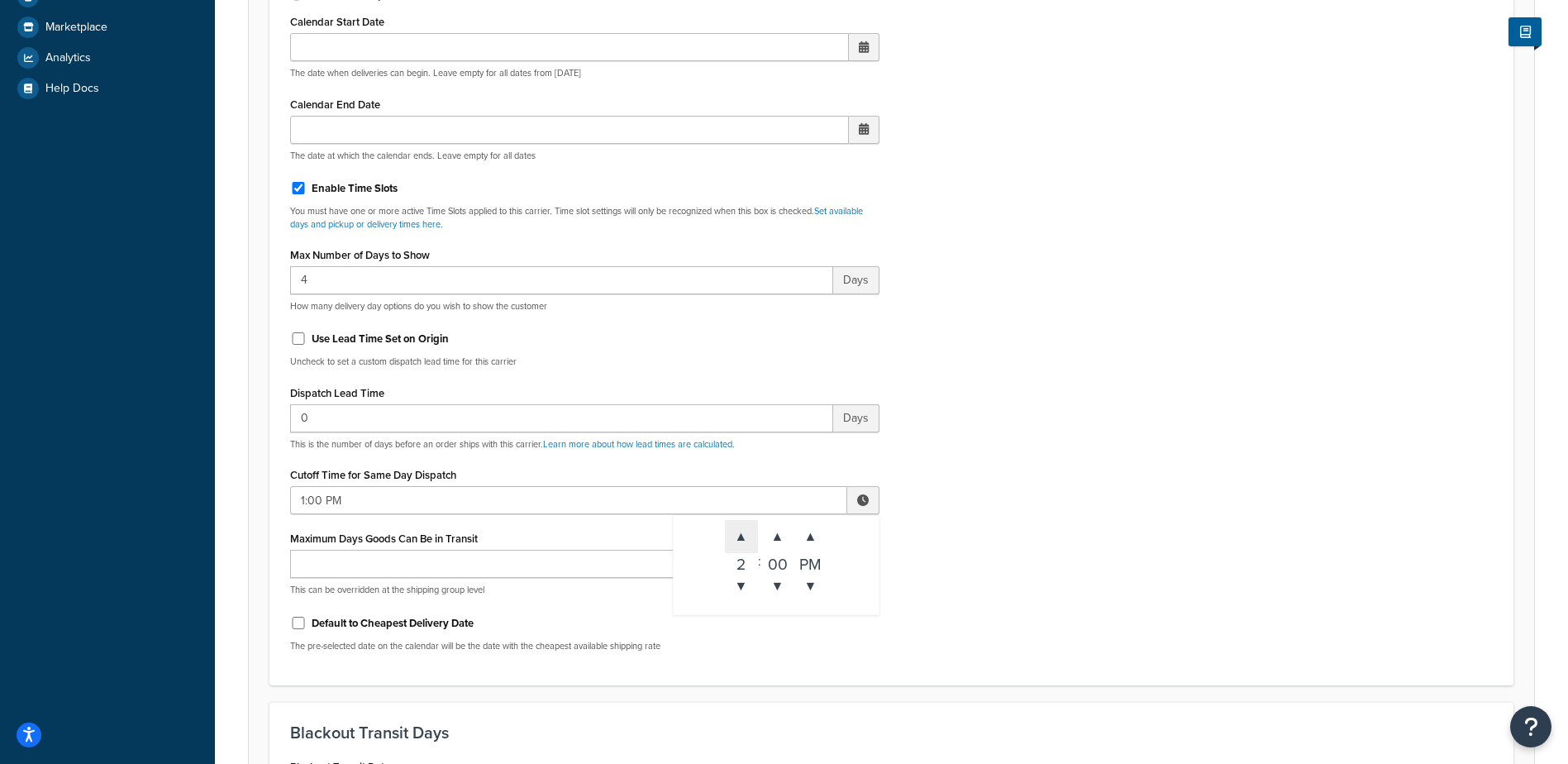
click at [735, 536] on span "▲" at bounding box center [741, 536] width 33 height 33
type input "3:00 PM"
click at [984, 505] on div "Include Delivery Date Information: No, just show shipping rates Show Calendar S…" at bounding box center [891, 276] width 1227 height 778
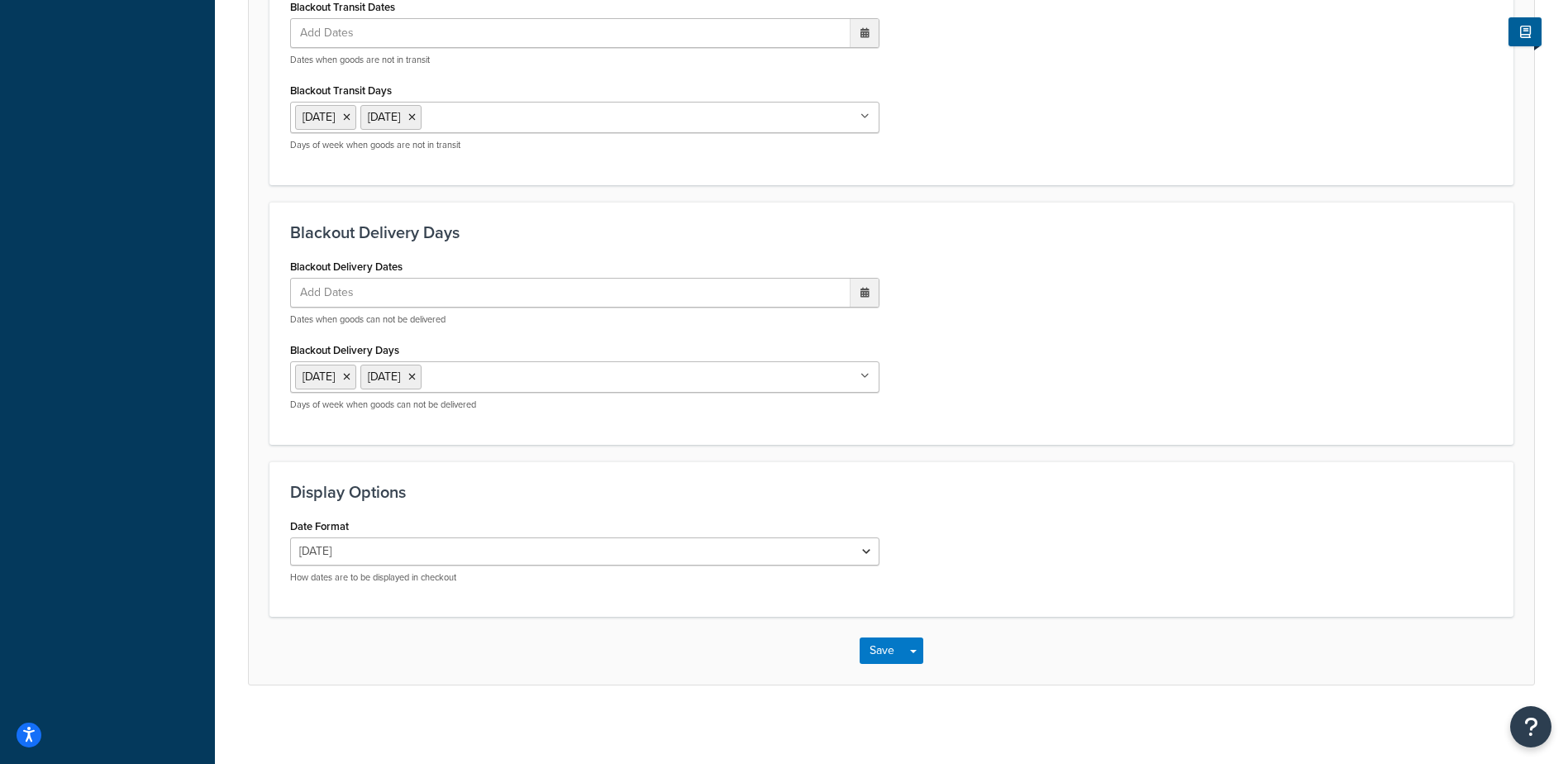
scroll to position [1343, 0]
click at [862, 644] on button "Save" at bounding box center [882, 646] width 44 height 26
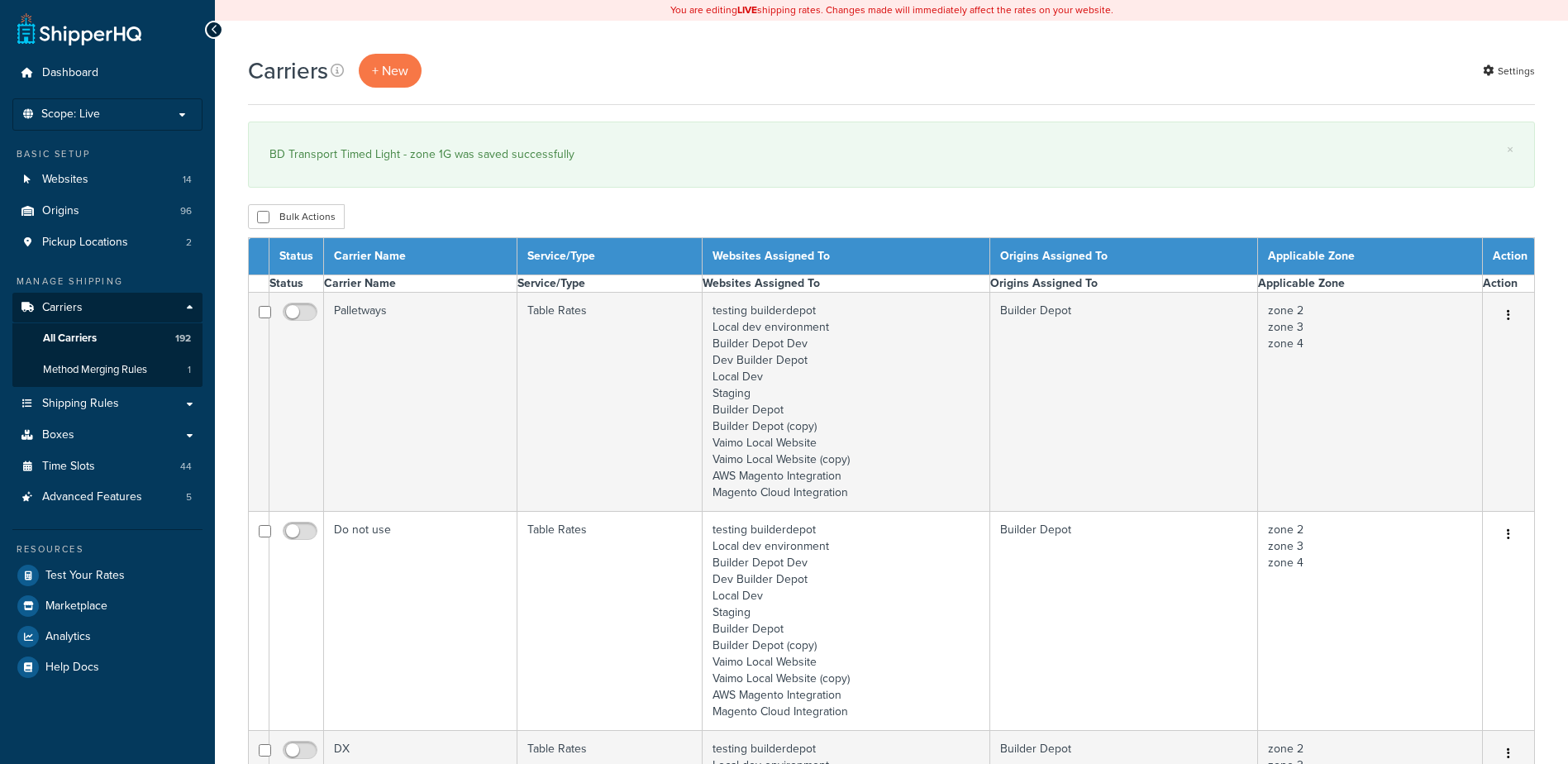
select select "15"
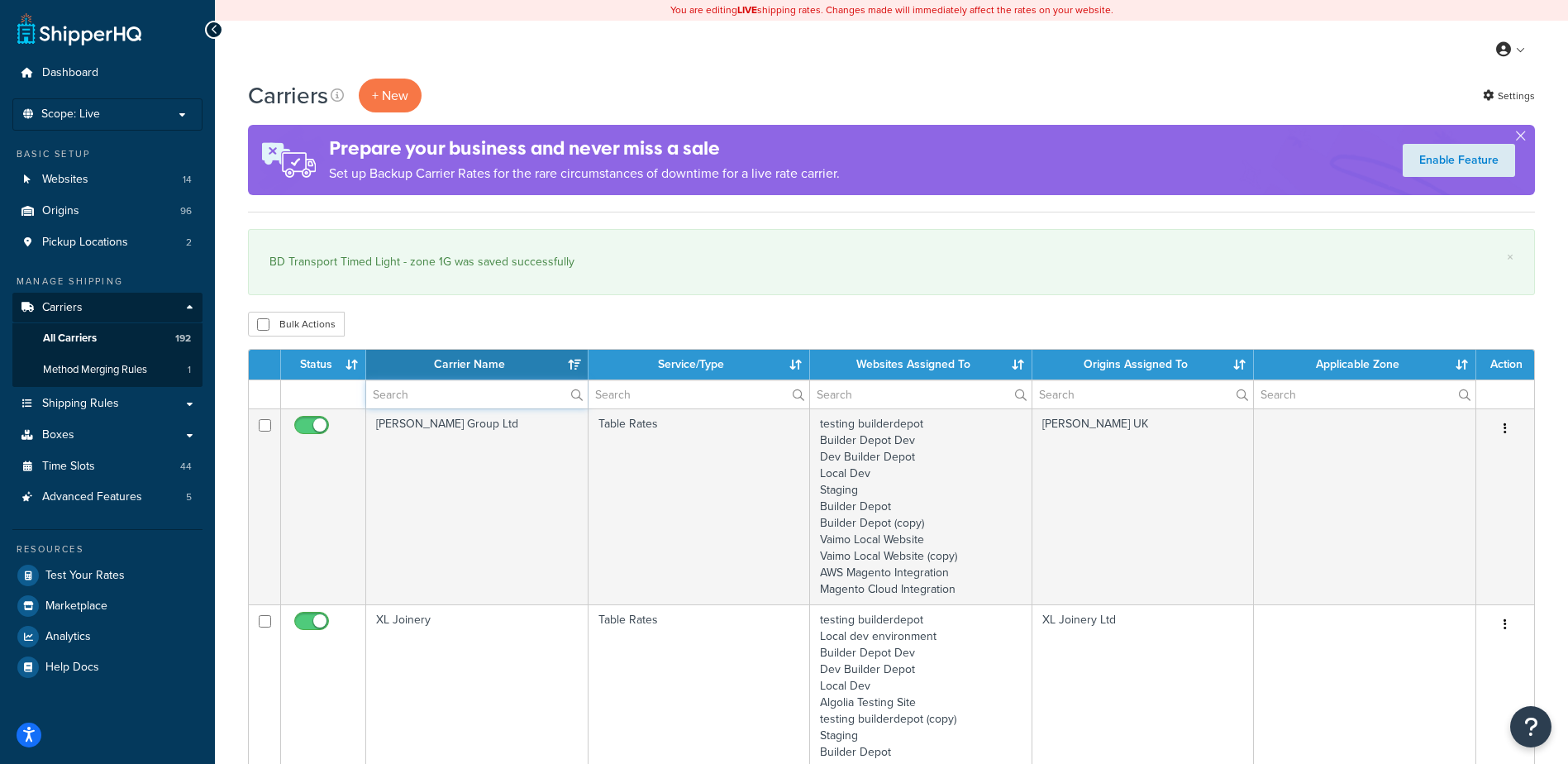
click at [392, 398] on input "text" at bounding box center [476, 394] width 221 height 28
click at [391, 397] on input "text" at bounding box center [476, 394] width 221 height 28
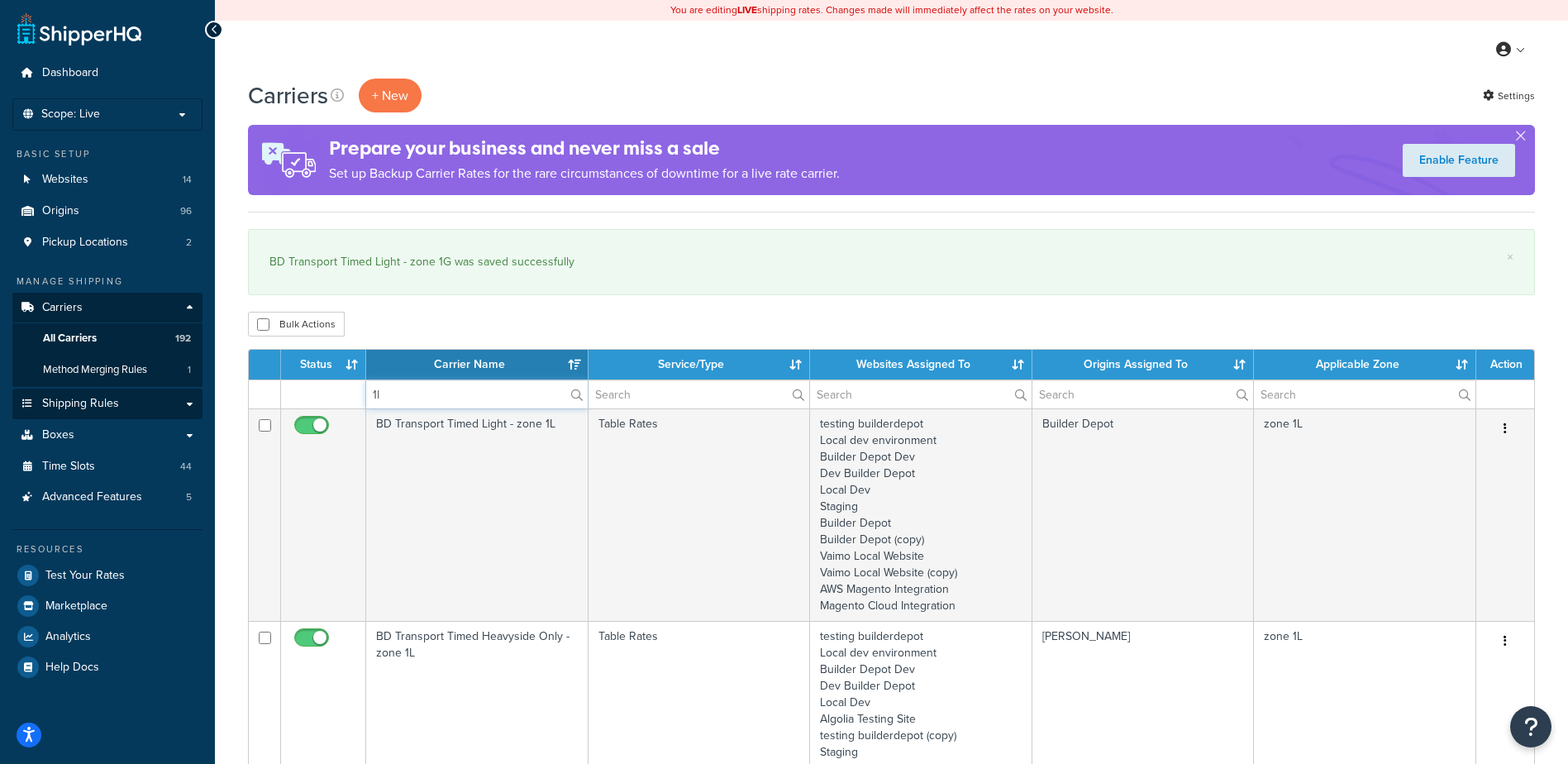
type input "1l"
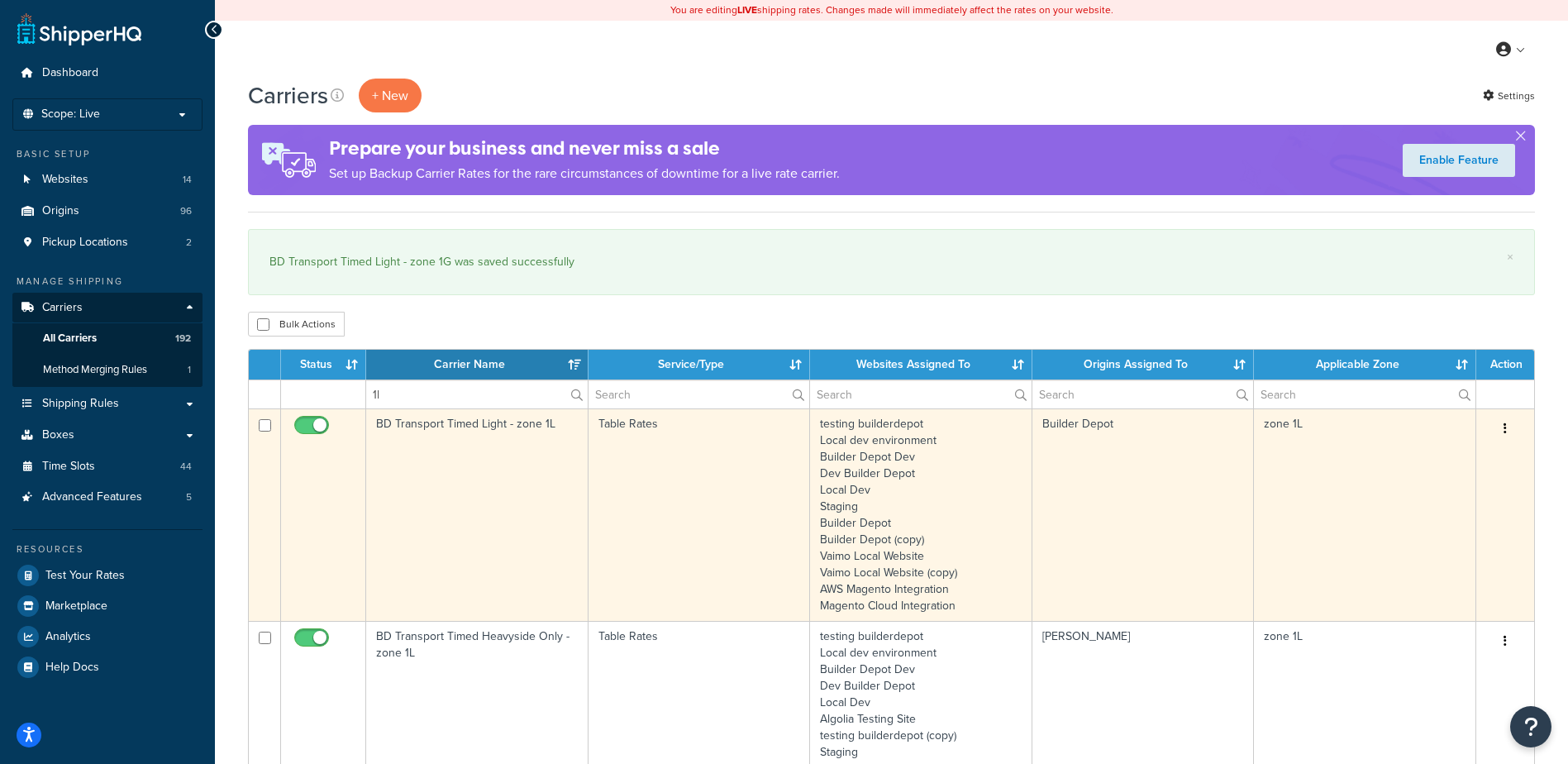
click at [476, 476] on td "BD Transport Timed Light - zone 1L" at bounding box center [477, 515] width 222 height 213
click at [476, 475] on td "BD Transport Timed Light - zone 1L" at bounding box center [477, 515] width 222 height 213
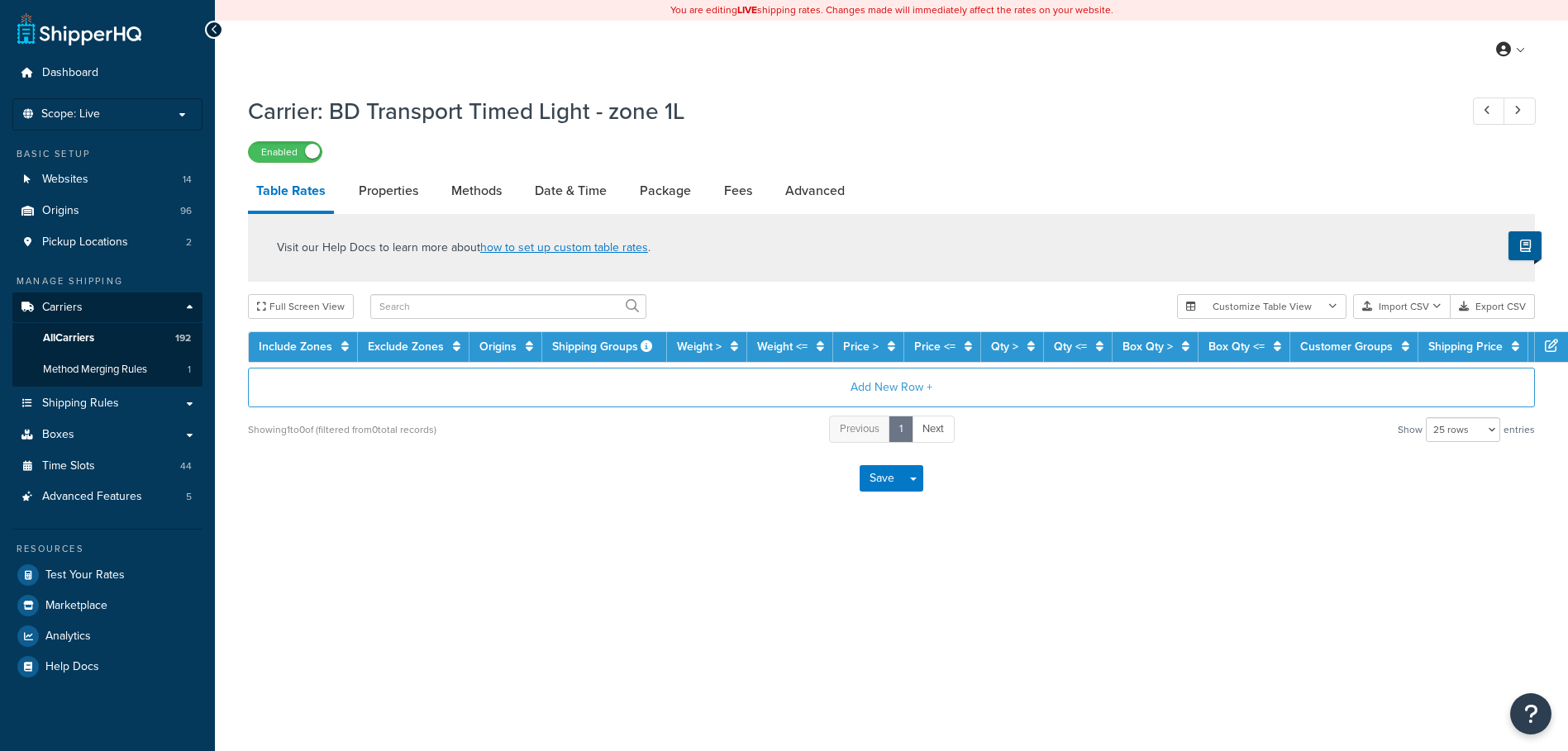
select select "25"
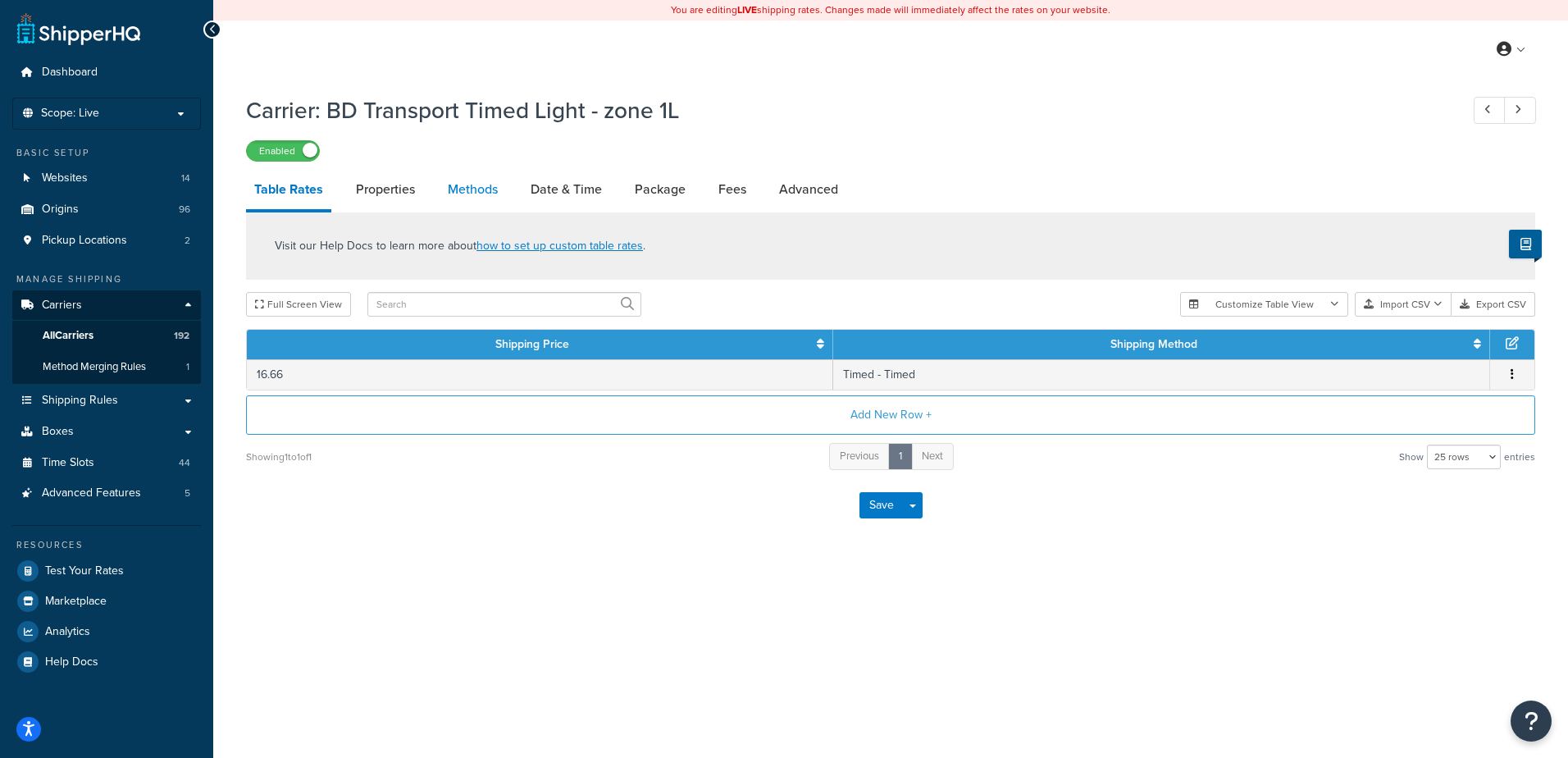
click at [456, 179] on link "Methods" at bounding box center [472, 190] width 66 height 39
select select "25"
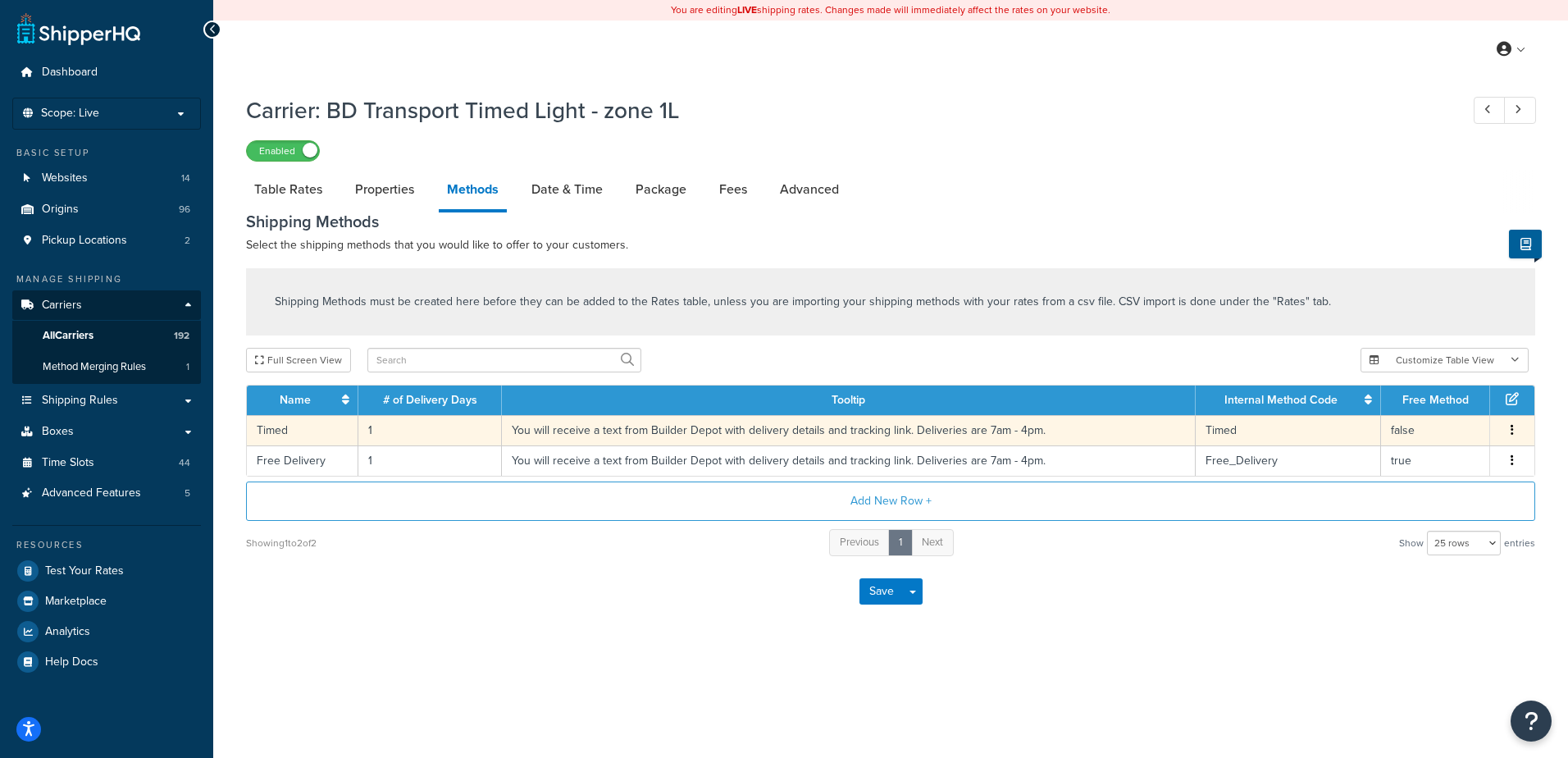
click at [387, 435] on td "1" at bounding box center [430, 429] width 144 height 31
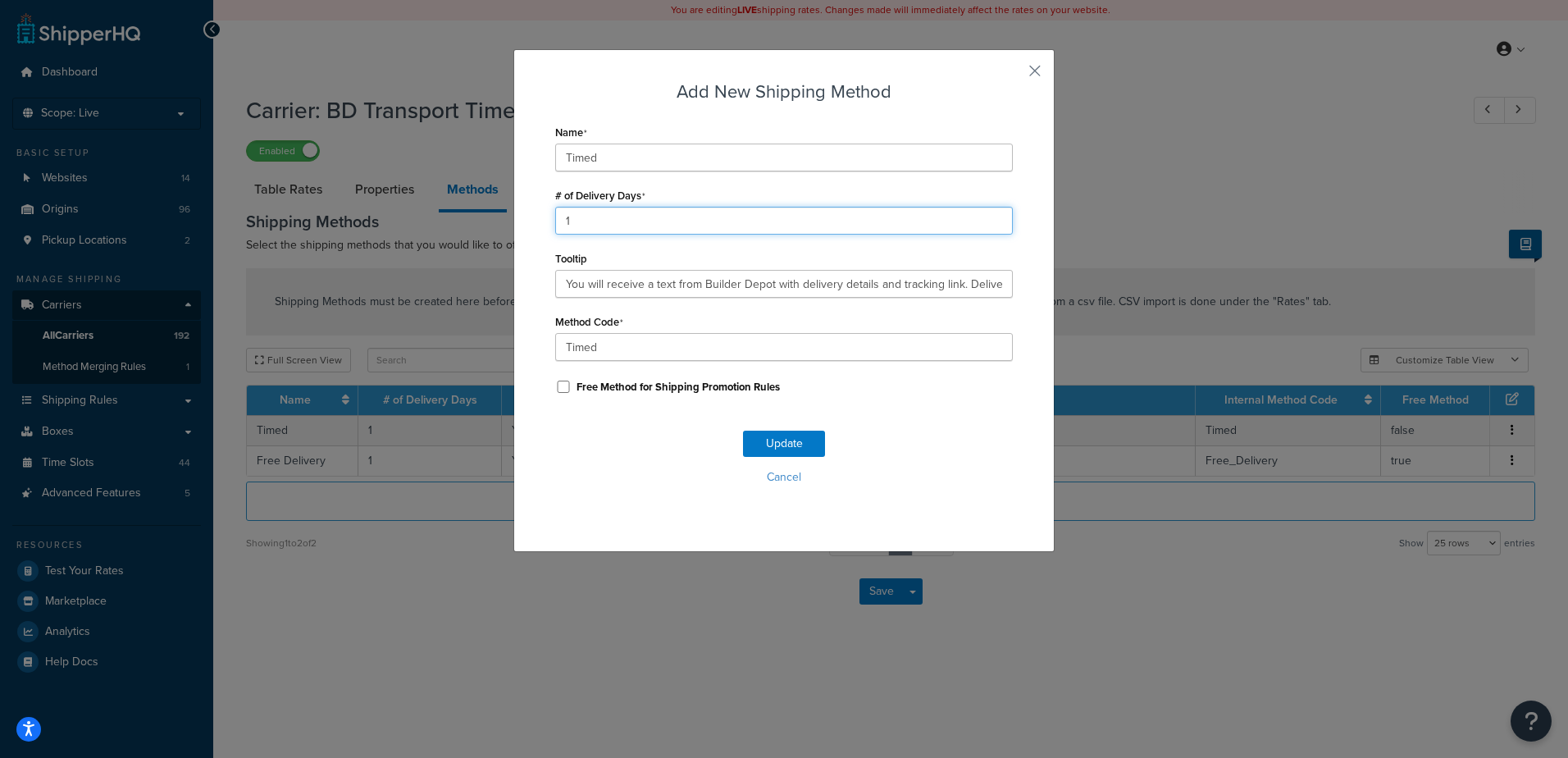
drag, startPoint x: 583, startPoint y: 225, endPoint x: 540, endPoint y: 210, distance: 45.5
click at [540, 210] on div "Add New Shipping Method Name Timed # of Delivery Days 1 Tooltip You will receiv…" at bounding box center [784, 301] width 541 height 502
type input "2"
click at [763, 447] on button "Update" at bounding box center [784, 443] width 82 height 26
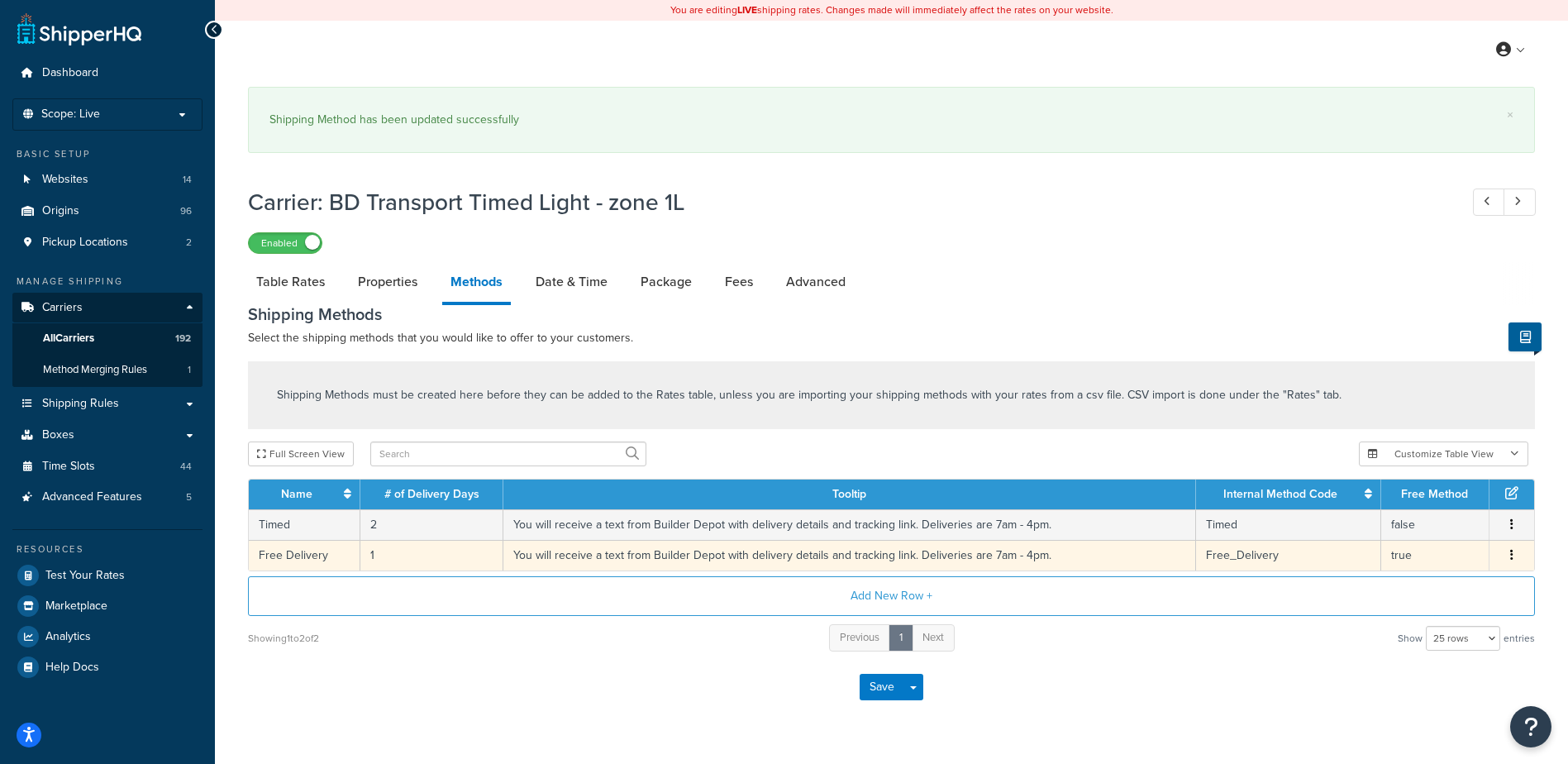
click at [402, 555] on td "1" at bounding box center [432, 555] width 143 height 31
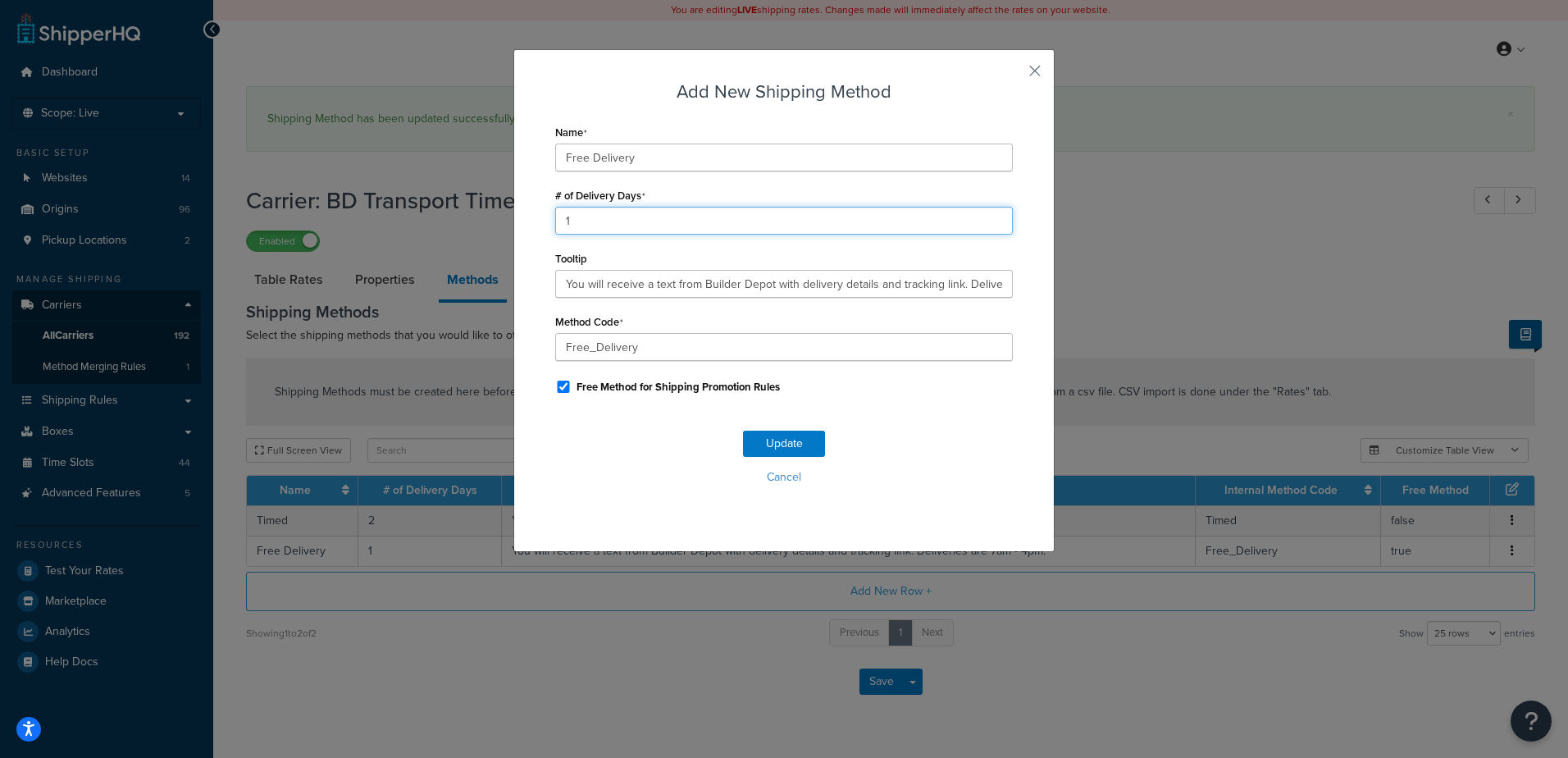
drag, startPoint x: 580, startPoint y: 217, endPoint x: 518, endPoint y: 218, distance: 62.0
click at [518, 218] on div "Add New Shipping Method Name Free Delivery # of Delivery Days 1 Tooltip You wil…" at bounding box center [784, 301] width 541 height 502
type input "2"
click at [756, 436] on button "Update" at bounding box center [784, 443] width 82 height 26
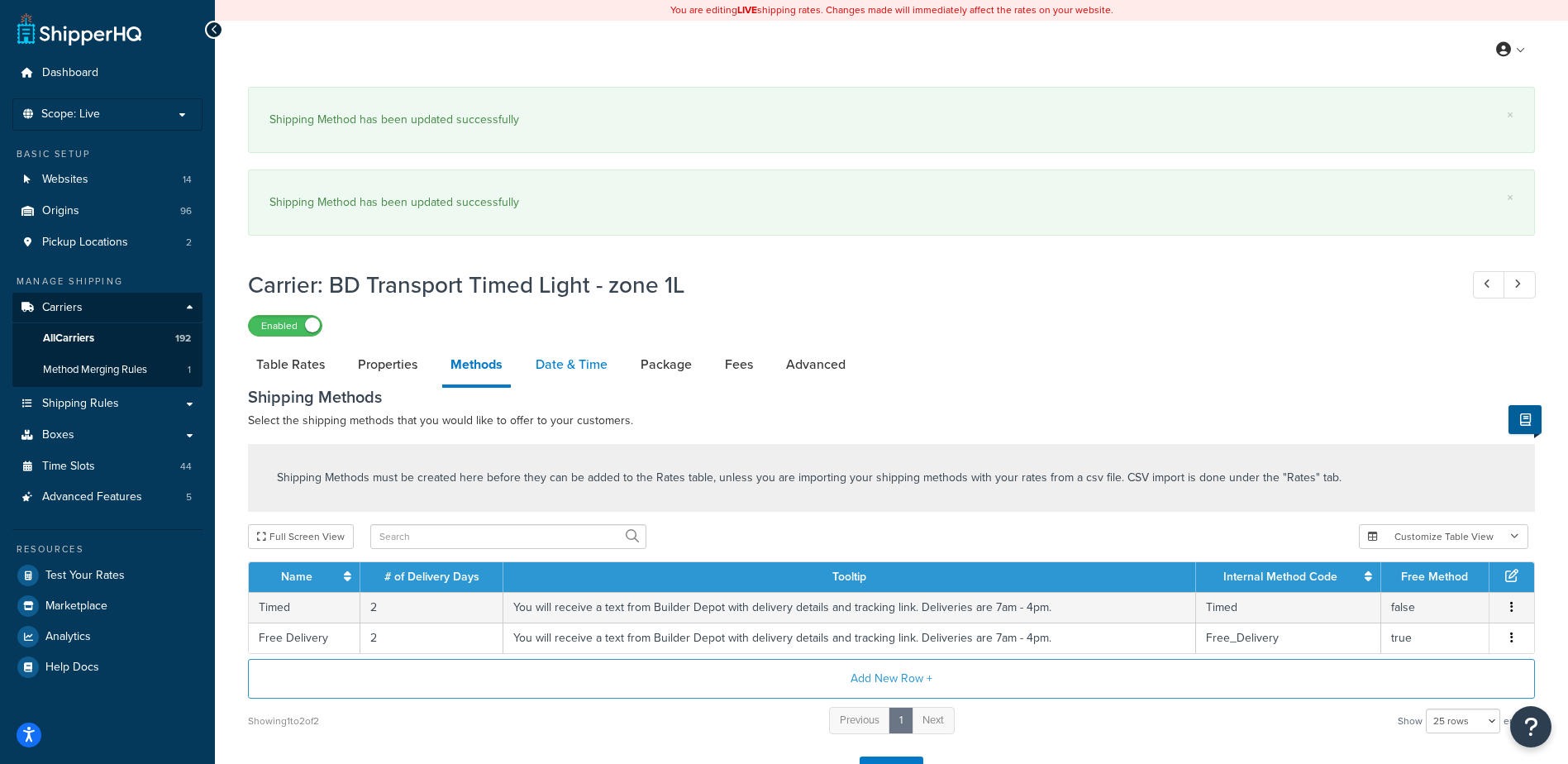
click at [554, 350] on link "Date & Time" at bounding box center [571, 364] width 88 height 40
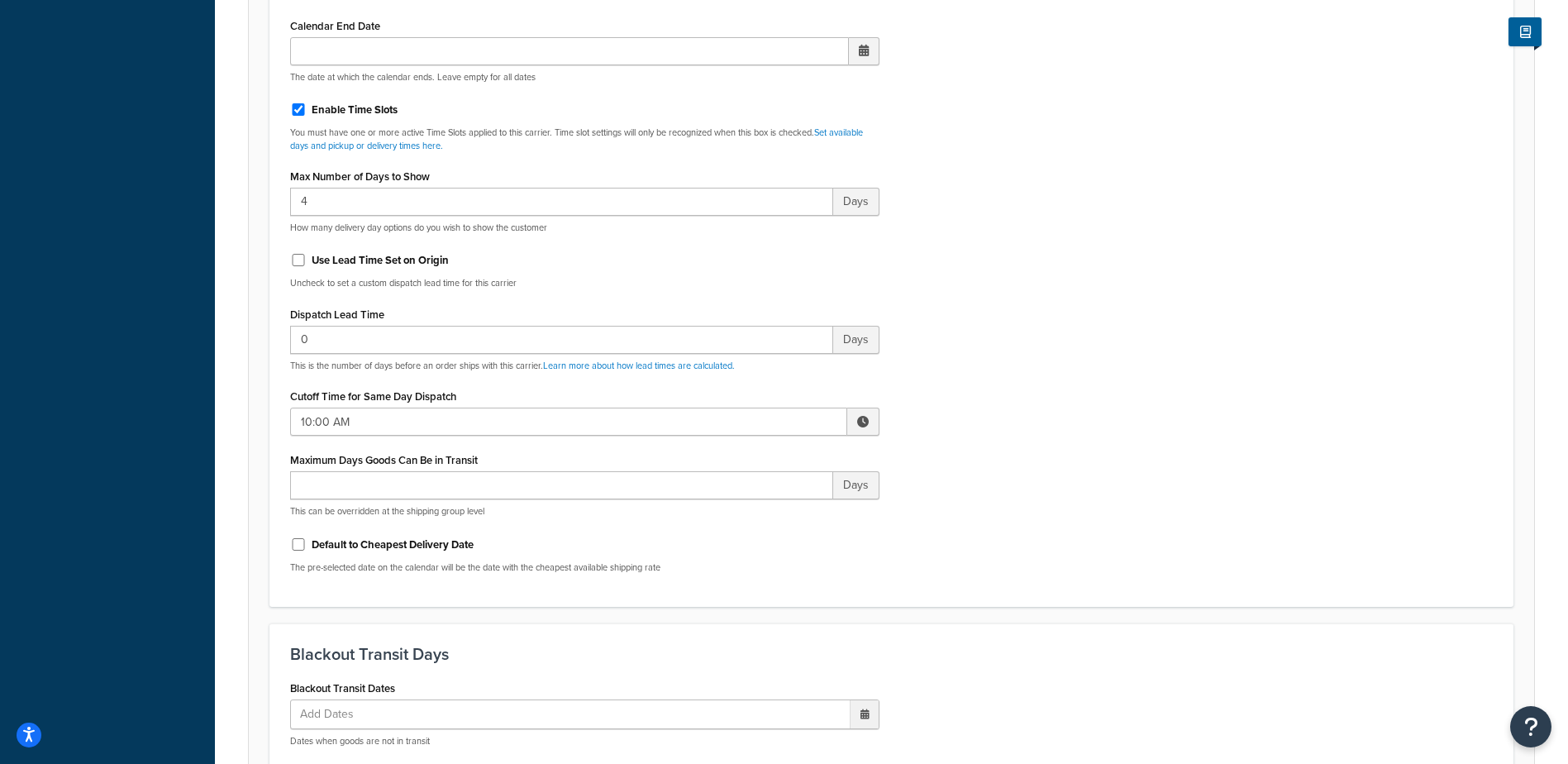
scroll to position [744, 0]
click at [859, 418] on span at bounding box center [863, 417] width 11 height 11
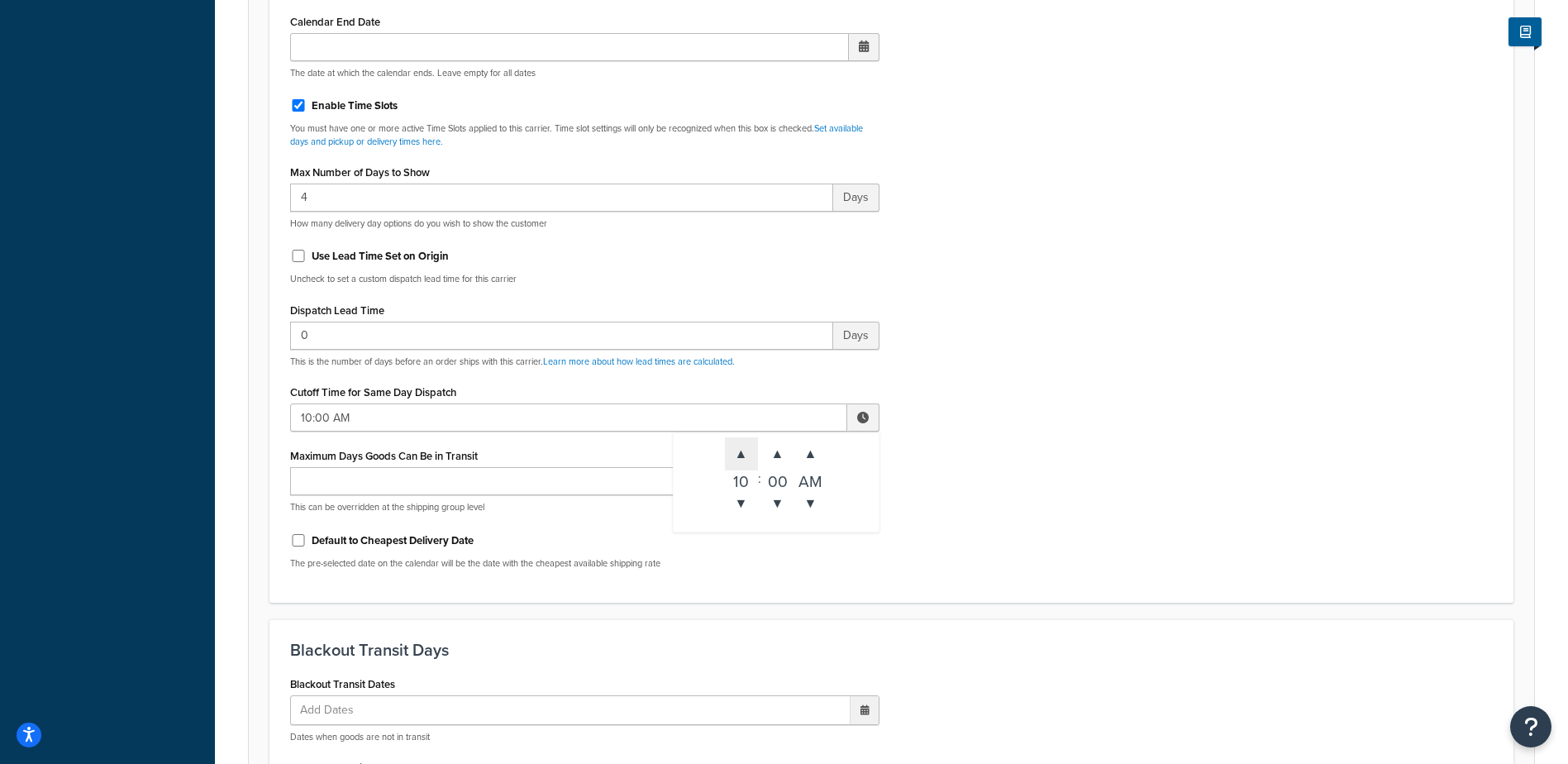
click at [742, 459] on span "▲" at bounding box center [741, 454] width 33 height 33
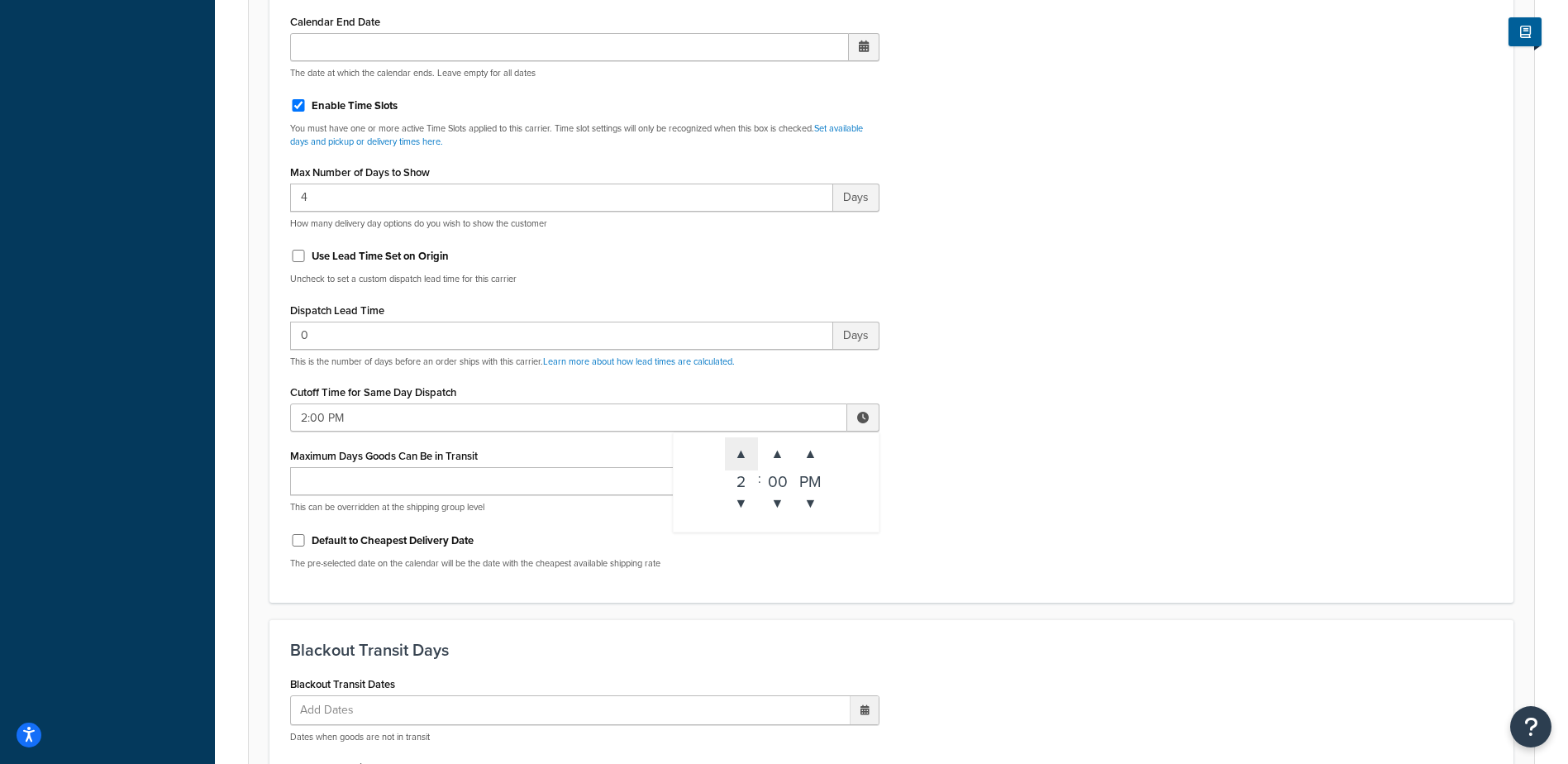
type input "3:00 PM"
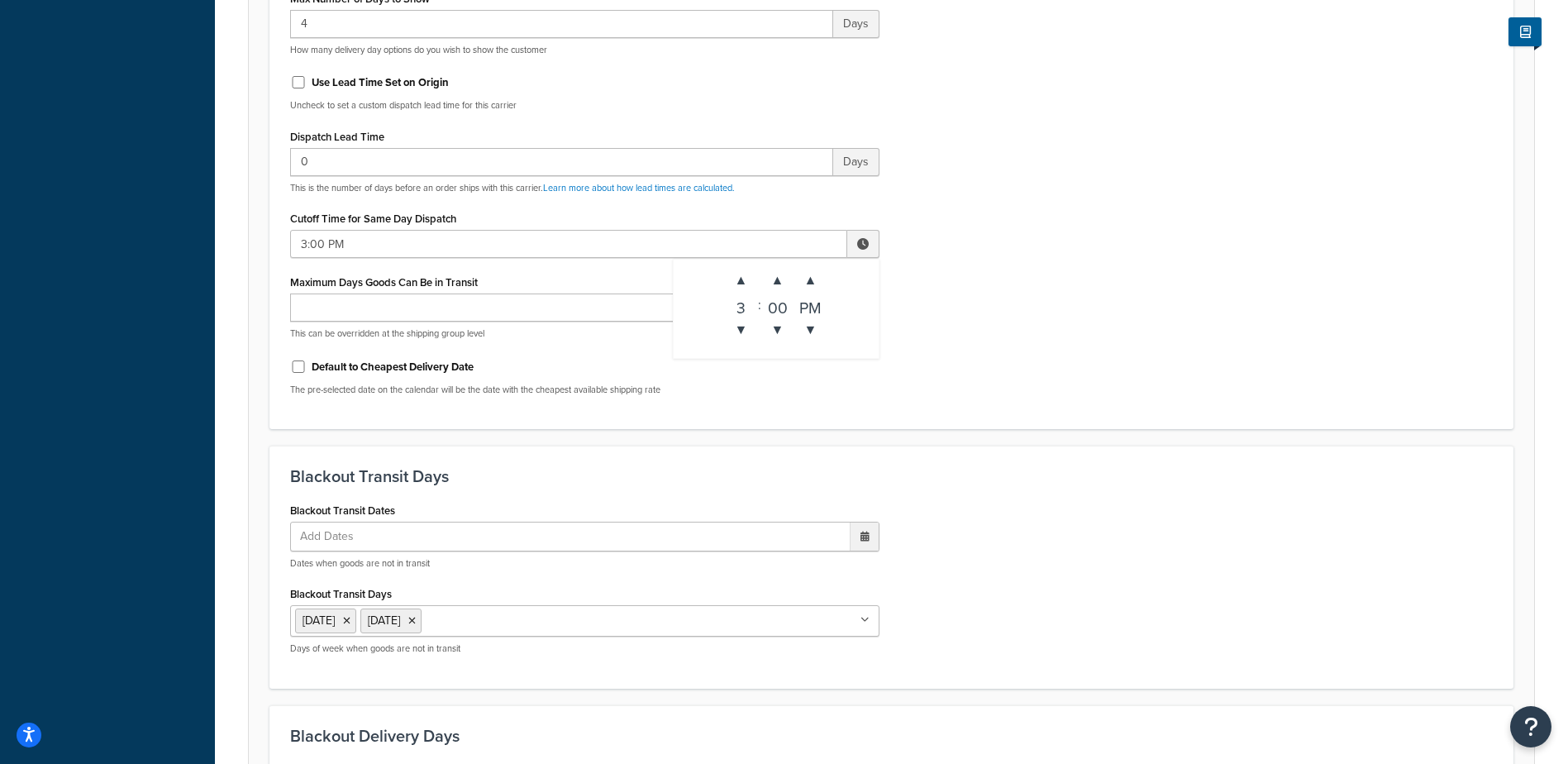
click at [970, 346] on div "Include Delivery Date Information: No, just show shipping rates Show Calendar S…" at bounding box center [891, 19] width 1227 height 778
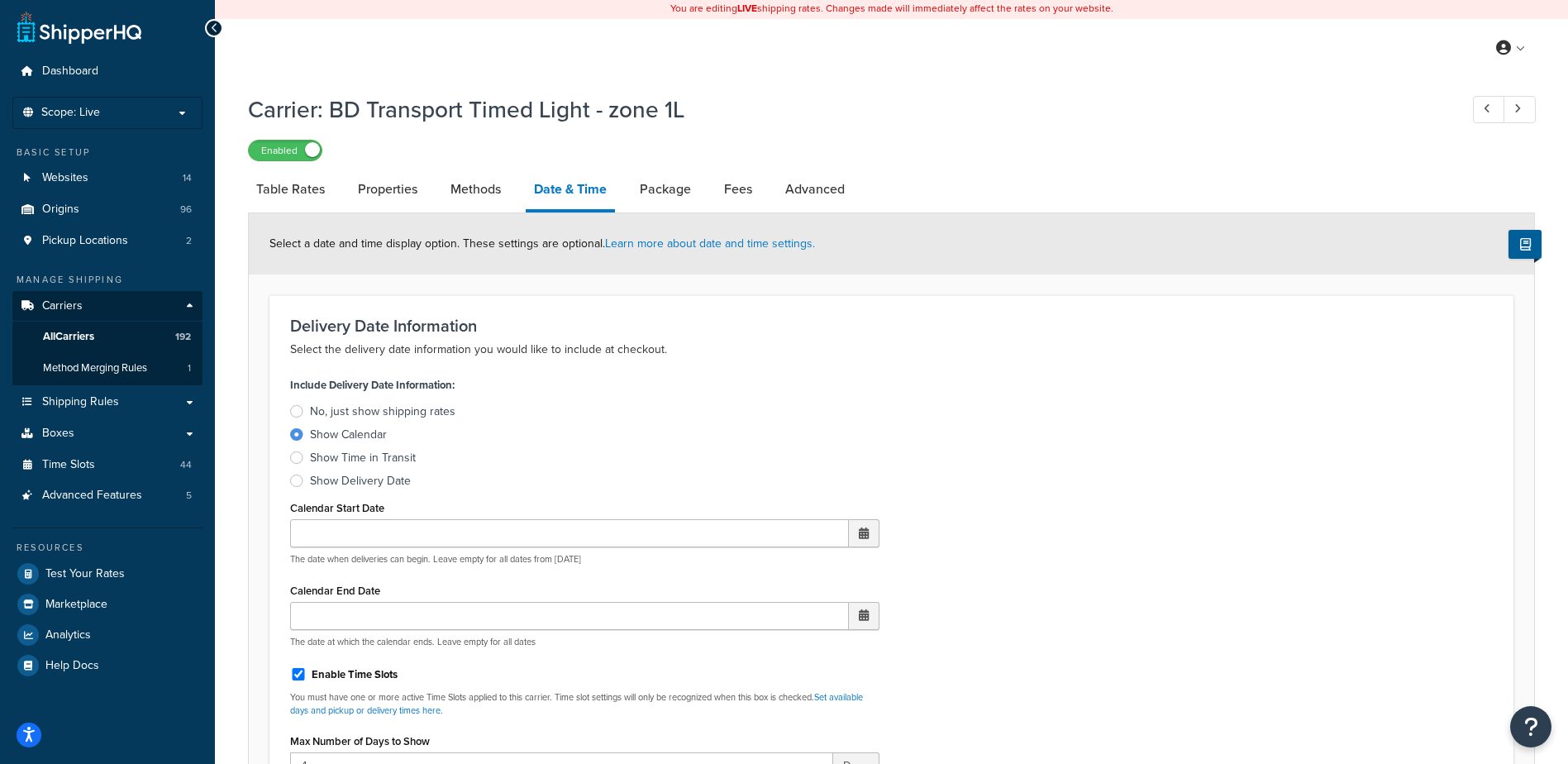
scroll to position [0, 0]
click at [482, 189] on link "Methods" at bounding box center [475, 191] width 67 height 40
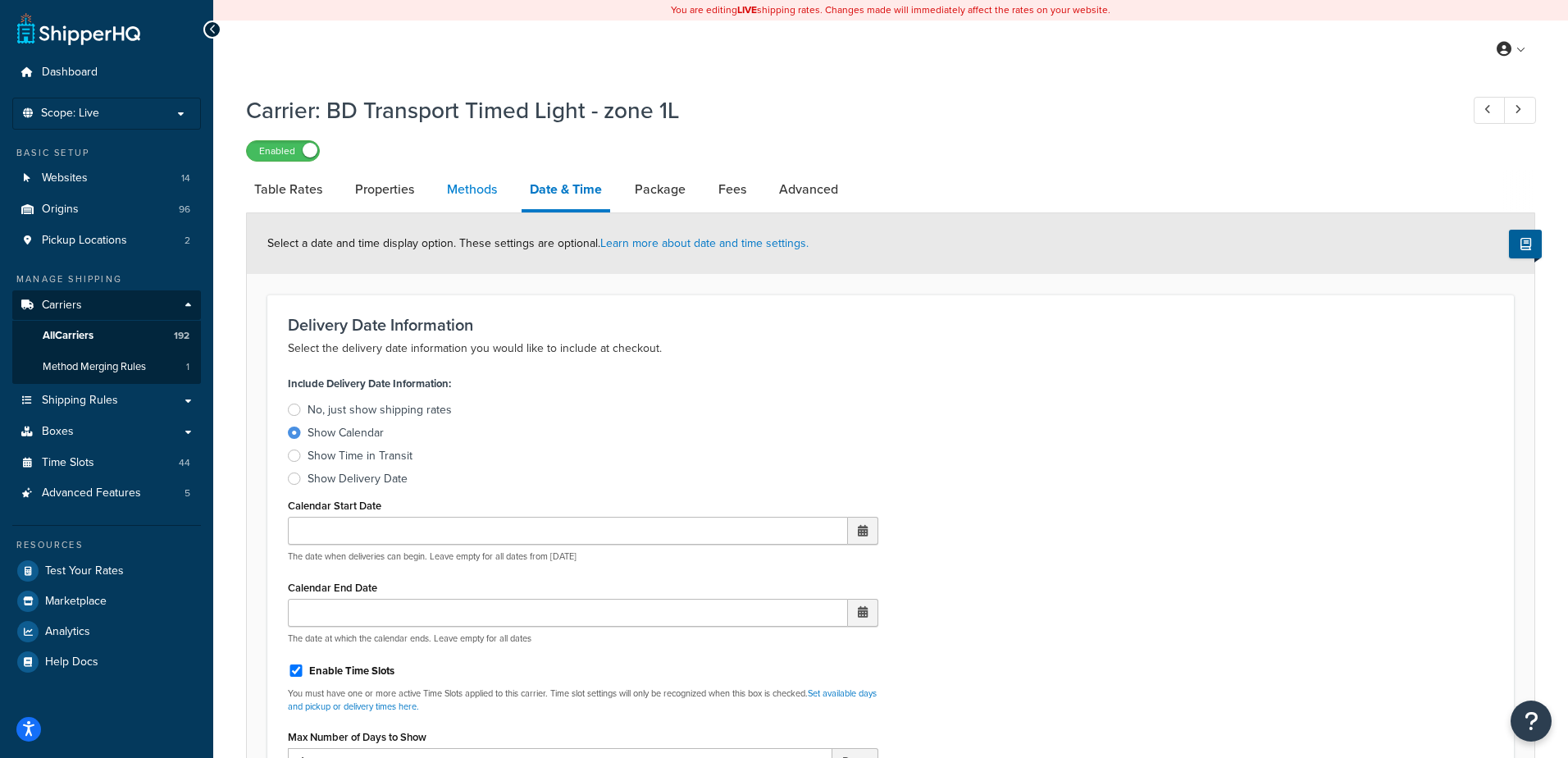
select select "25"
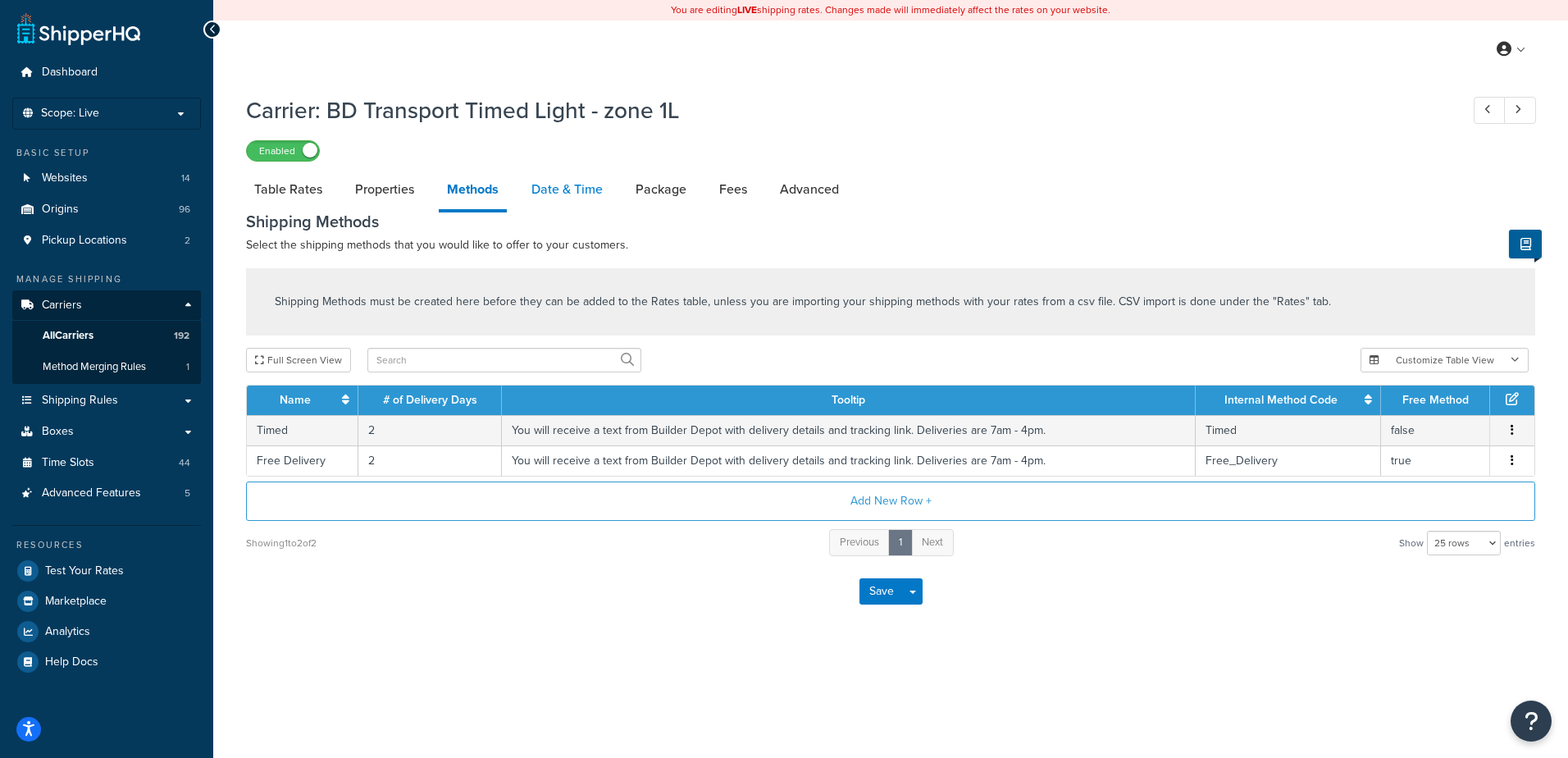
click at [558, 193] on link "Date & Time" at bounding box center [567, 190] width 88 height 39
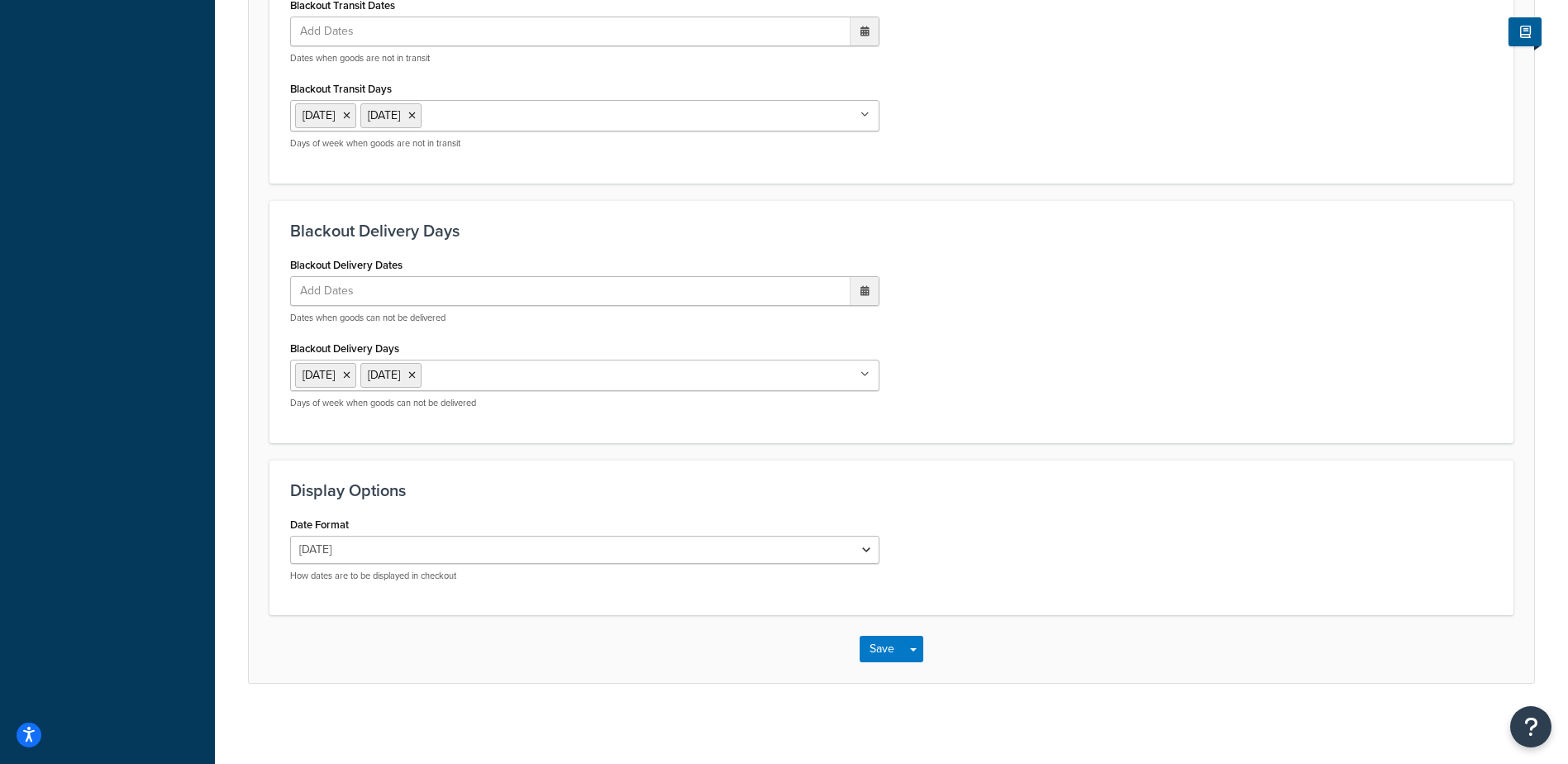
scroll to position [1251, 0]
click at [876, 649] on button "Save" at bounding box center [882, 646] width 44 height 26
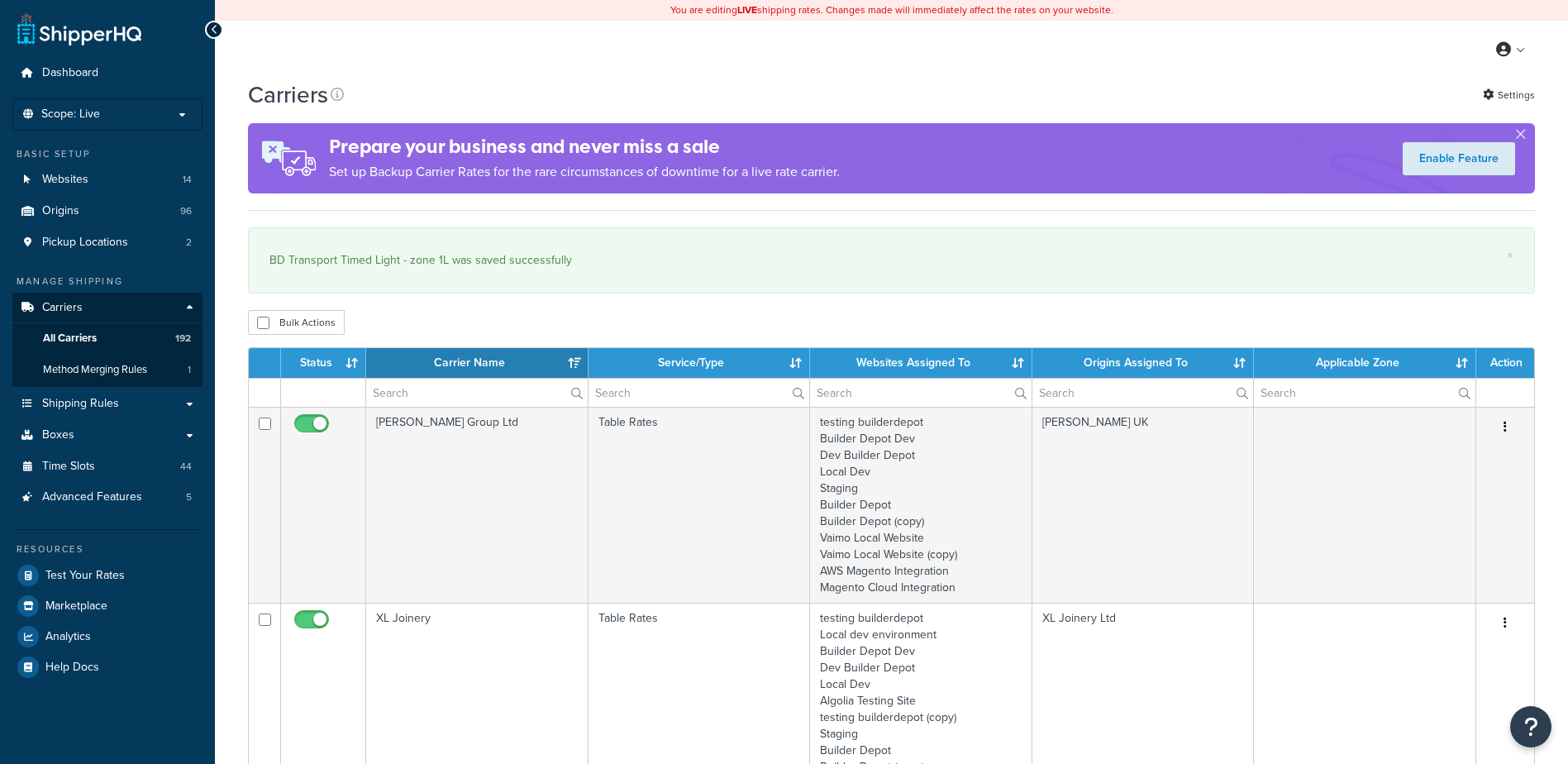
select select "15"
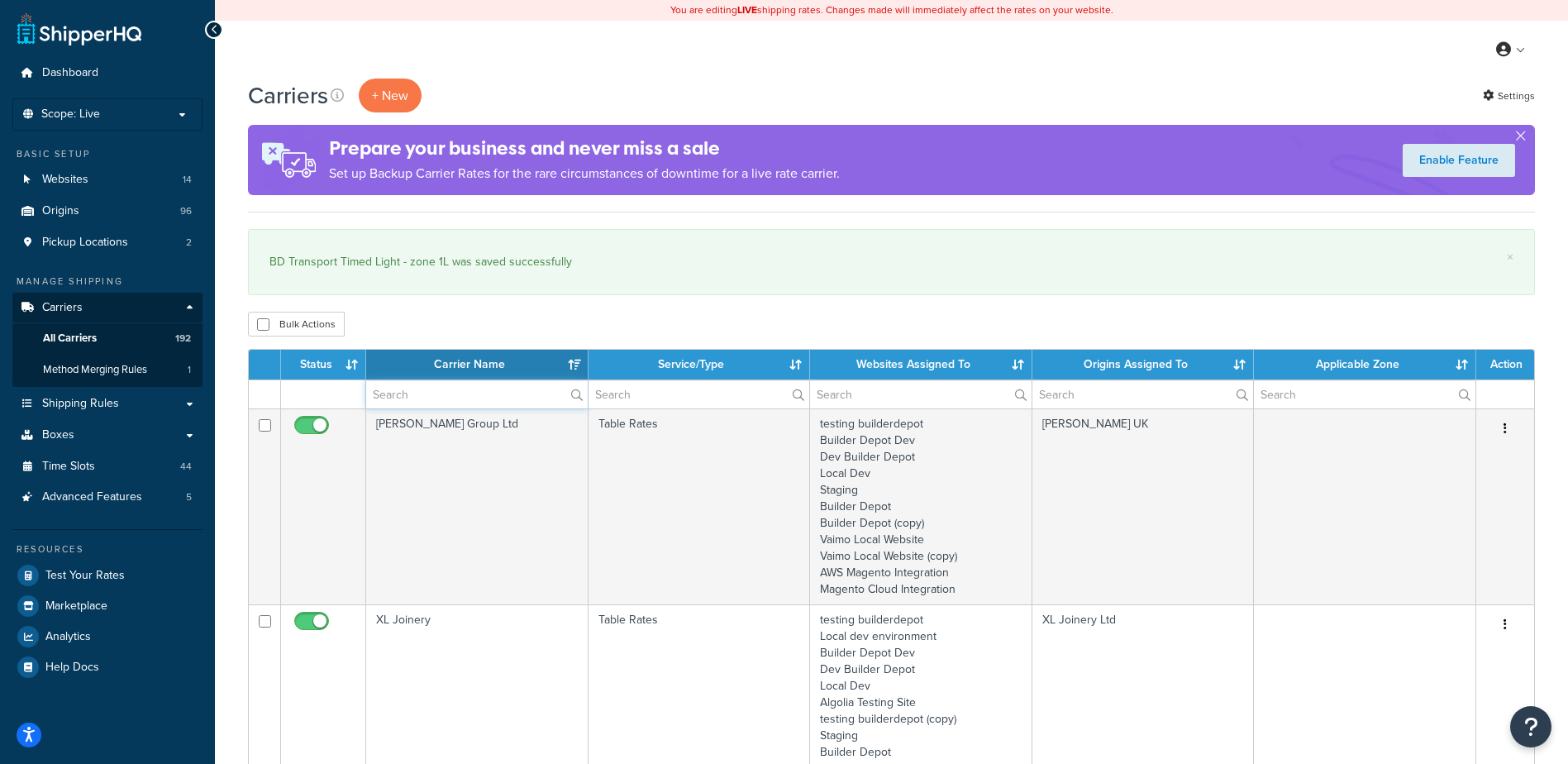
click at [384, 403] on input "text" at bounding box center [476, 394] width 221 height 28
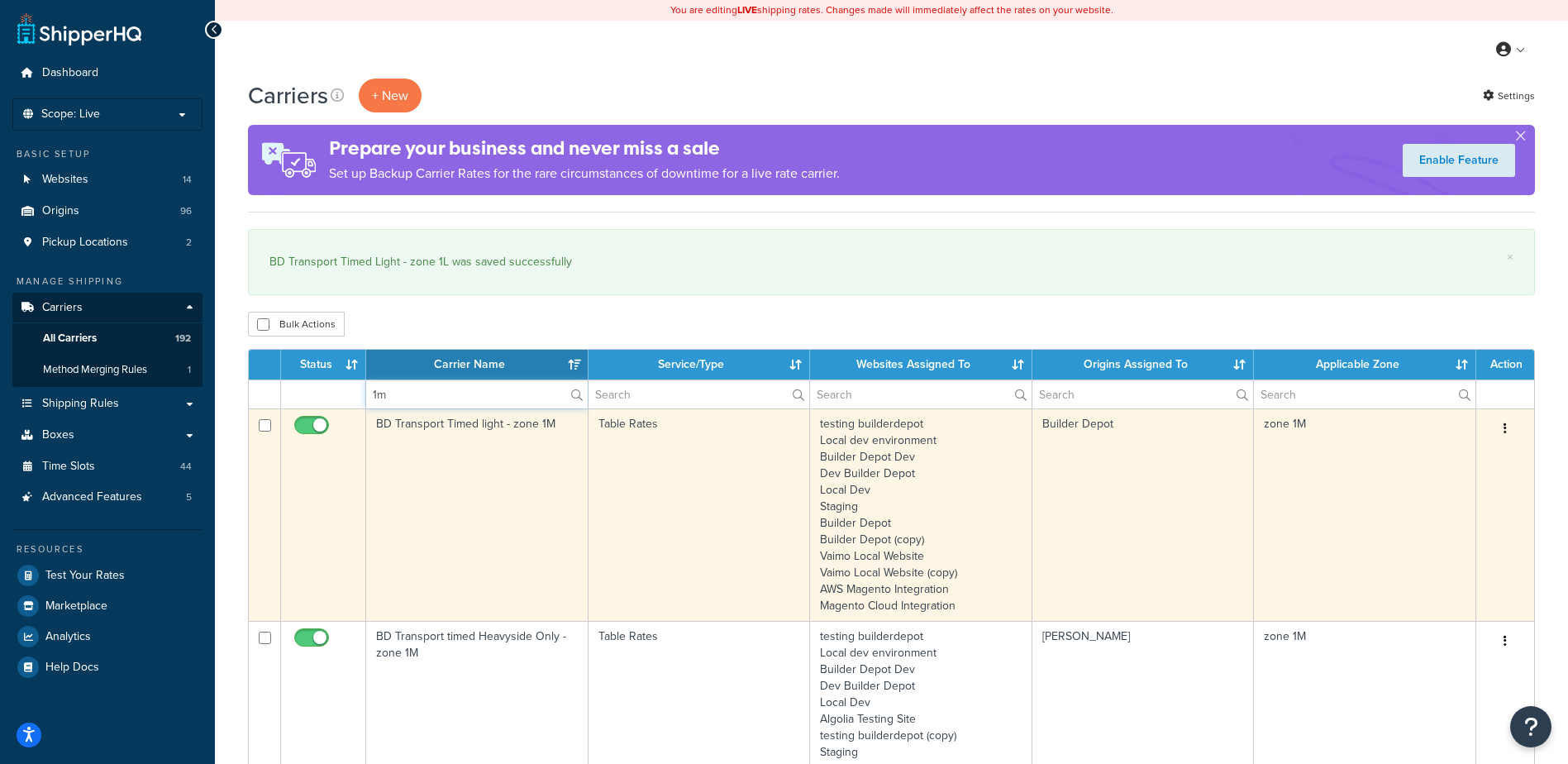
type input "1m"
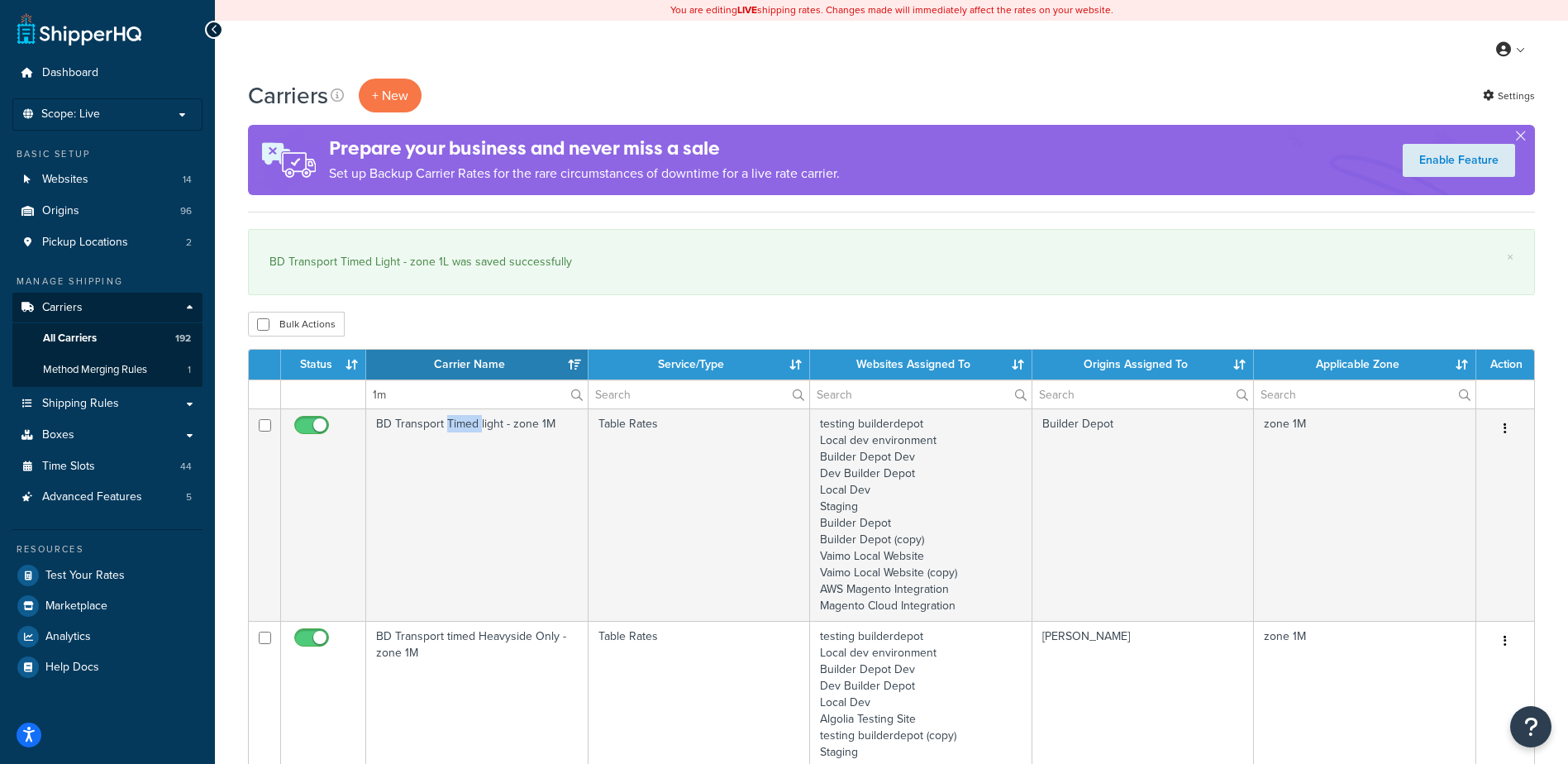
click at [458, 507] on td "BD Transport Timed light - zone 1M" at bounding box center [477, 515] width 222 height 213
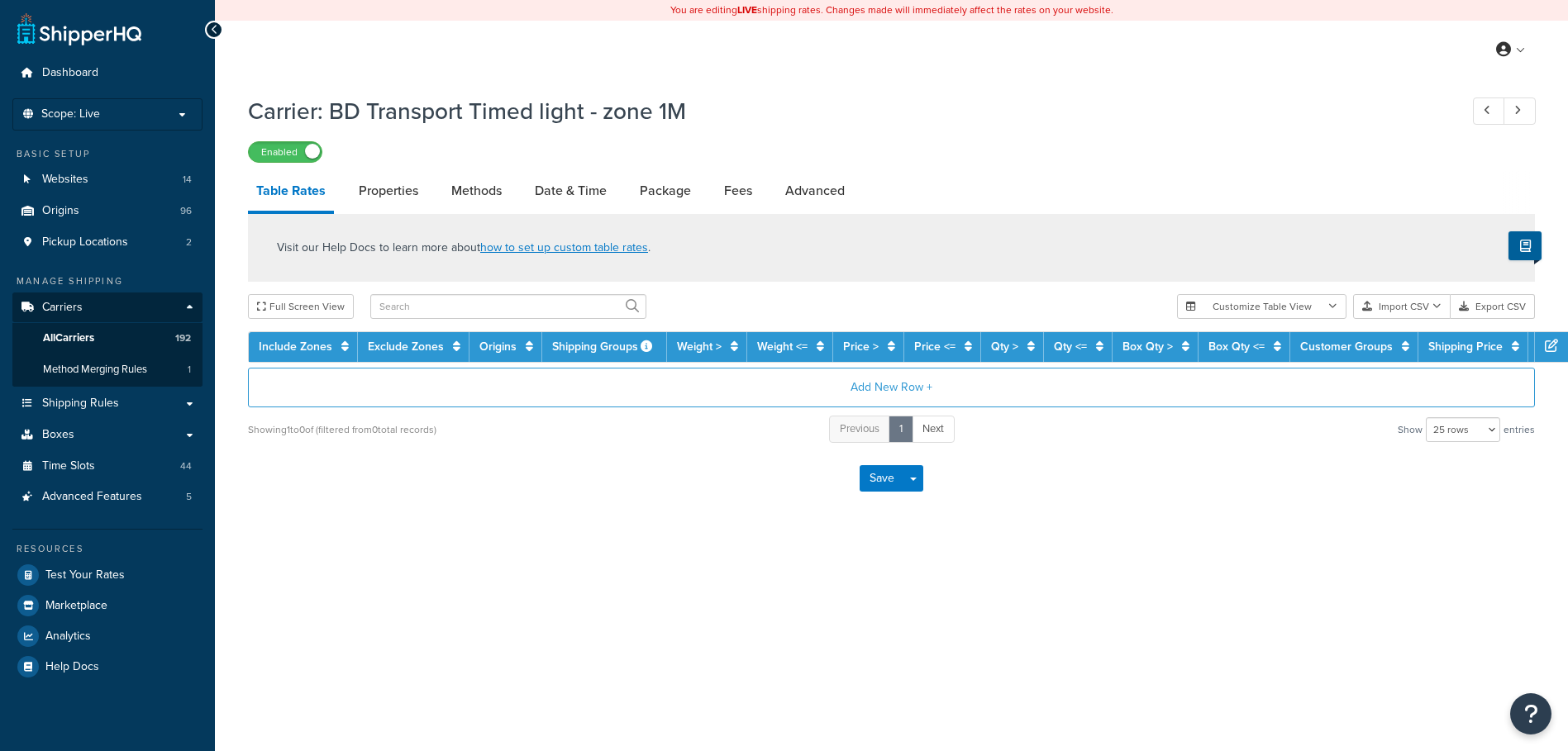
select select "25"
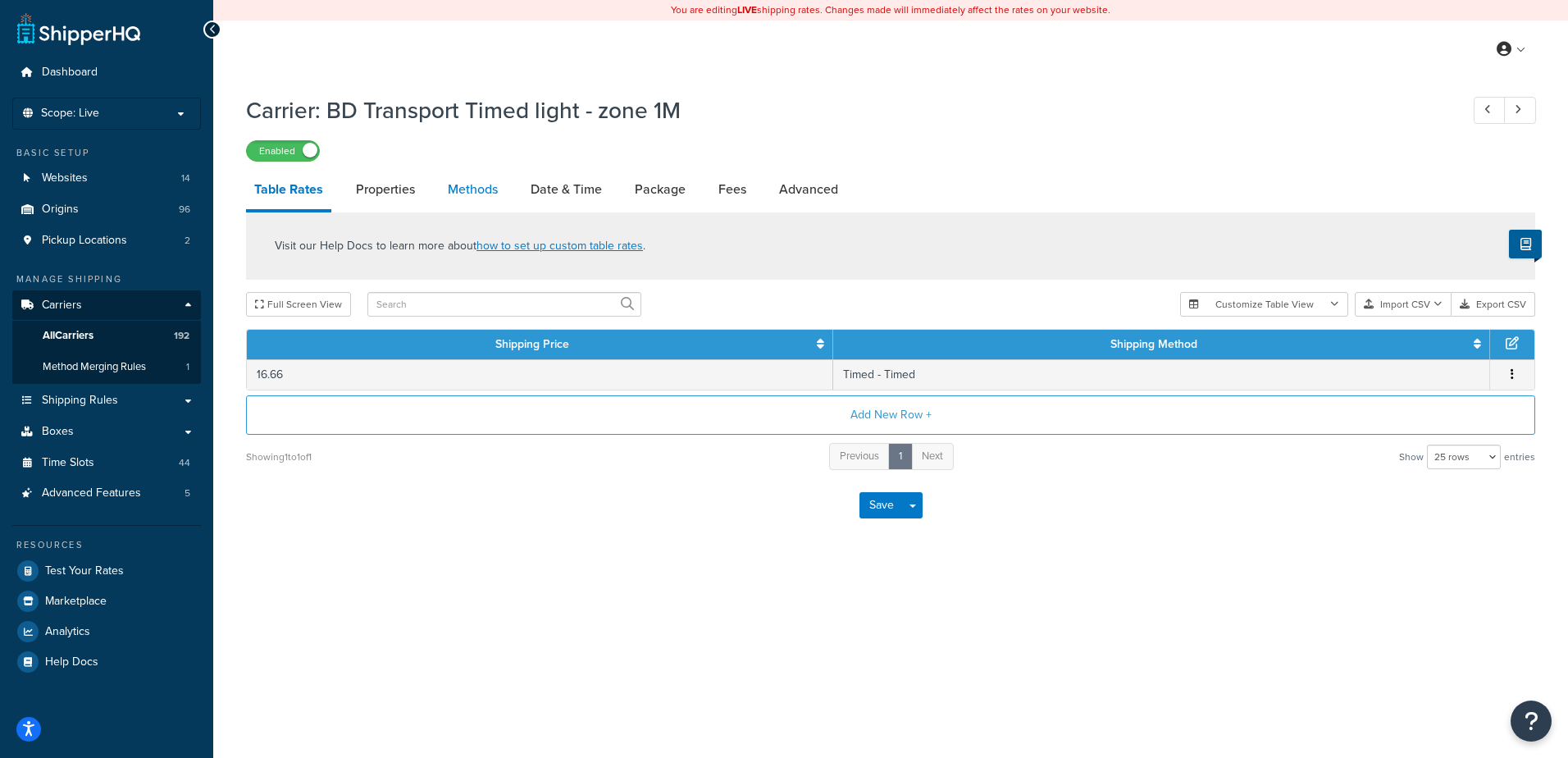
click at [448, 190] on link "Methods" at bounding box center [472, 190] width 66 height 39
select select "25"
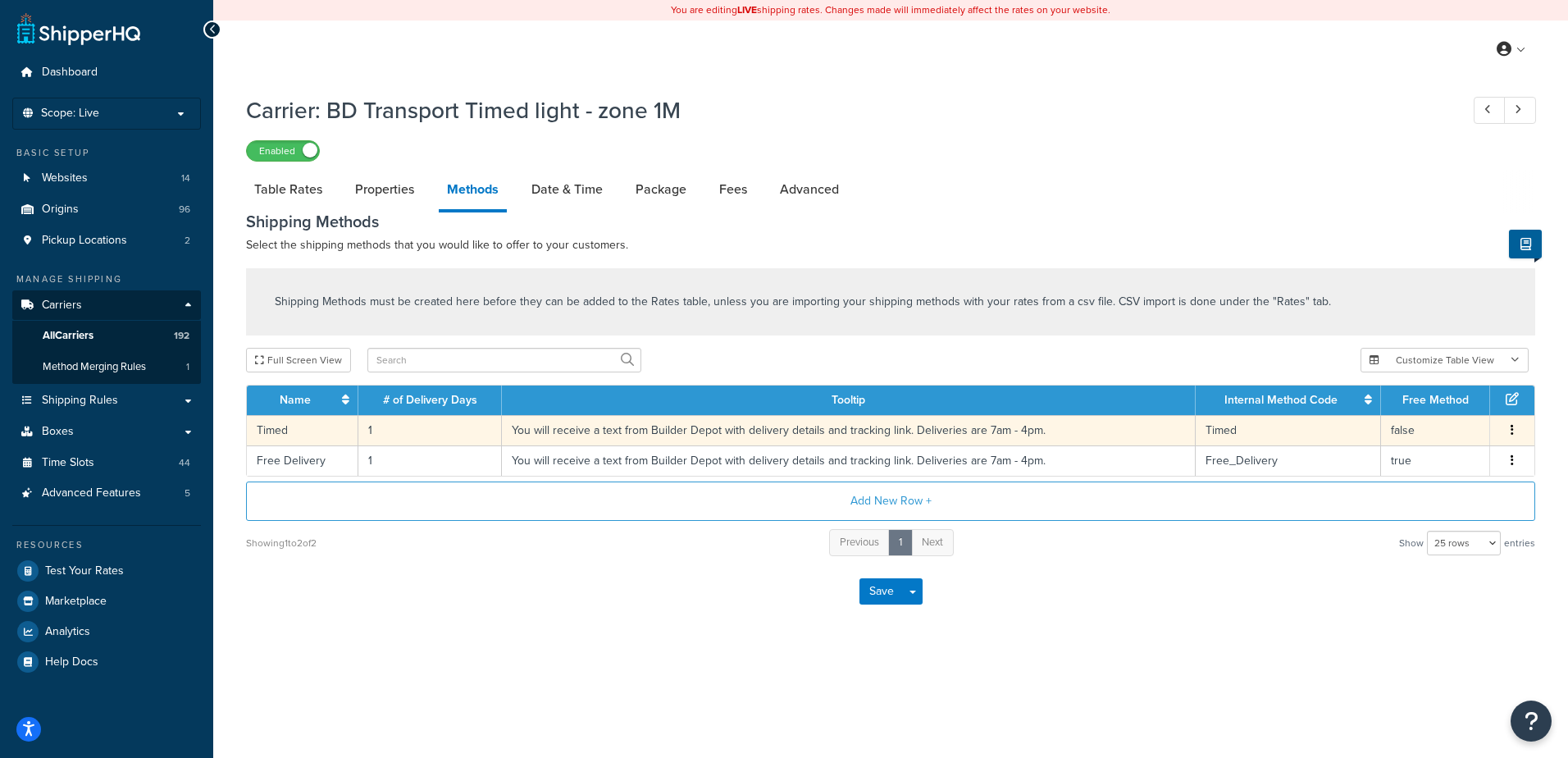
click at [427, 425] on td "1" at bounding box center [430, 429] width 144 height 31
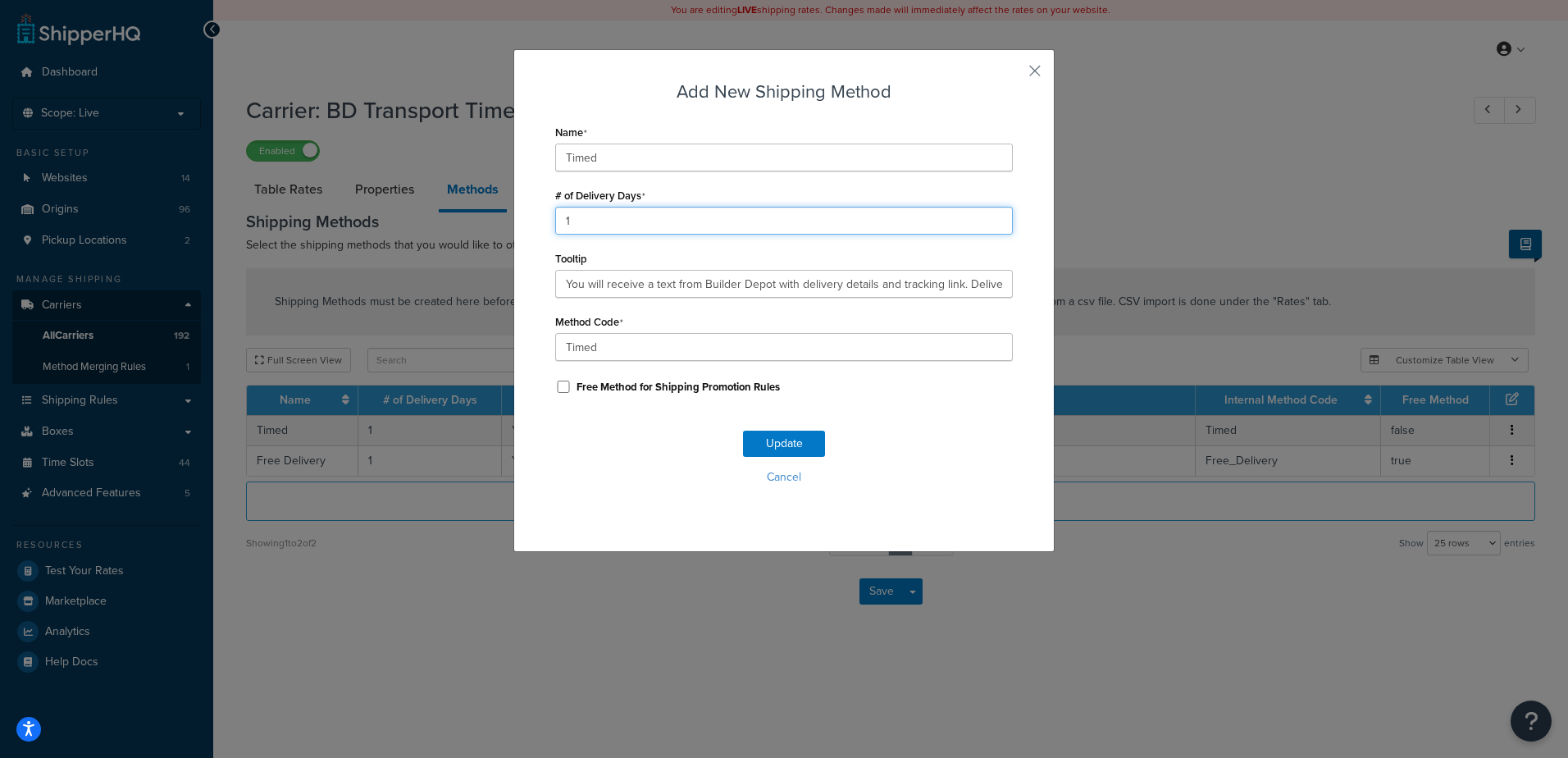
drag, startPoint x: 577, startPoint y: 221, endPoint x: 545, endPoint y: 210, distance: 33.8
click at [545, 210] on div "Add New Shipping Method Name Timed # of Delivery Days 1 Tooltip You will receiv…" at bounding box center [784, 301] width 541 height 502
type input "2"
click at [788, 442] on button "Update" at bounding box center [784, 443] width 82 height 26
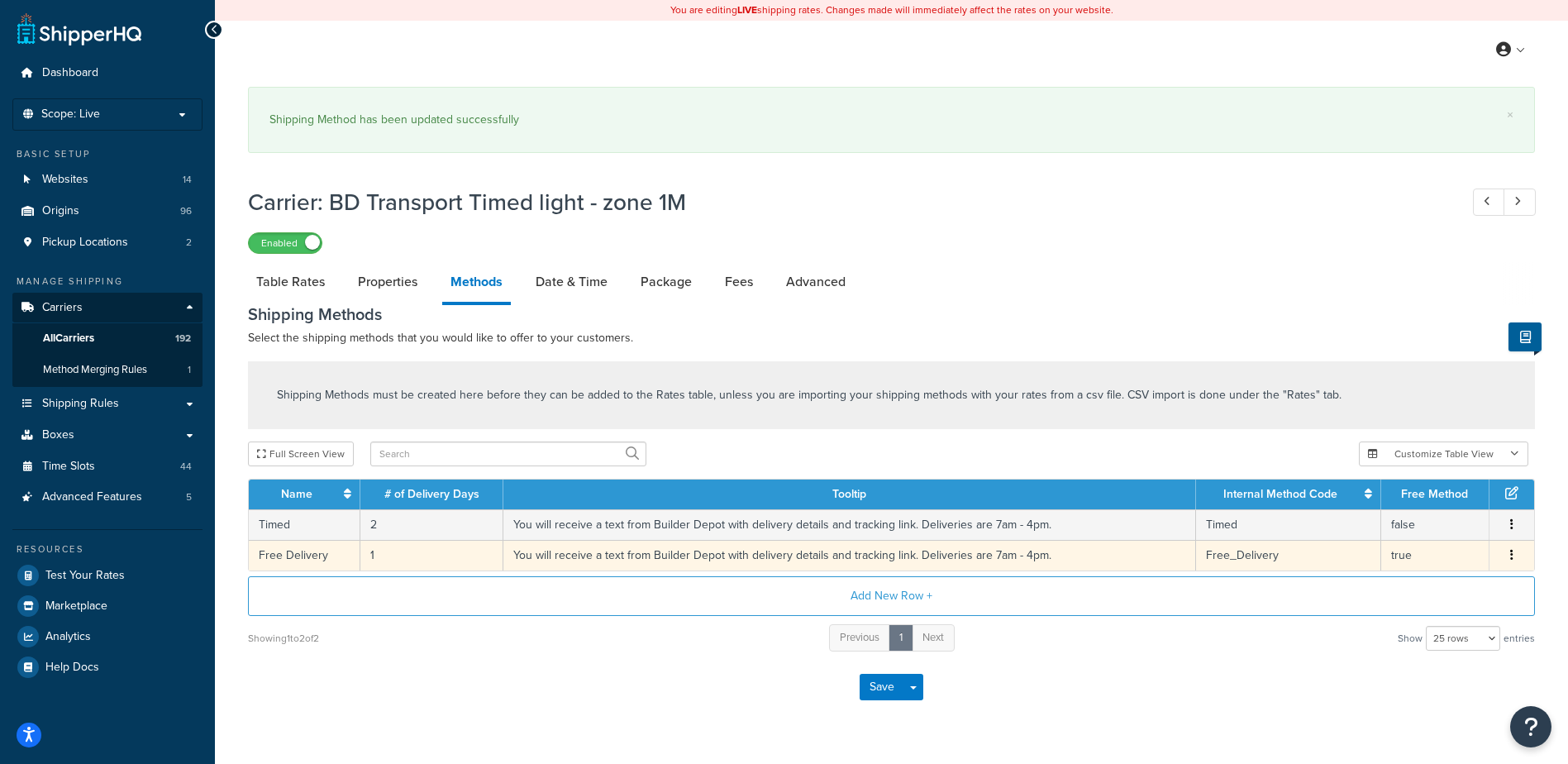
click at [413, 557] on td "1" at bounding box center [432, 555] width 143 height 31
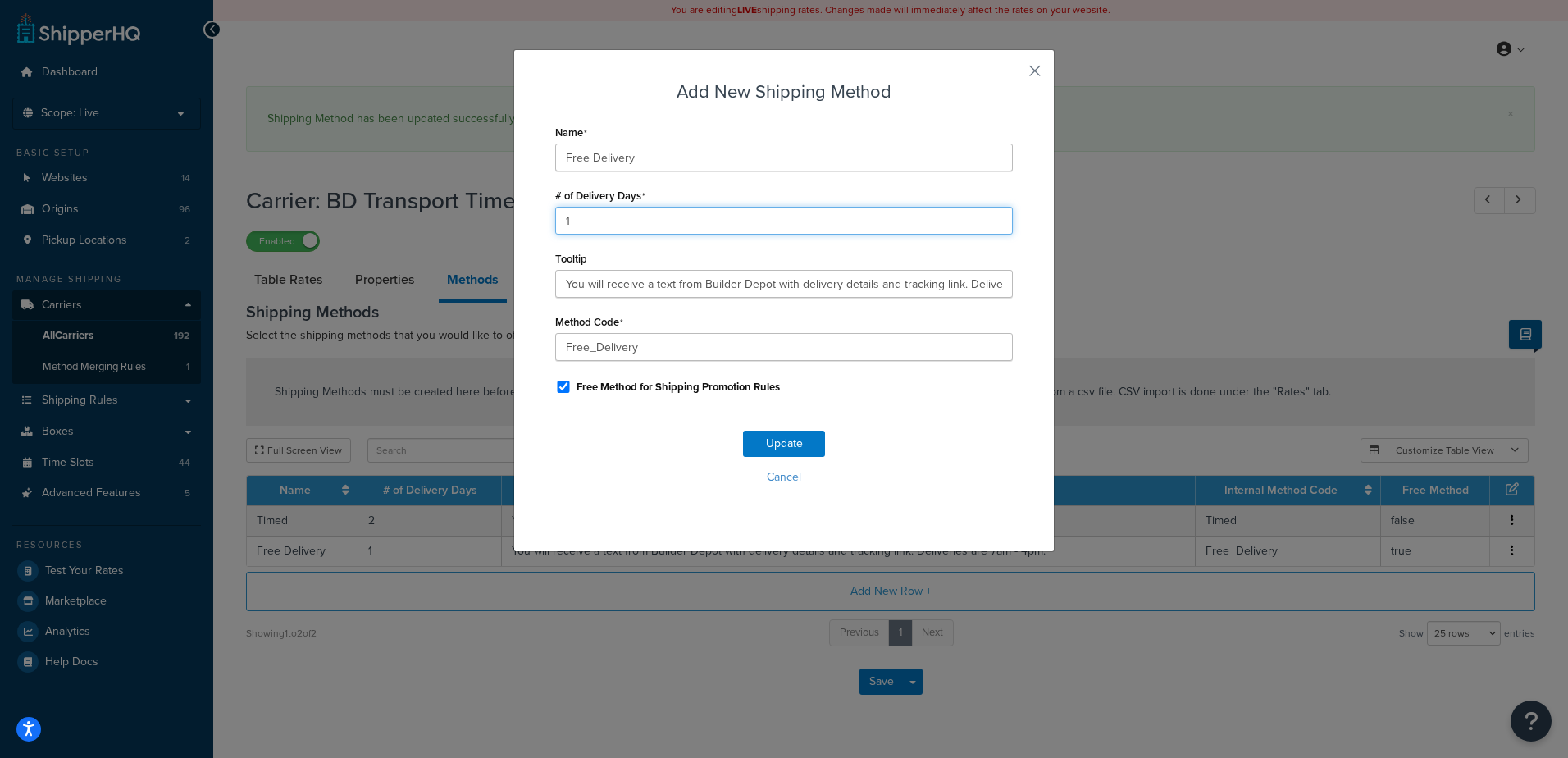
drag, startPoint x: 581, startPoint y: 223, endPoint x: 538, endPoint y: 204, distance: 47.0
click at [538, 204] on div "Add New Shipping Method Name Free Delivery # of Delivery Days 1 Tooltip You wil…" at bounding box center [784, 301] width 541 height 502
type input "2"
click at [775, 435] on button "Update" at bounding box center [784, 443] width 82 height 26
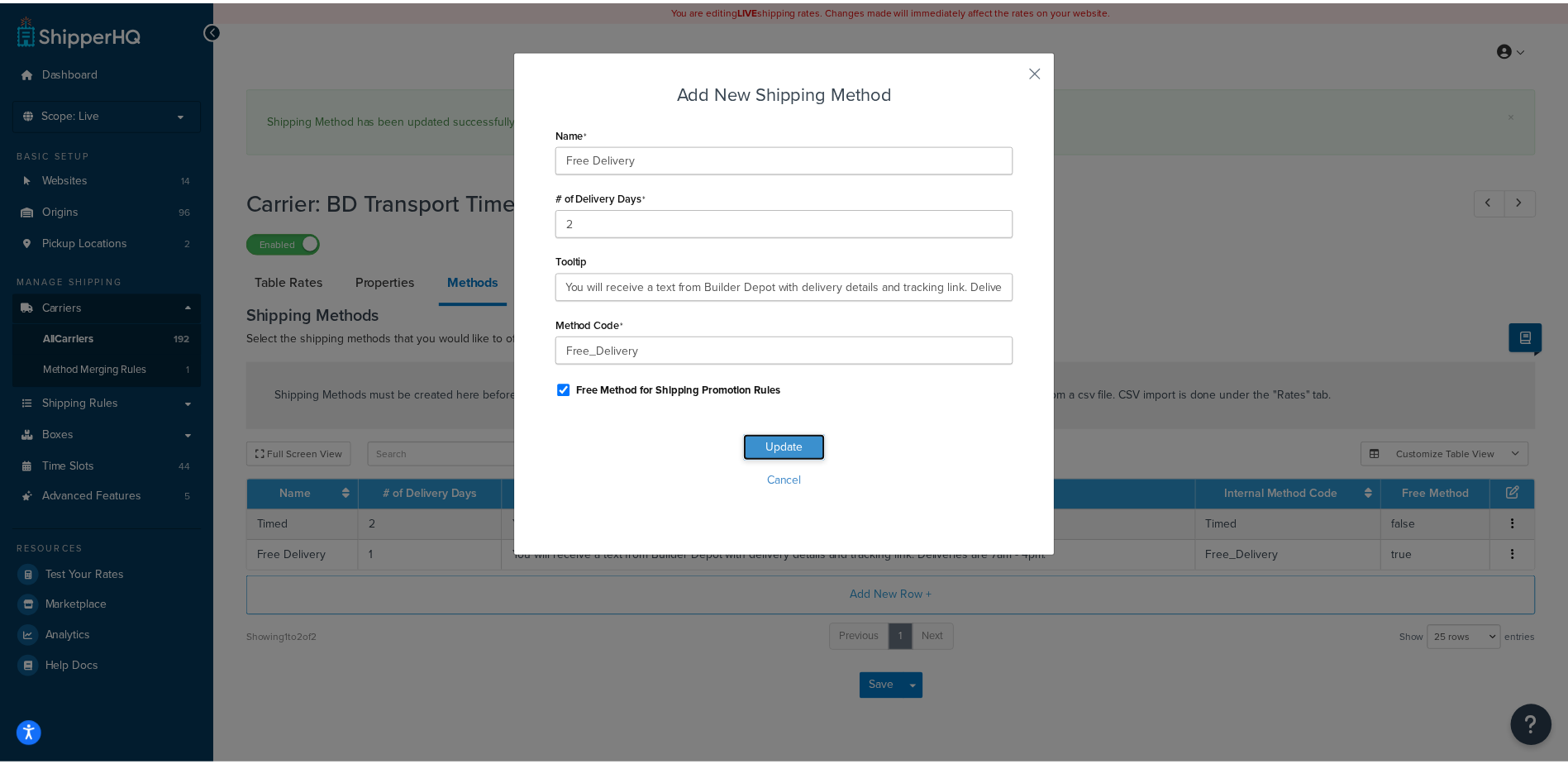
scroll to position [0, 0]
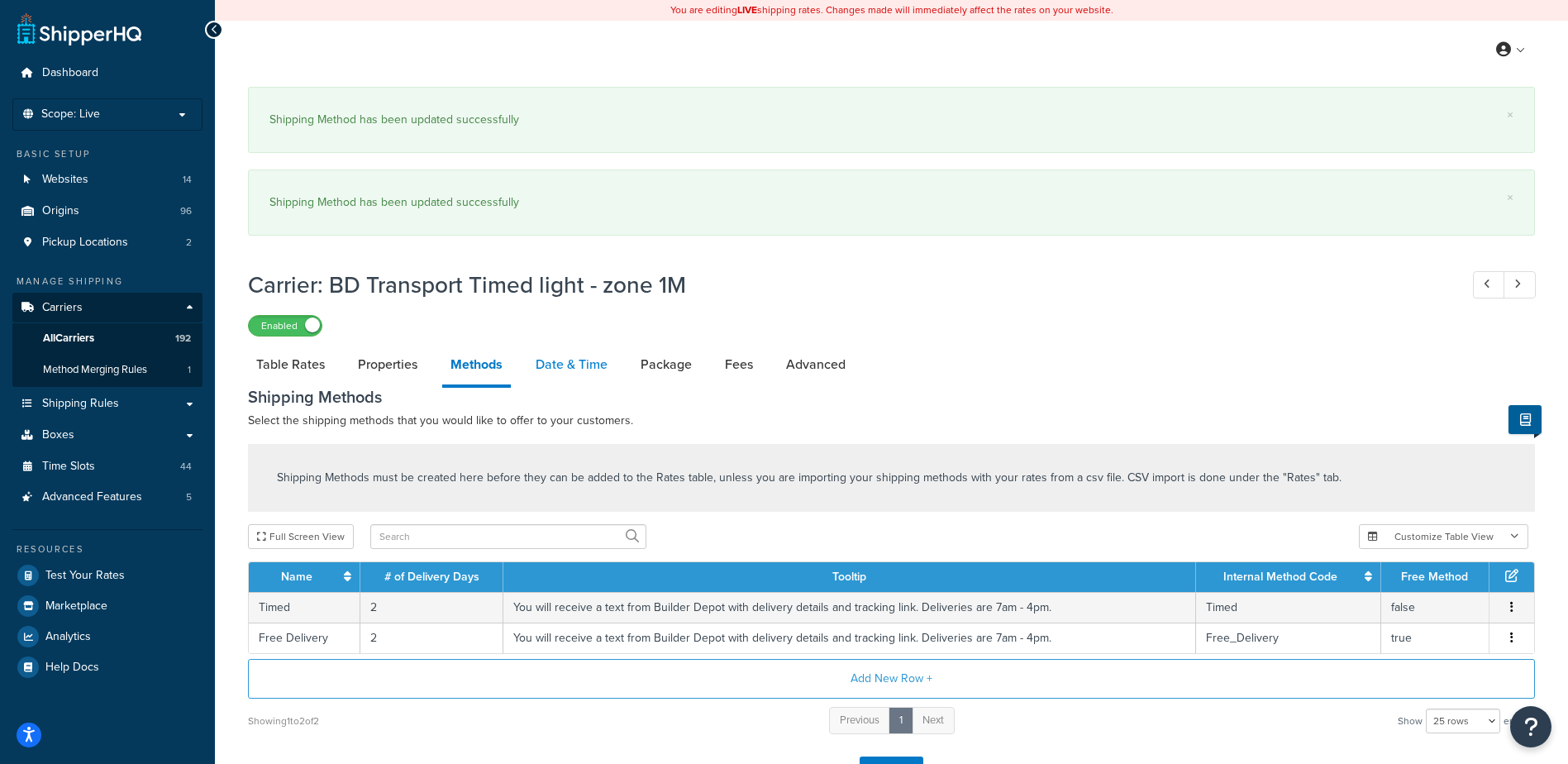
click at [561, 353] on link "Date & Time" at bounding box center [571, 364] width 88 height 40
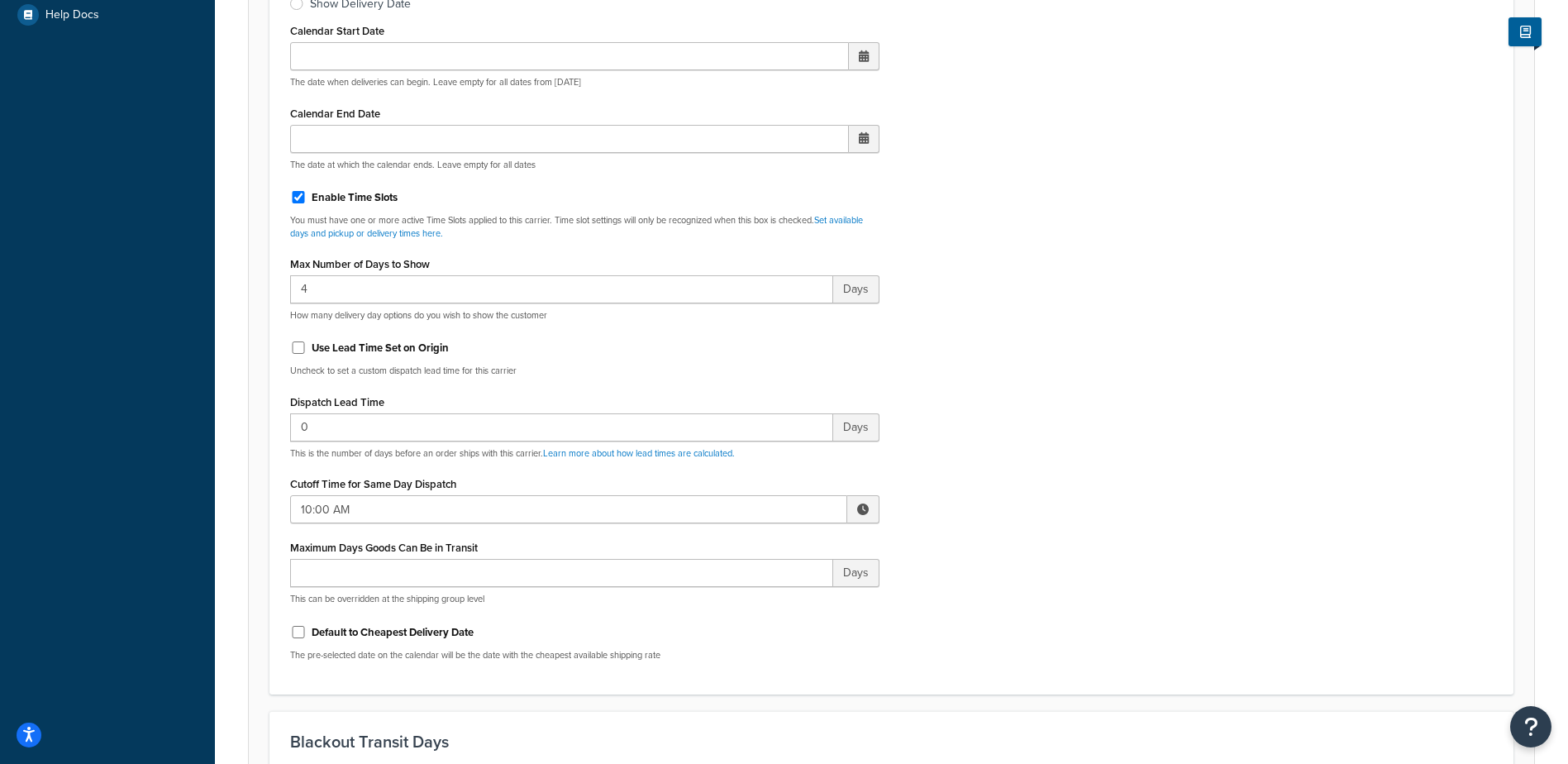
scroll to position [661, 0]
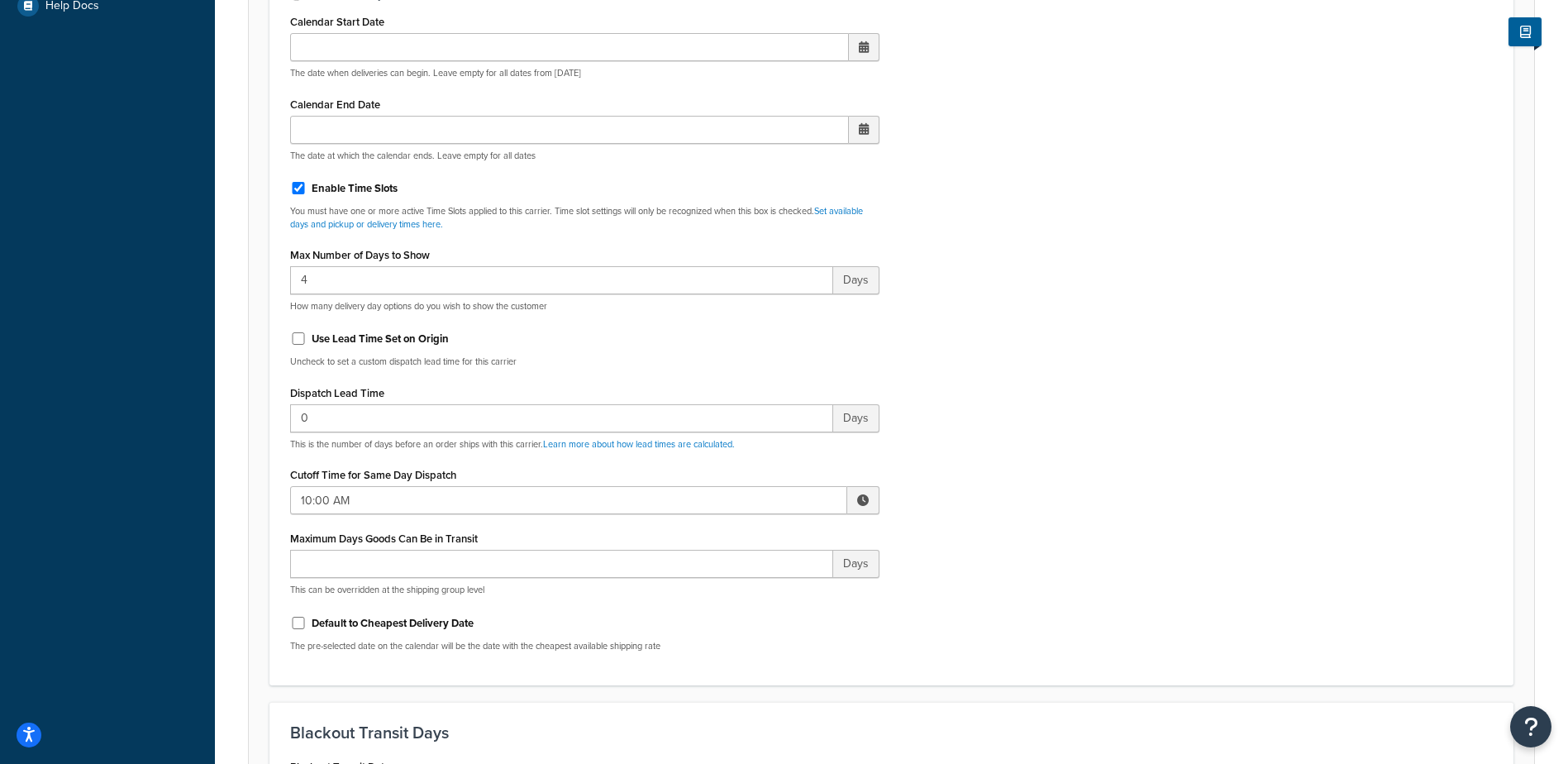
click at [861, 498] on span at bounding box center [863, 500] width 11 height 11
click at [746, 541] on span "▲" at bounding box center [741, 536] width 33 height 33
click at [746, 540] on span "▲" at bounding box center [741, 536] width 33 height 33
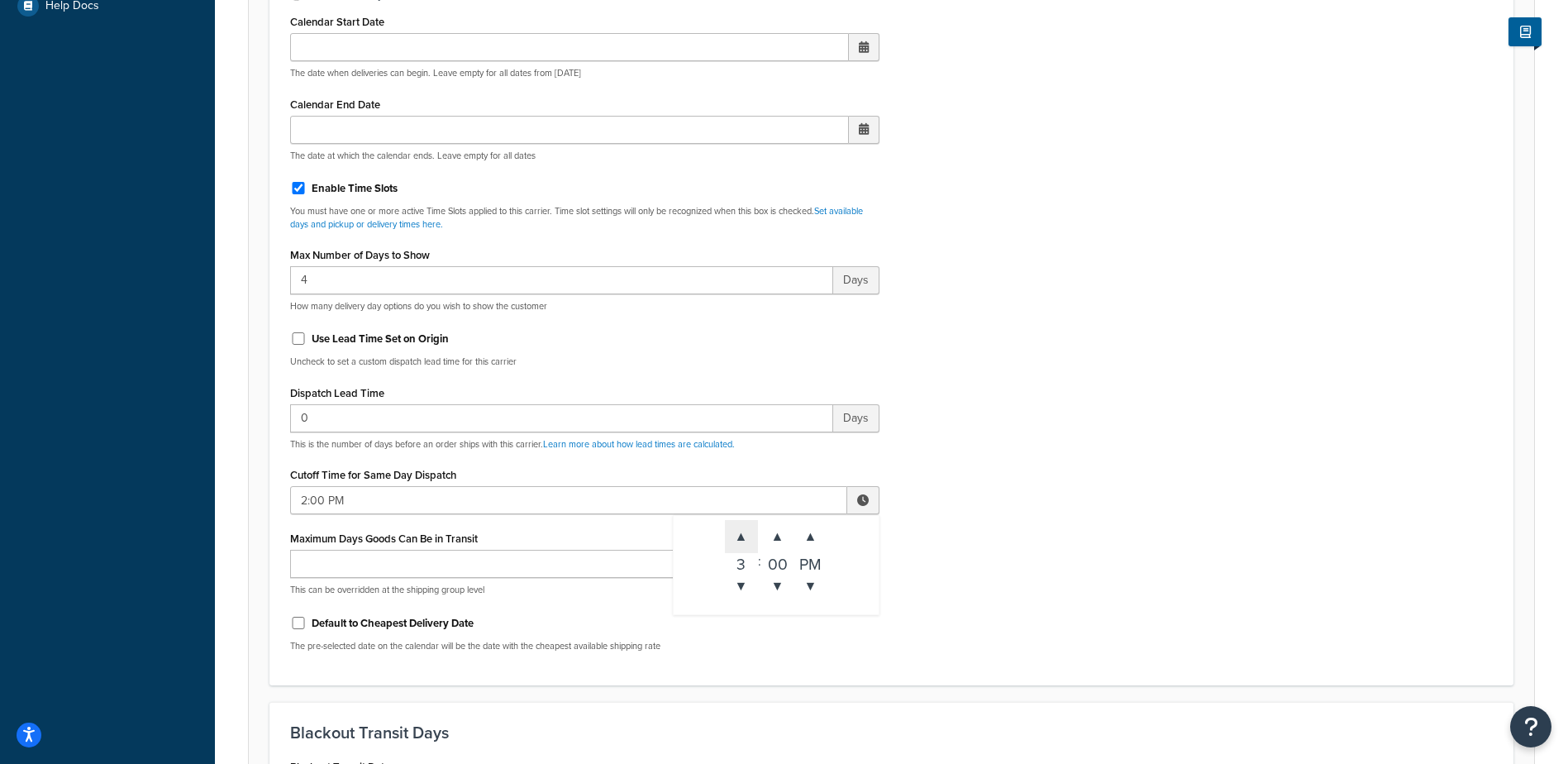
click at [746, 540] on span "▲" at bounding box center [741, 536] width 33 height 33
type input "3:00 PM"
click at [957, 574] on div "Include Delivery Date Information: No, just show shipping rates Show Calendar S…" at bounding box center [891, 276] width 1227 height 778
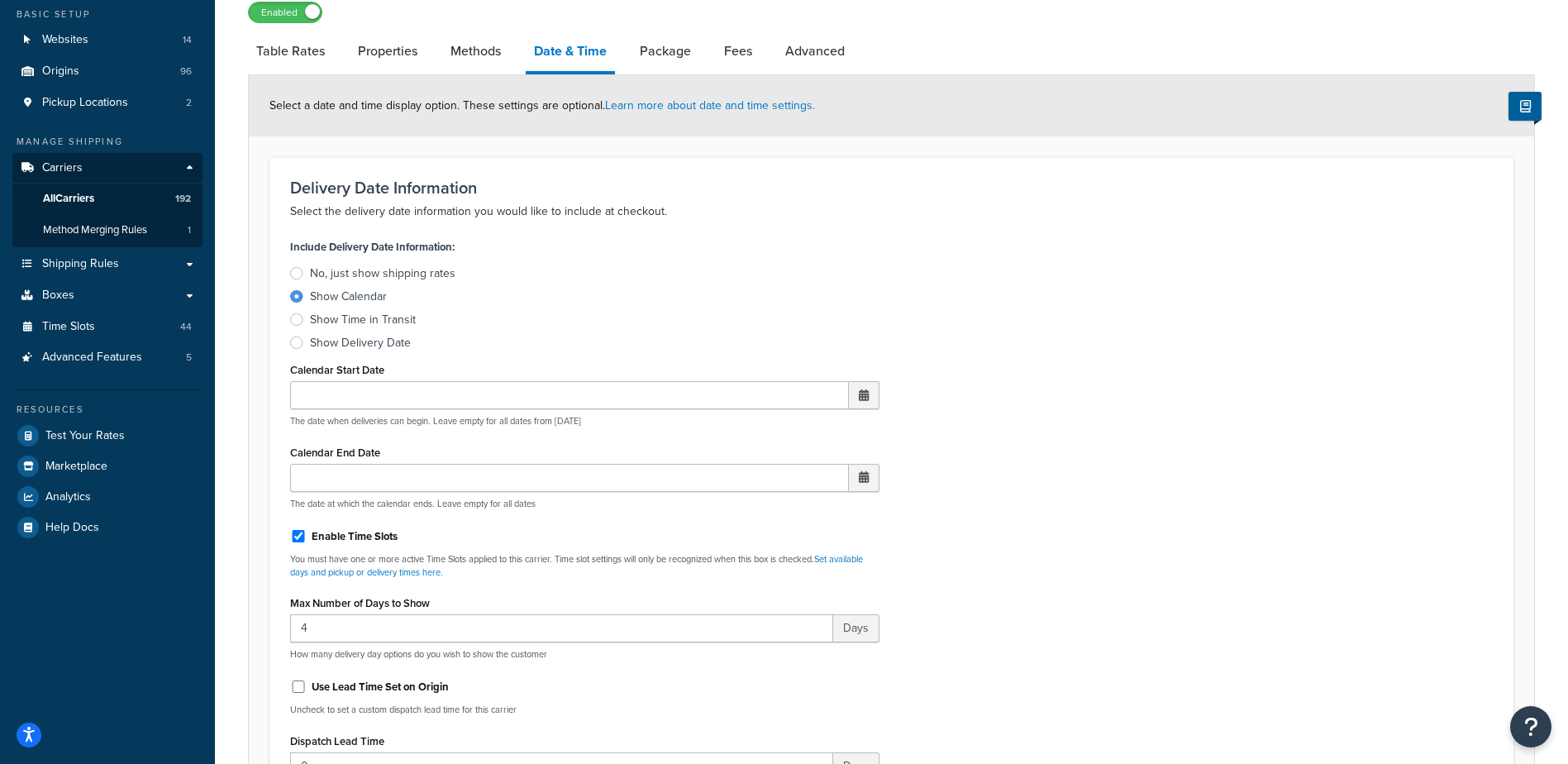
scroll to position [0, 0]
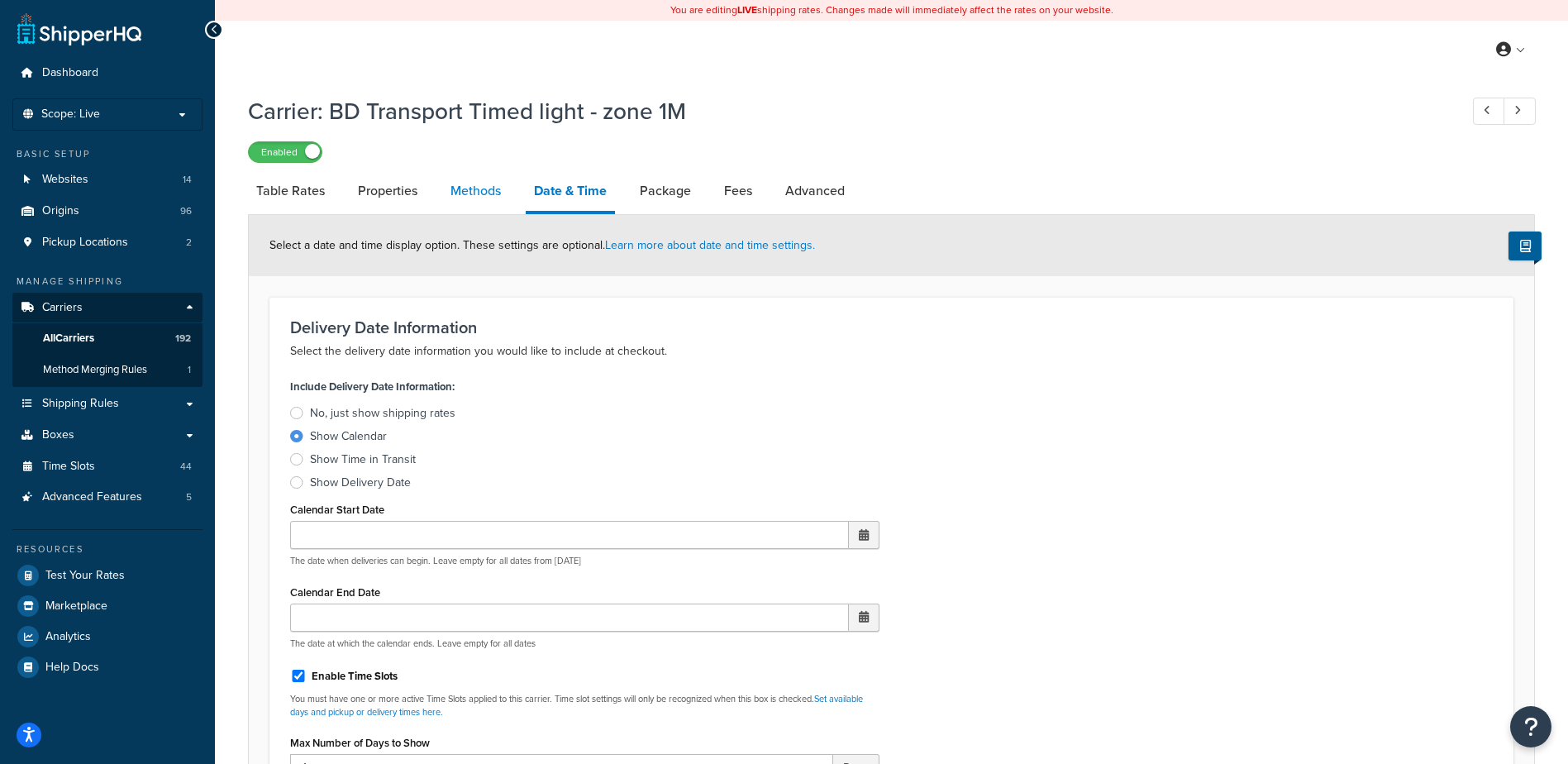
click at [488, 190] on link "Methods" at bounding box center [475, 191] width 67 height 40
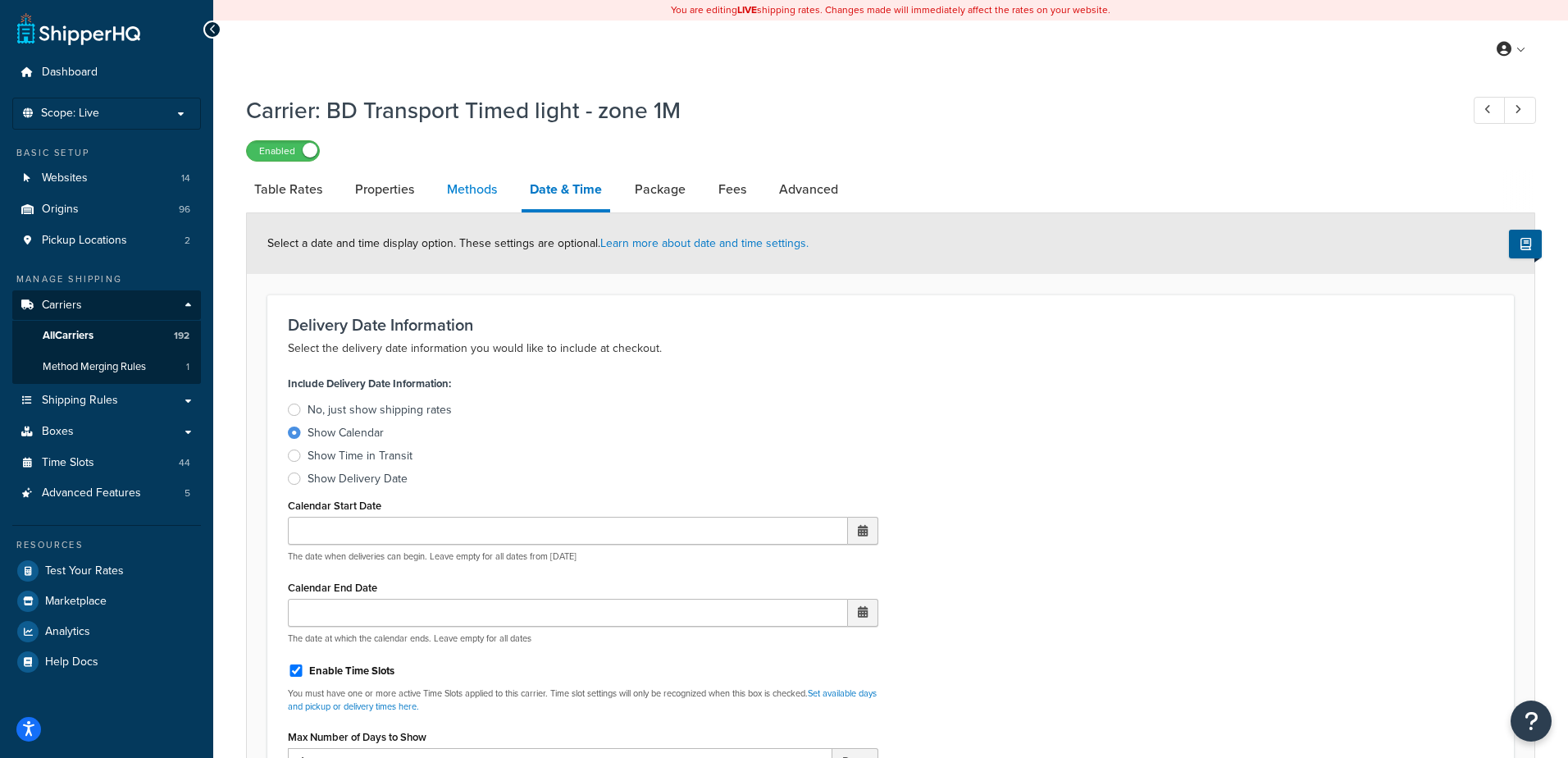
select select "25"
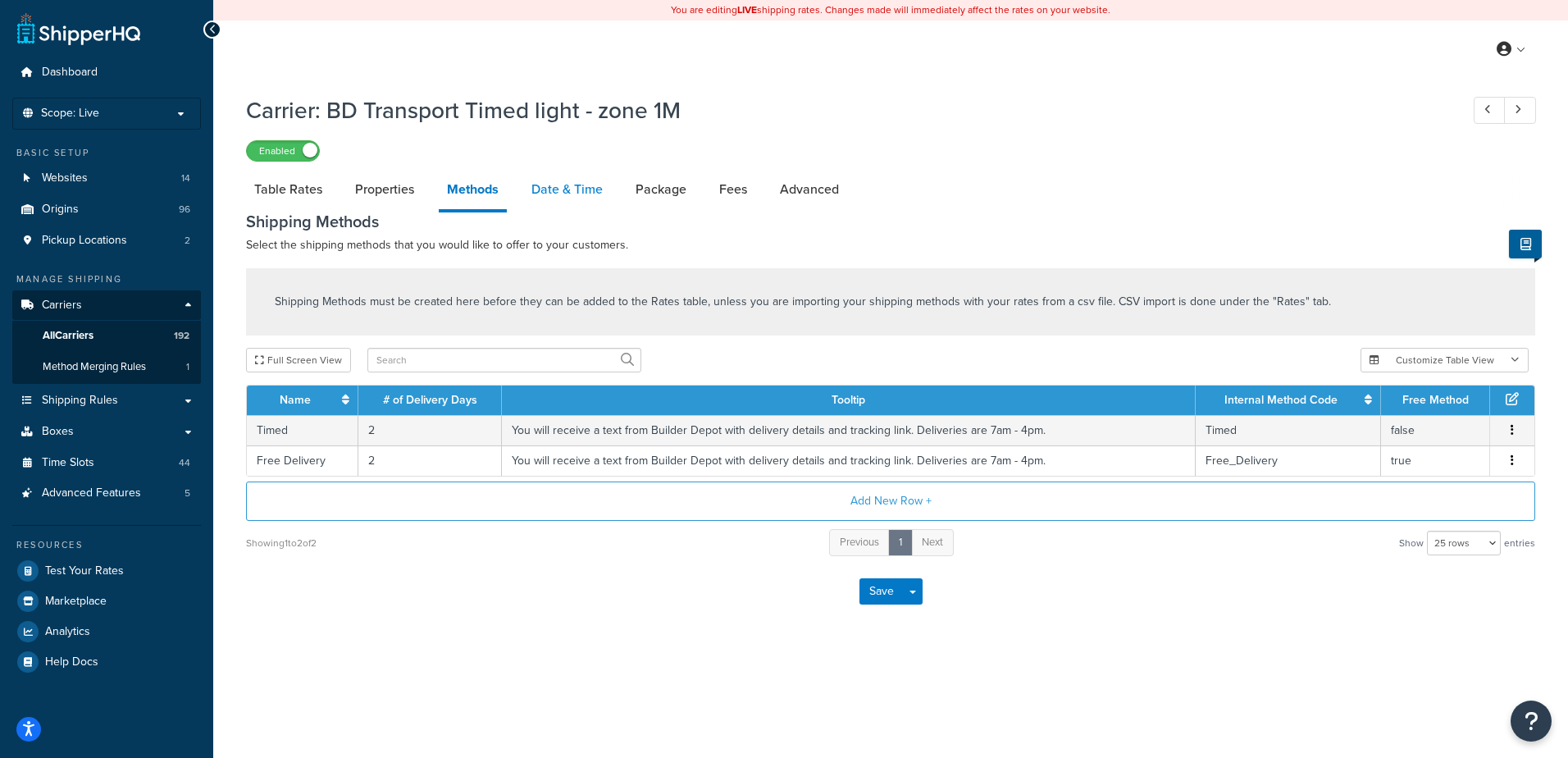
click at [556, 189] on link "Date & Time" at bounding box center [567, 190] width 88 height 39
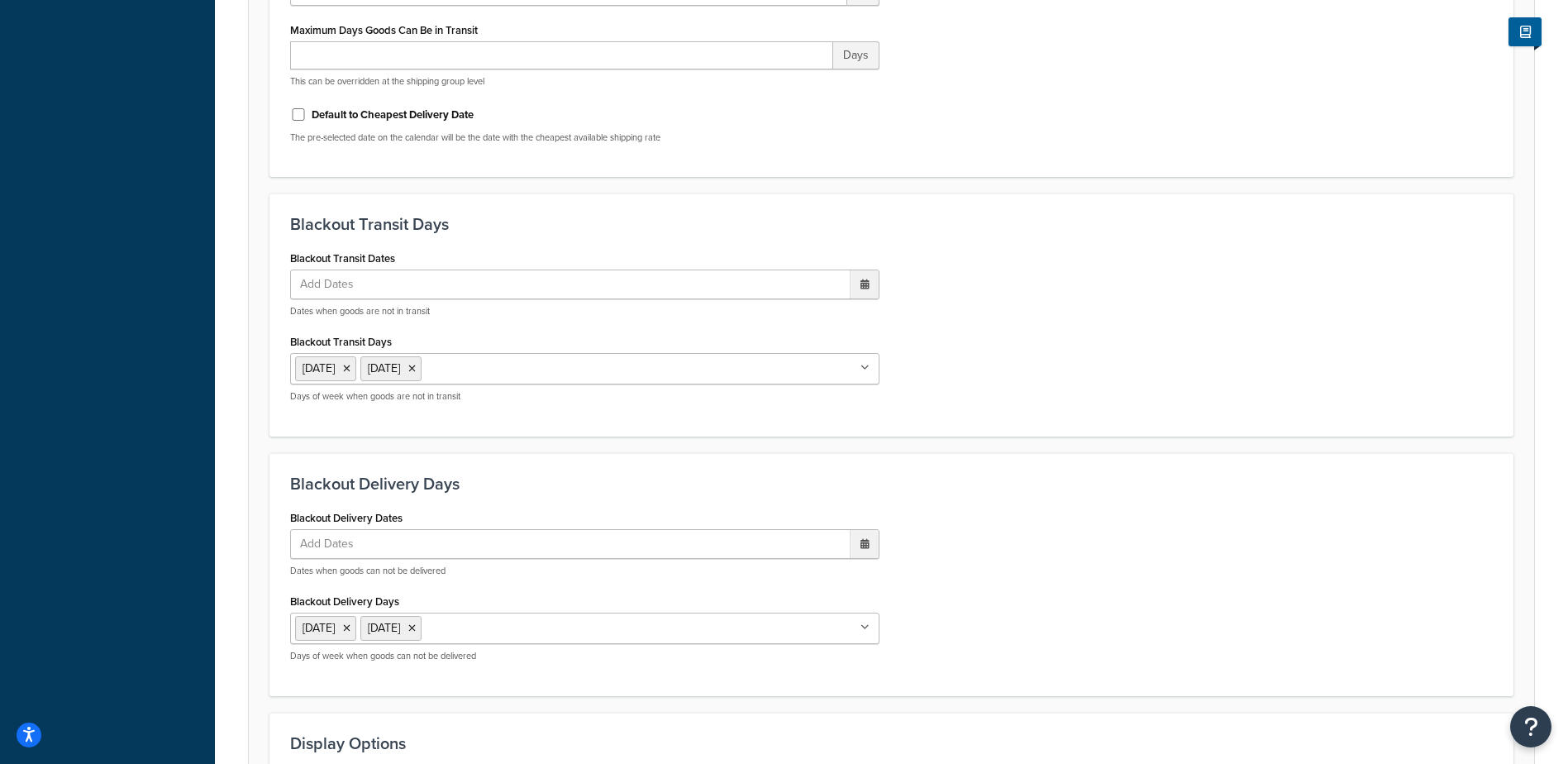
scroll to position [1251, 0]
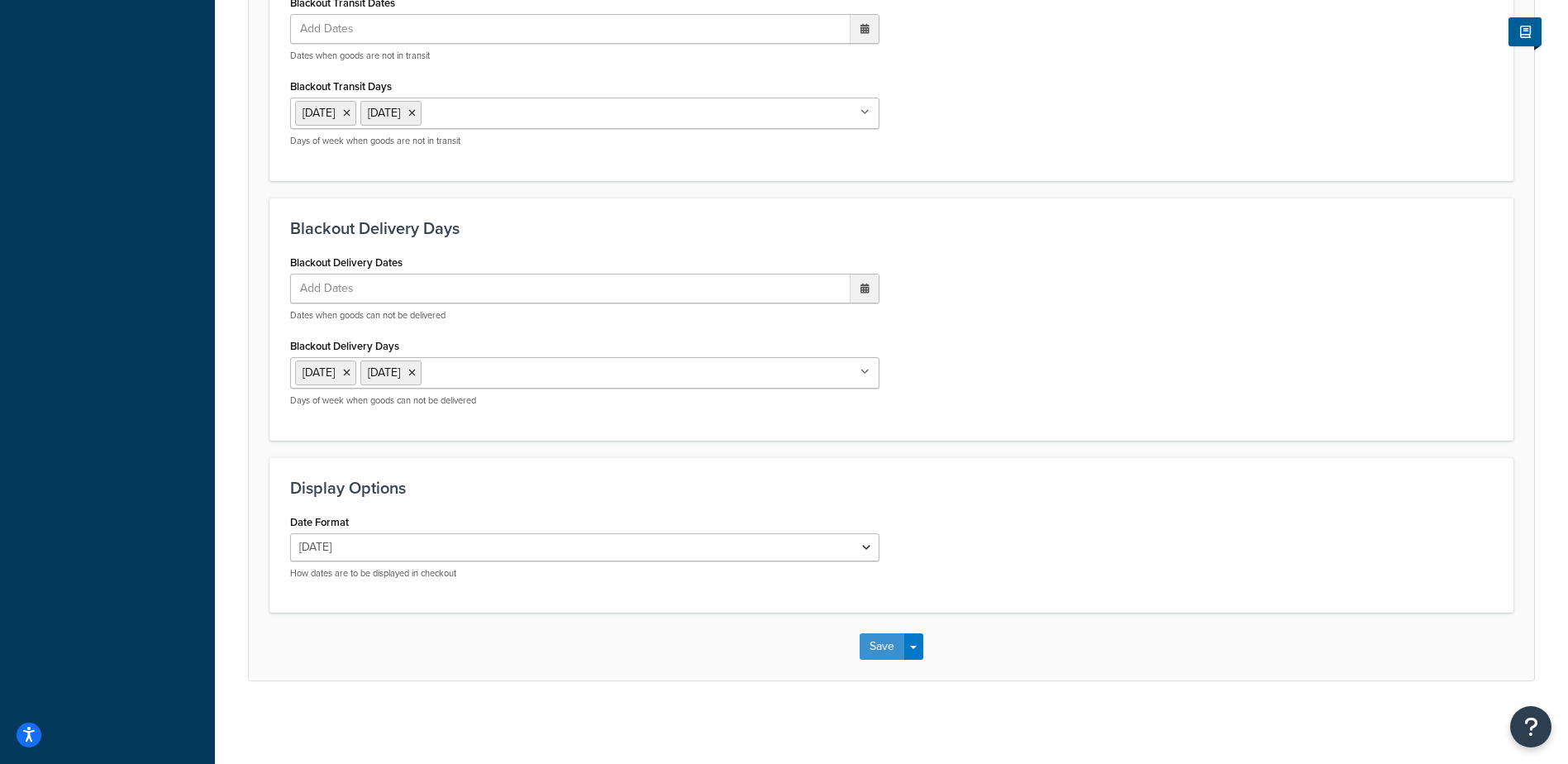
click at [870, 646] on button "Save" at bounding box center [882, 646] width 44 height 26
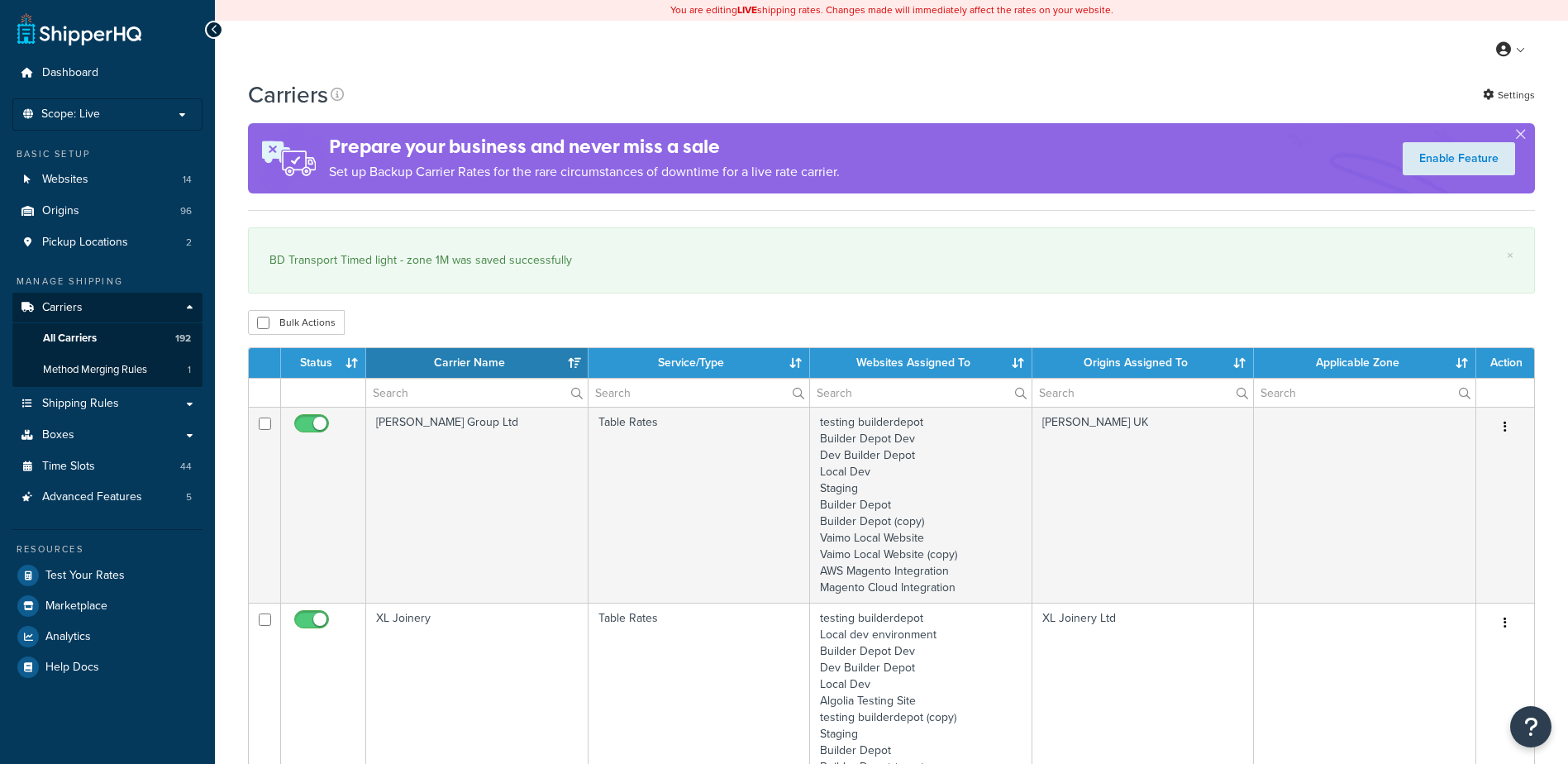
select select "15"
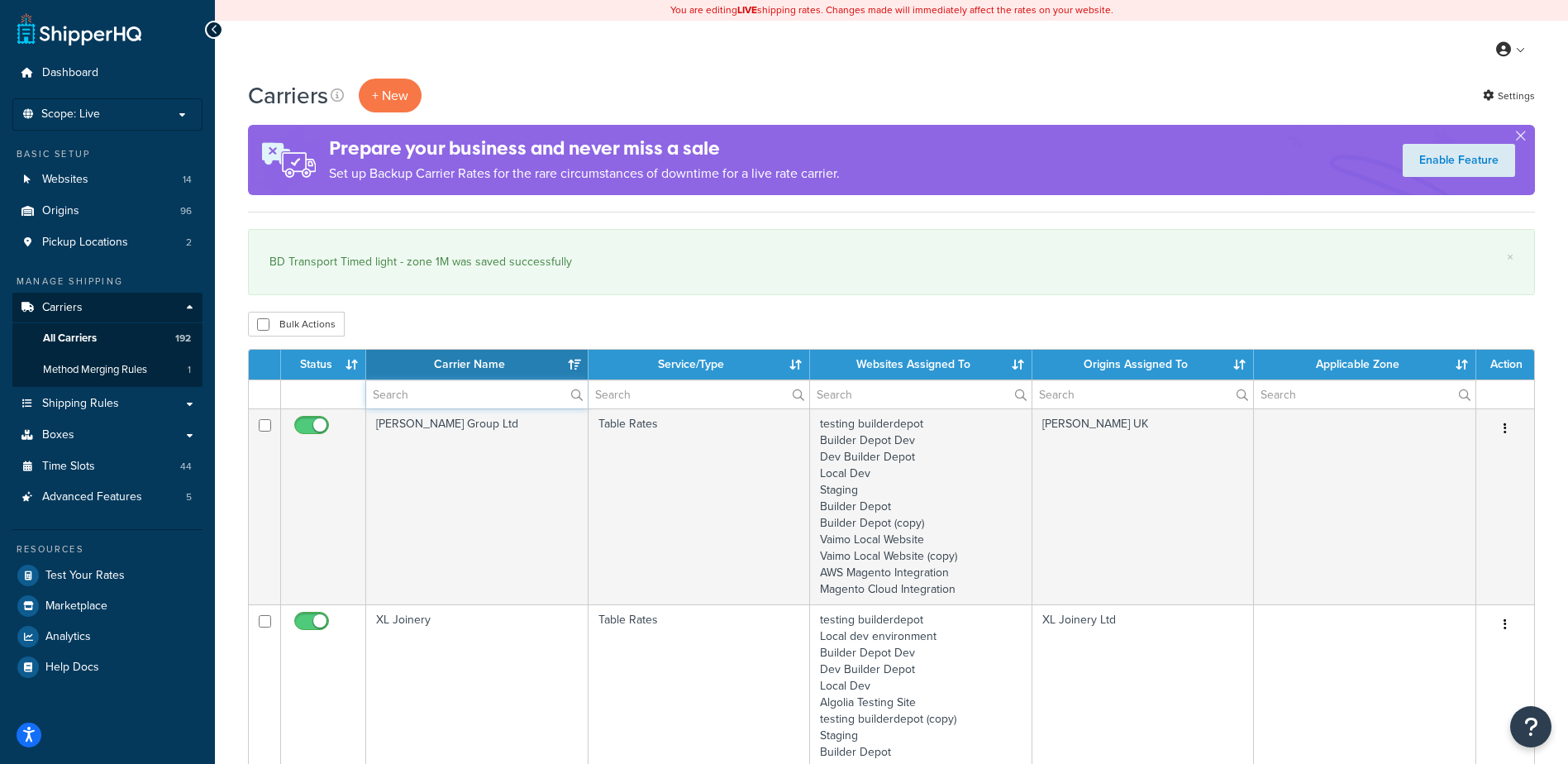
click at [389, 403] on input "text" at bounding box center [476, 394] width 221 height 28
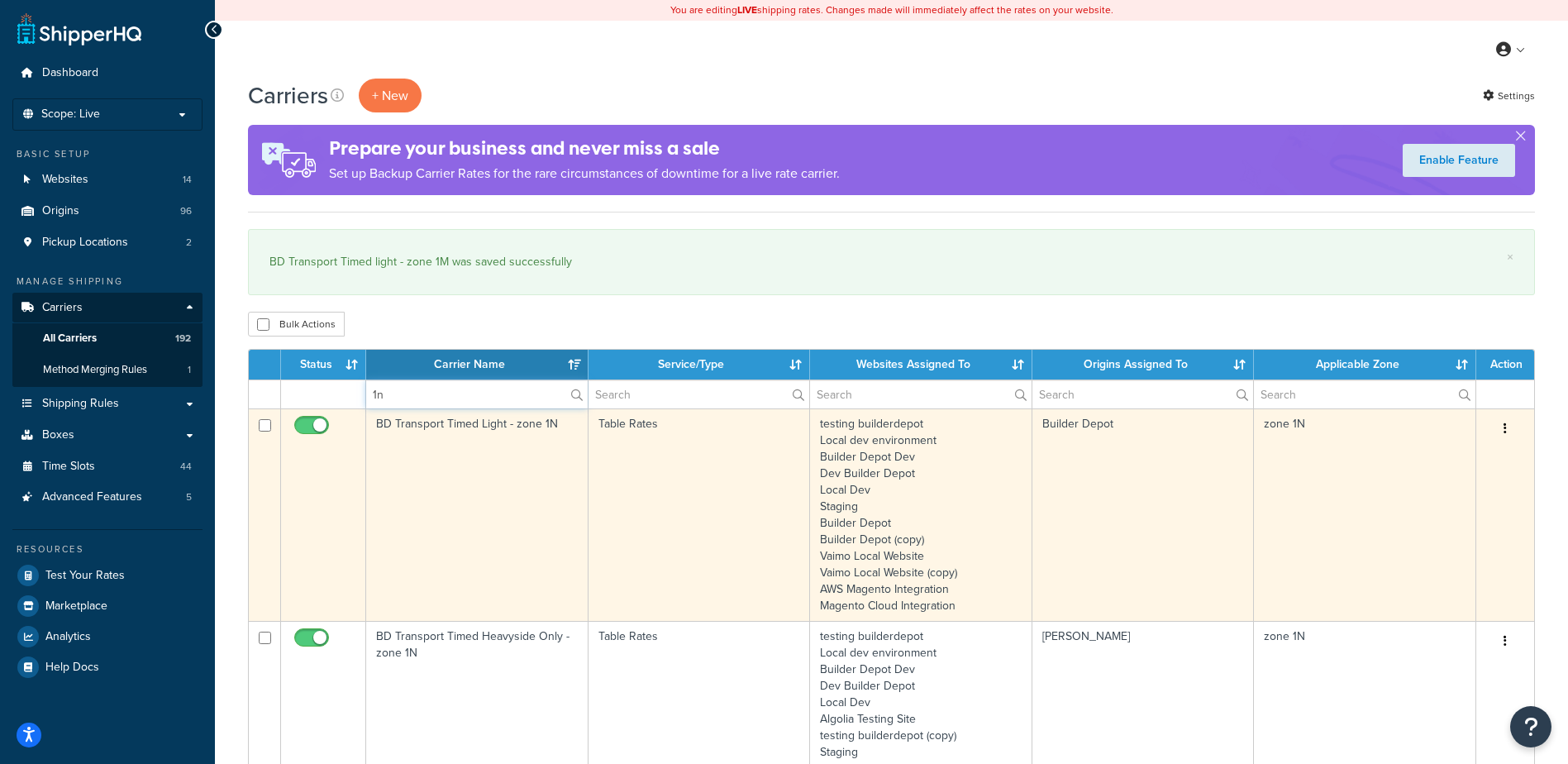
type input "1n"
click at [489, 482] on td "BD Transport Timed Light - zone 1N" at bounding box center [477, 515] width 222 height 213
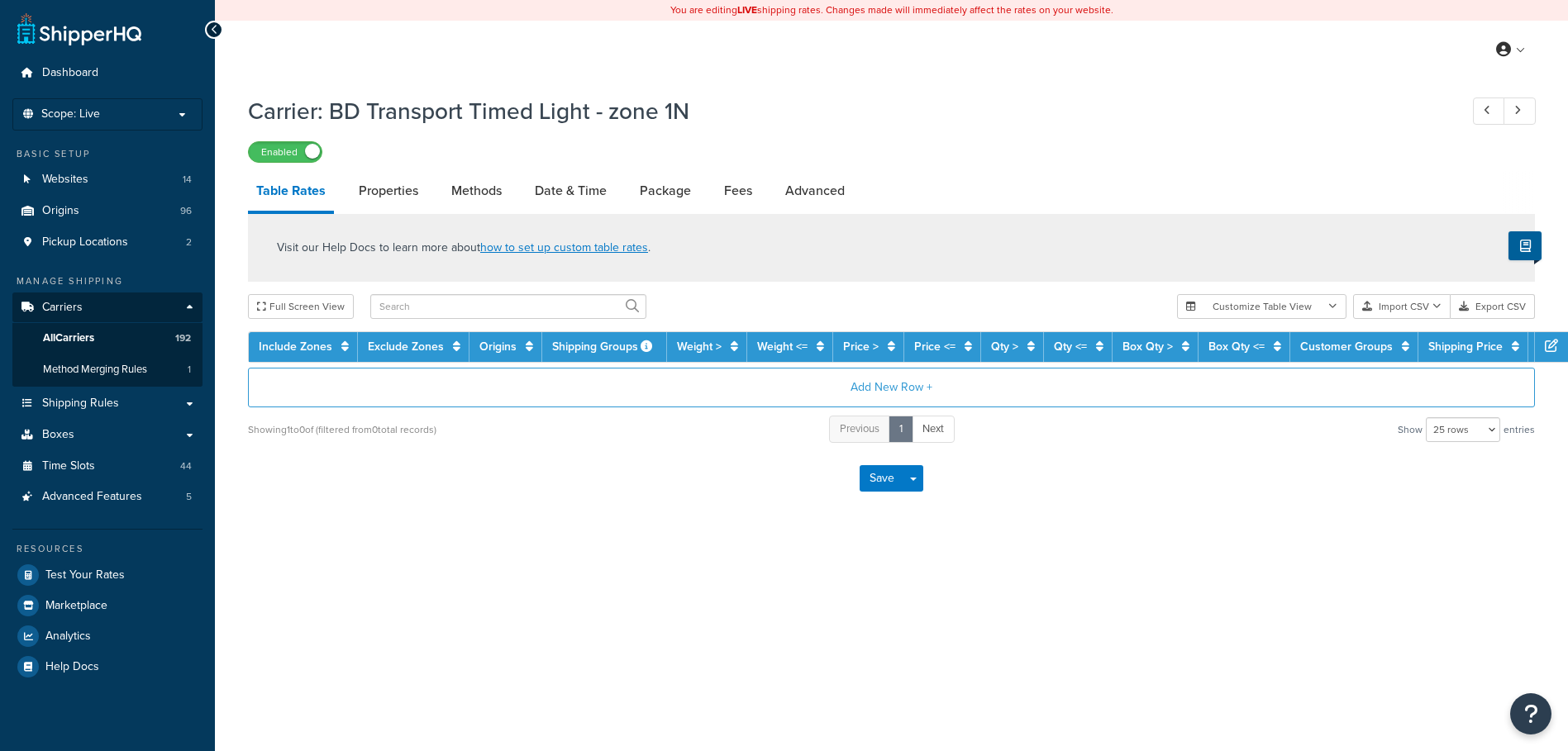
select select "25"
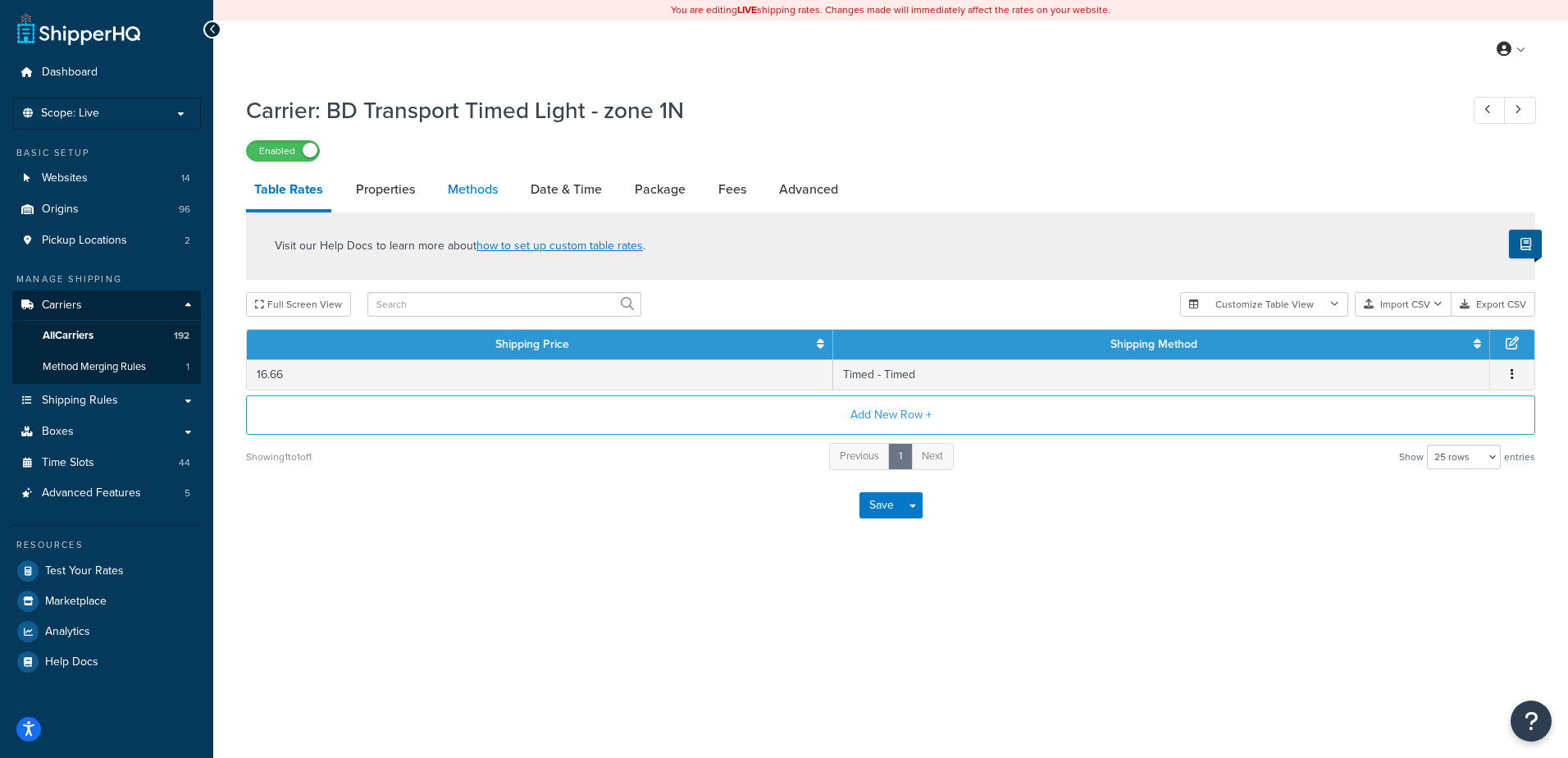
drag, startPoint x: 0, startPoint y: 0, endPoint x: 463, endPoint y: 185, distance: 498.6
click at [463, 185] on link "Methods" at bounding box center [472, 190] width 66 height 39
select select "25"
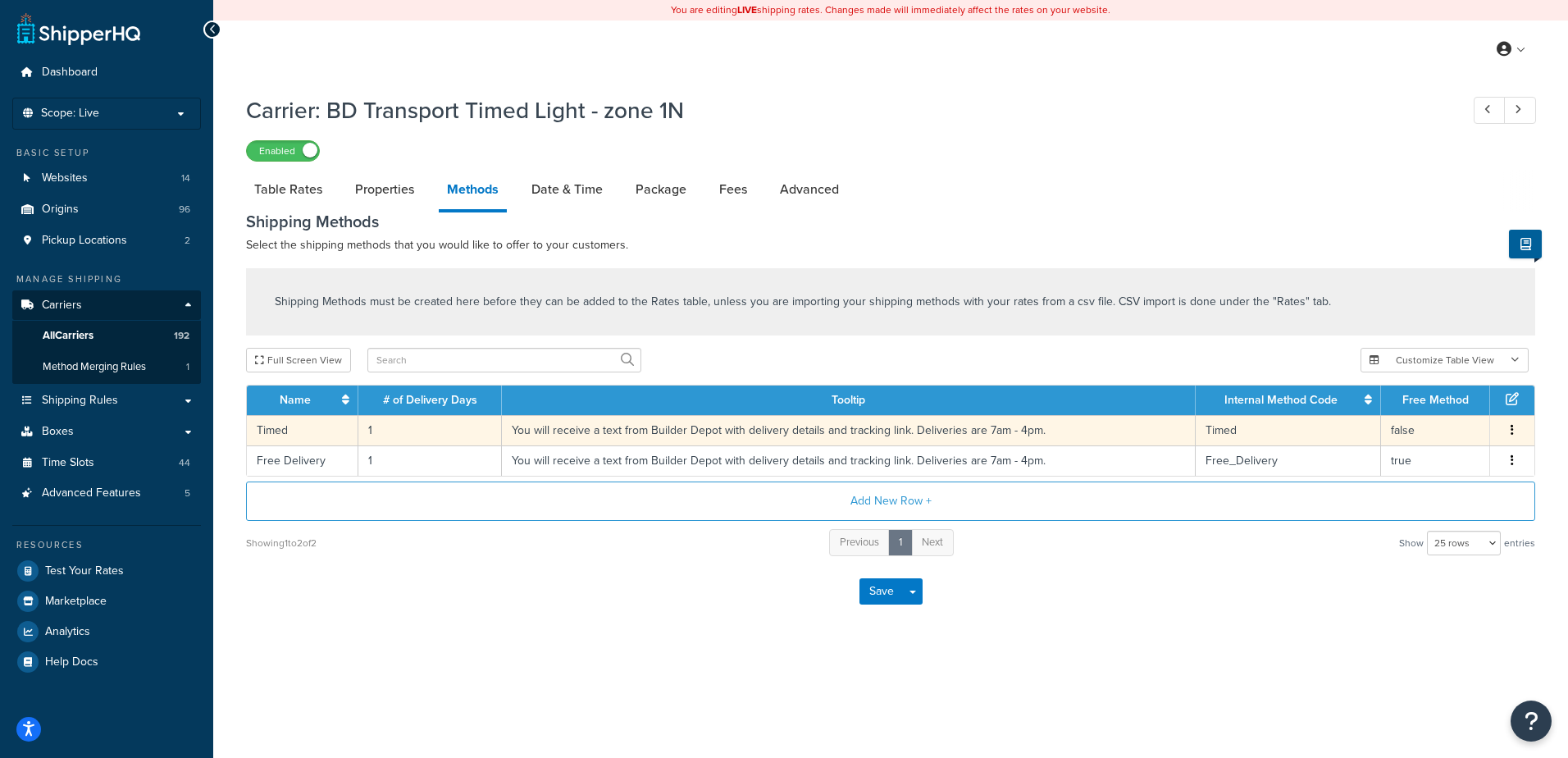
click at [395, 437] on td "1" at bounding box center [430, 429] width 144 height 31
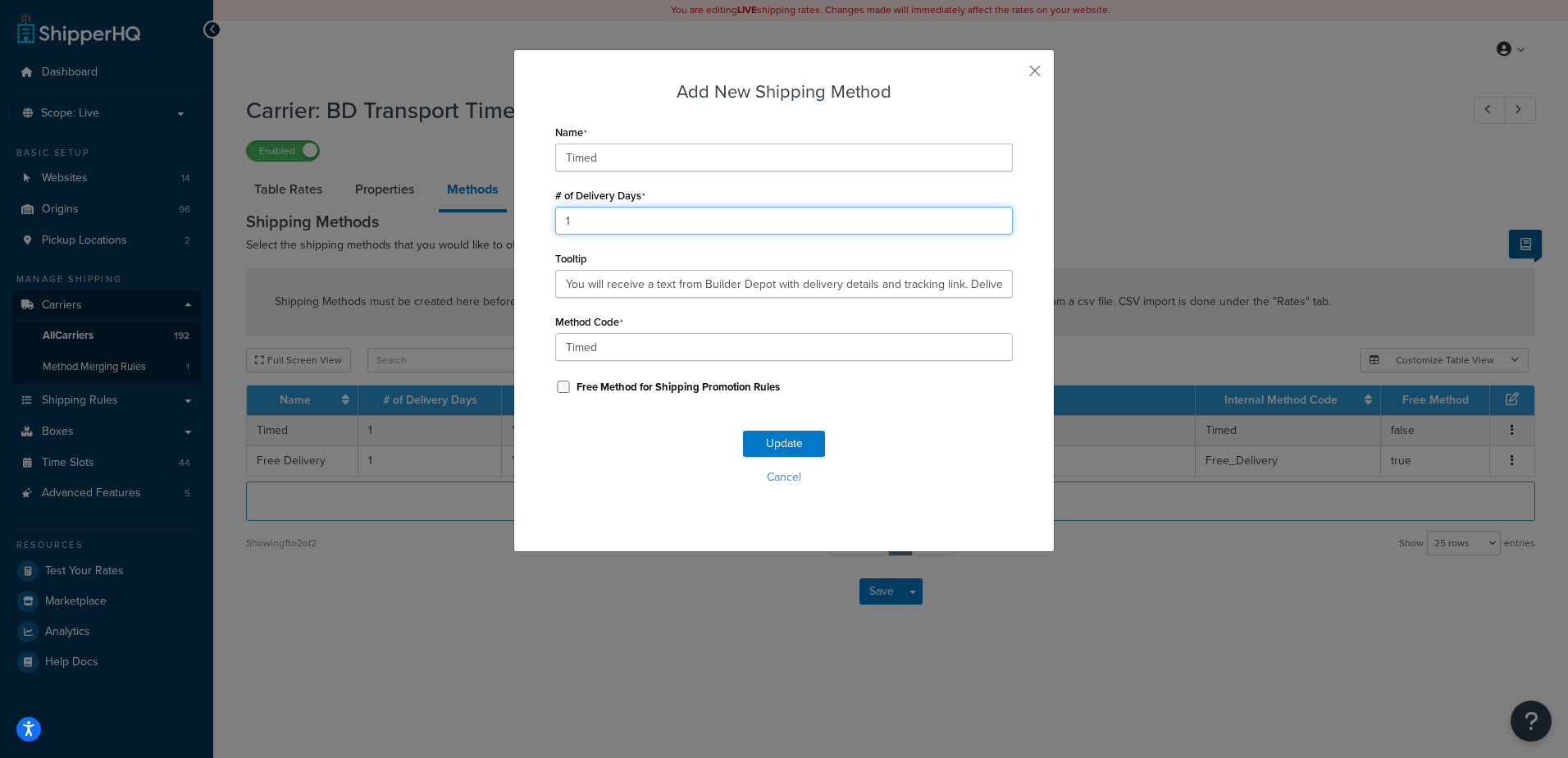
drag, startPoint x: 577, startPoint y: 213, endPoint x: 530, endPoint y: 192, distance: 51.5
click at [530, 192] on div "Add New Shipping Method Name Timed # of Delivery Days 1 Tooltip You will receiv…" at bounding box center [784, 301] width 541 height 502
type input "2"
click at [762, 437] on button "Update" at bounding box center [784, 443] width 82 height 26
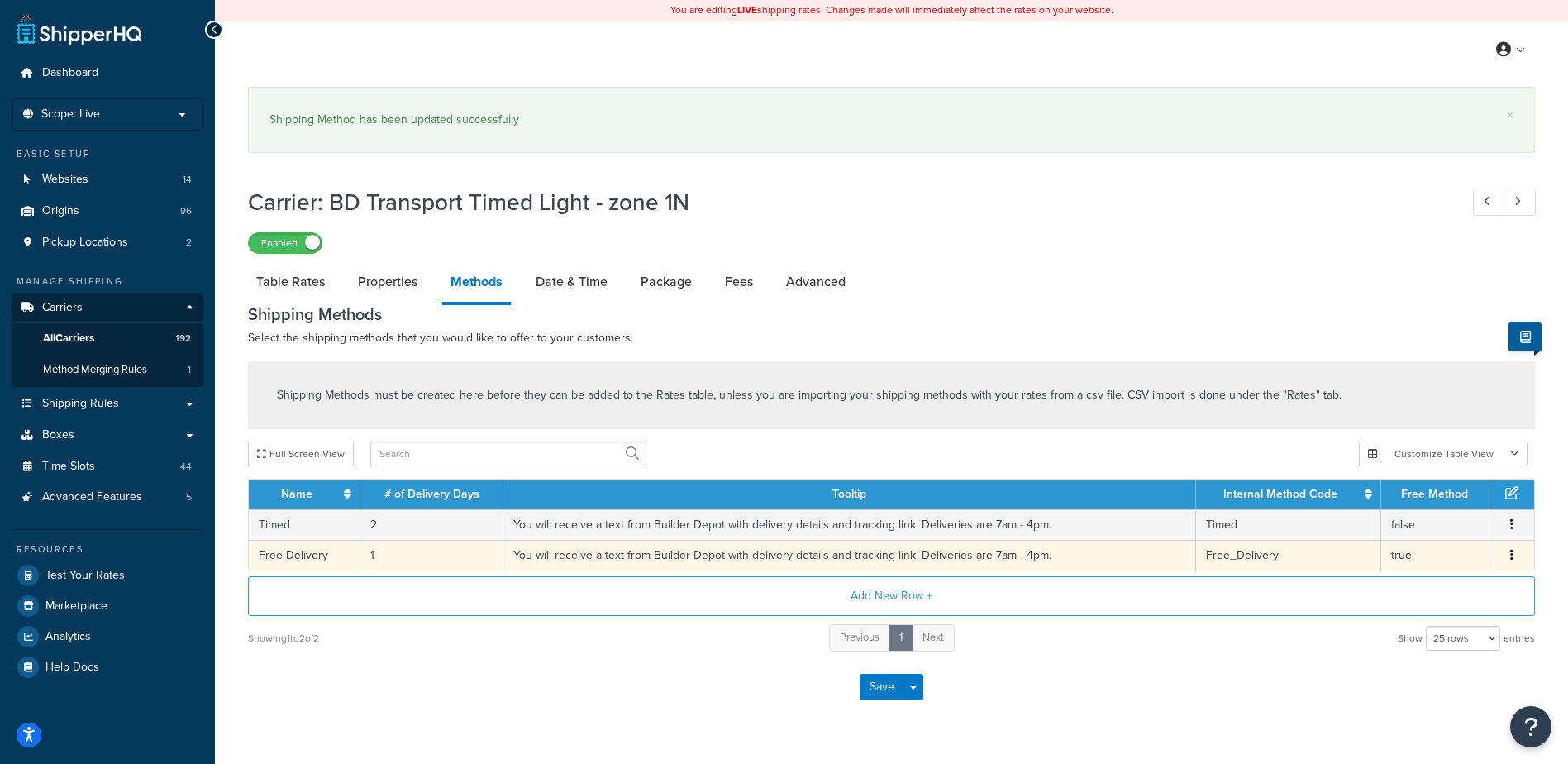
click at [411, 556] on td "1" at bounding box center [432, 555] width 143 height 31
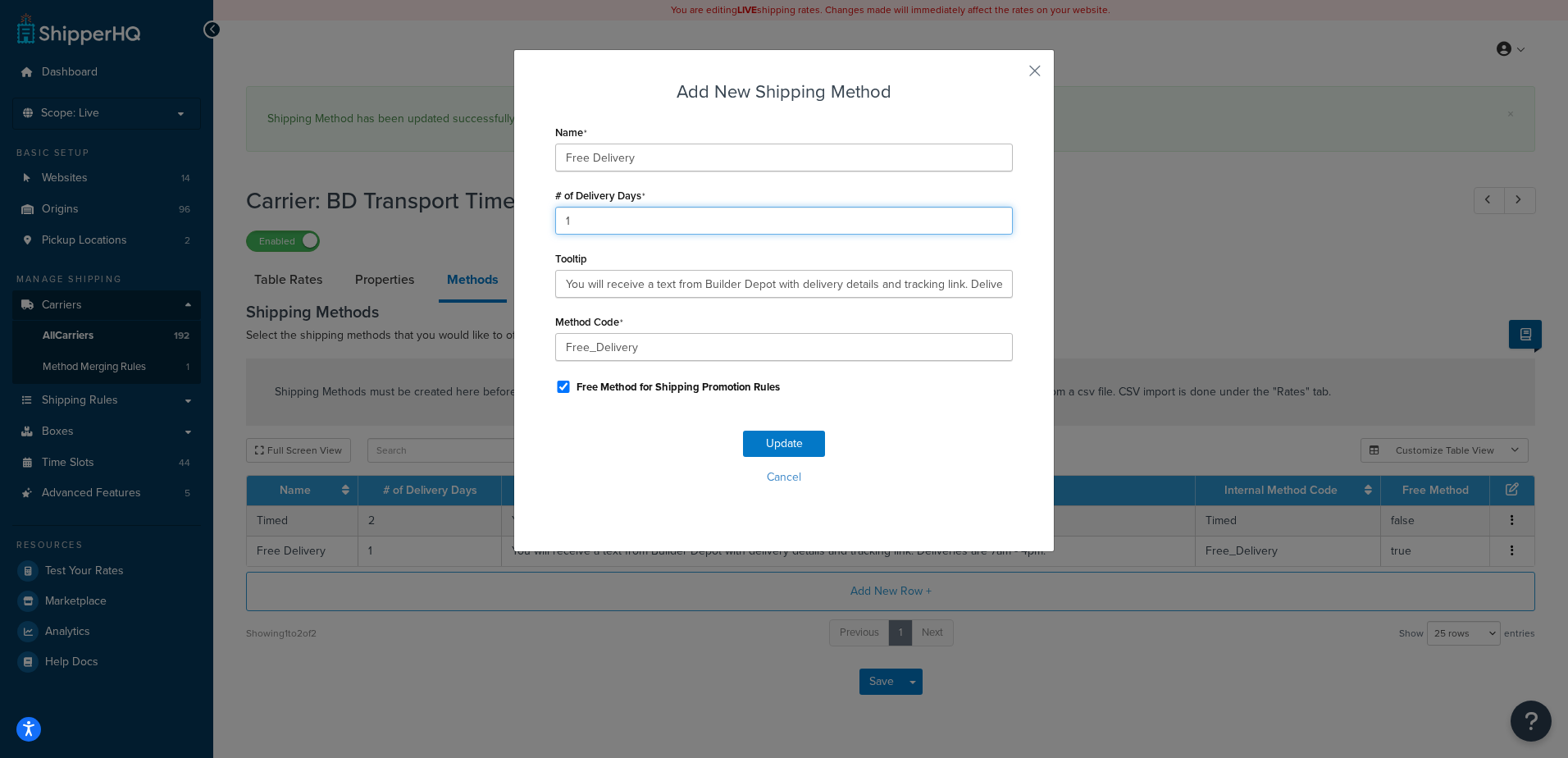
drag, startPoint x: 589, startPoint y: 219, endPoint x: 531, endPoint y: 195, distance: 62.8
click at [531, 195] on div "Add New Shipping Method Name Free Delivery # of Delivery Days 1 Tooltip You wil…" at bounding box center [784, 301] width 541 height 502
type input "2"
click at [777, 445] on button "Update" at bounding box center [784, 443] width 82 height 26
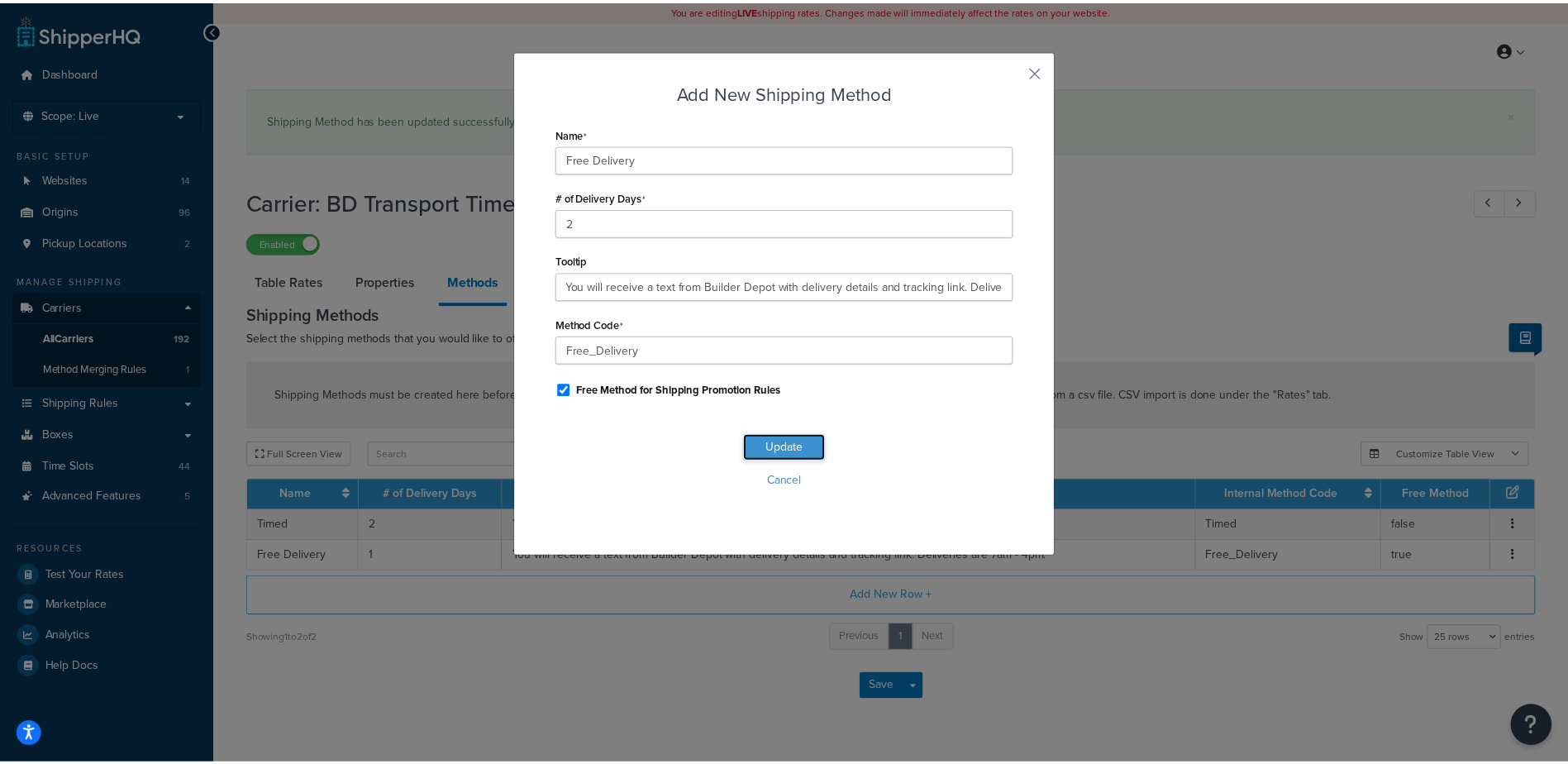
scroll to position [0, 0]
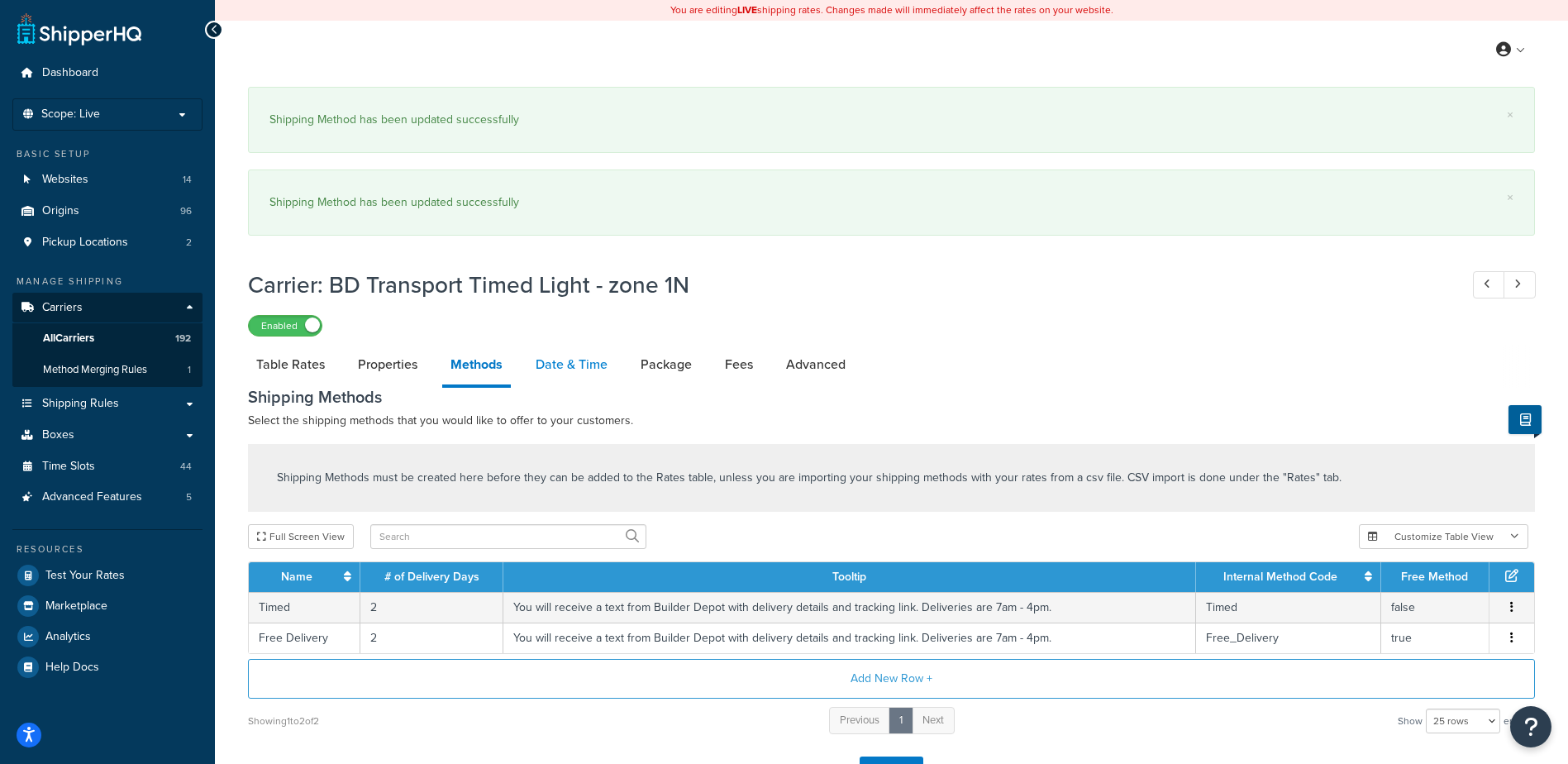
click at [555, 371] on link "Date & Time" at bounding box center [571, 364] width 88 height 40
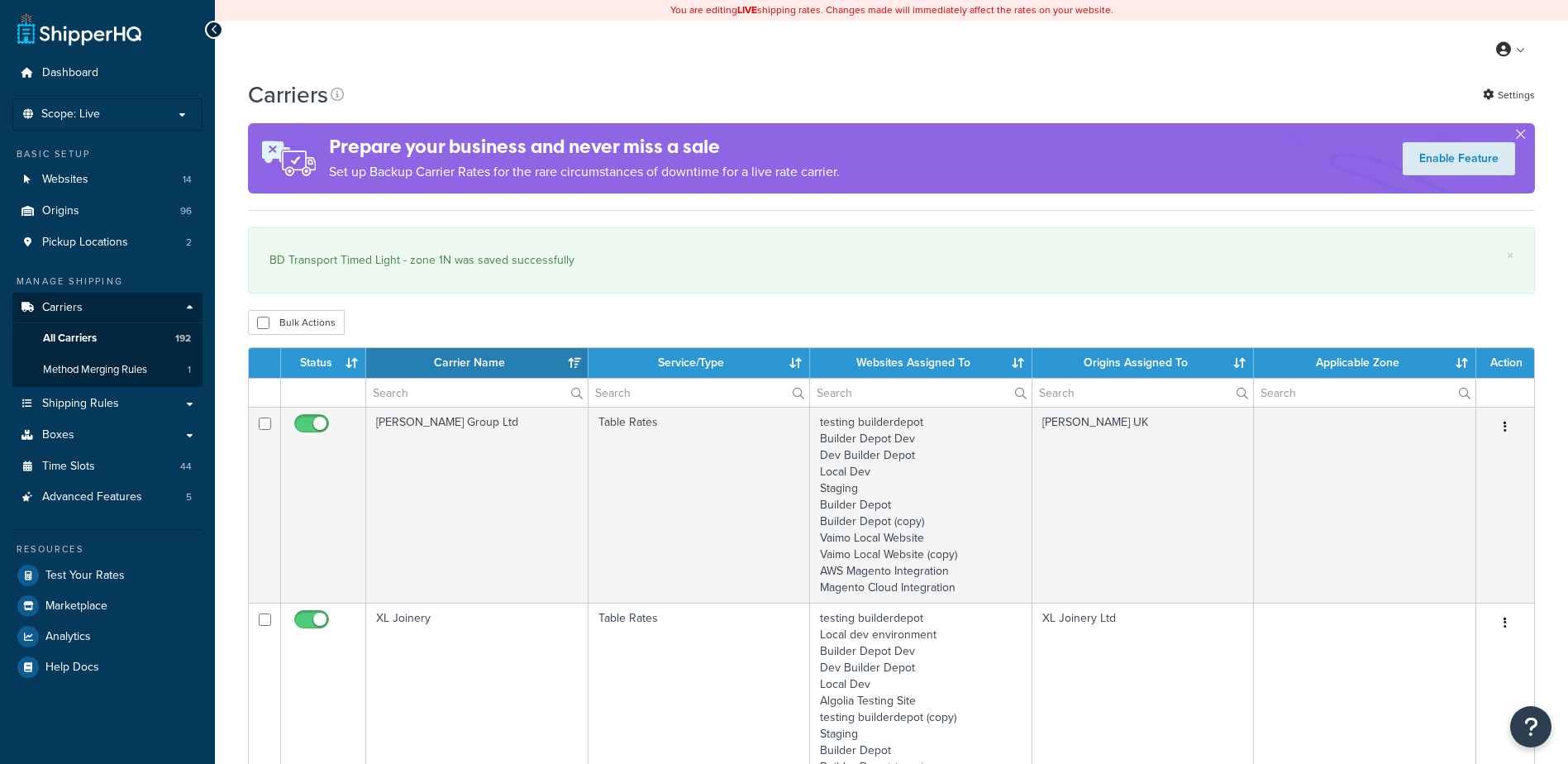
select select "15"
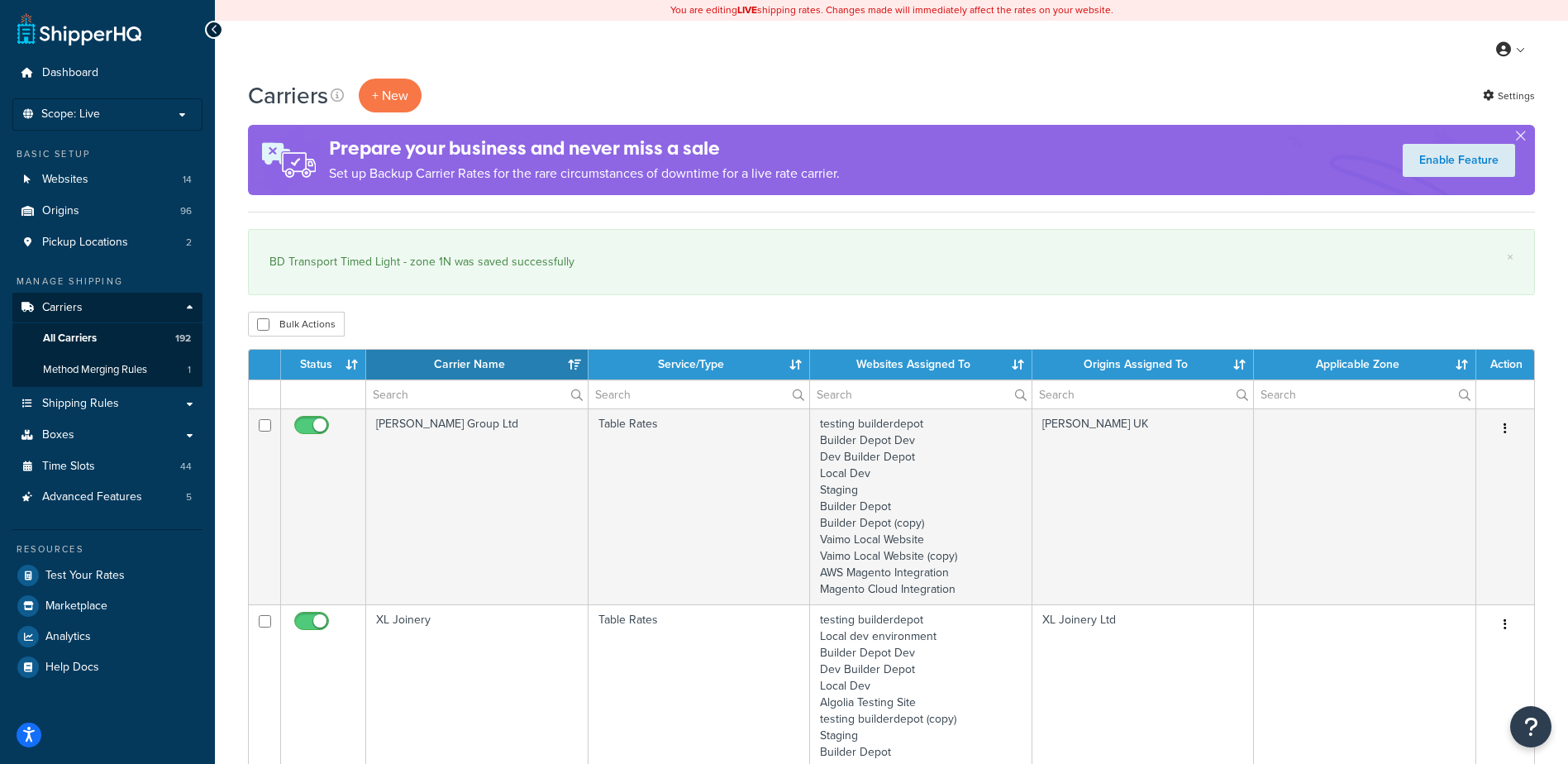
click at [274, 36] on div "My Profile Billing Global Settings Contact Us Logout" at bounding box center [891, 49] width 1353 height 57
